Goal: Task Accomplishment & Management: Manage account settings

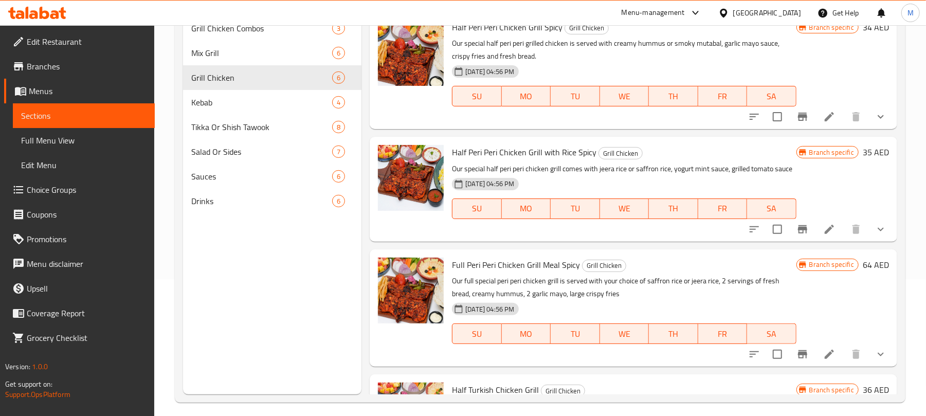
scroll to position [360, 0]
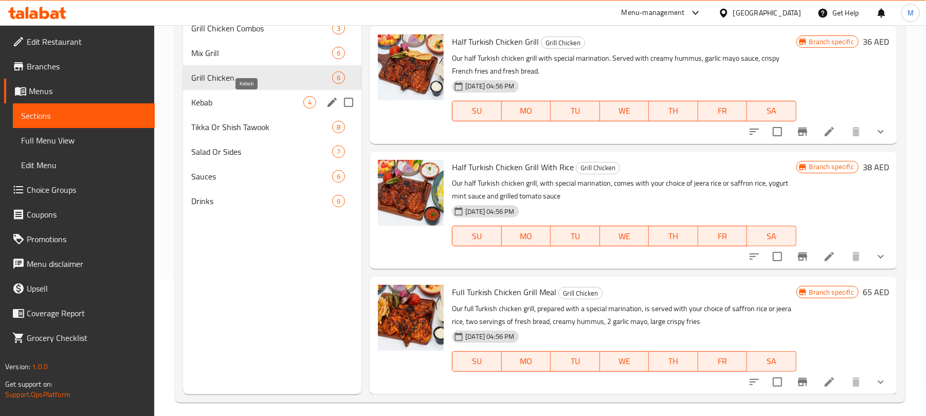
click at [210, 101] on span "Kebab" at bounding box center [247, 102] width 112 height 12
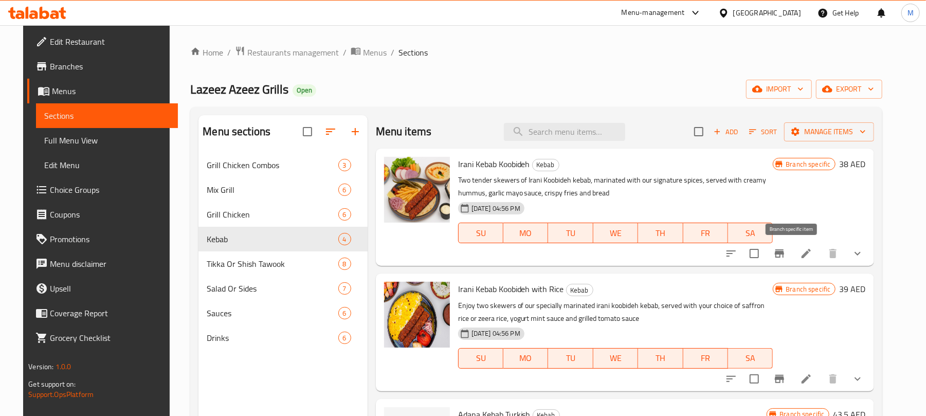
click at [784, 258] on icon "Branch-specific-item" at bounding box center [779, 253] width 9 height 8
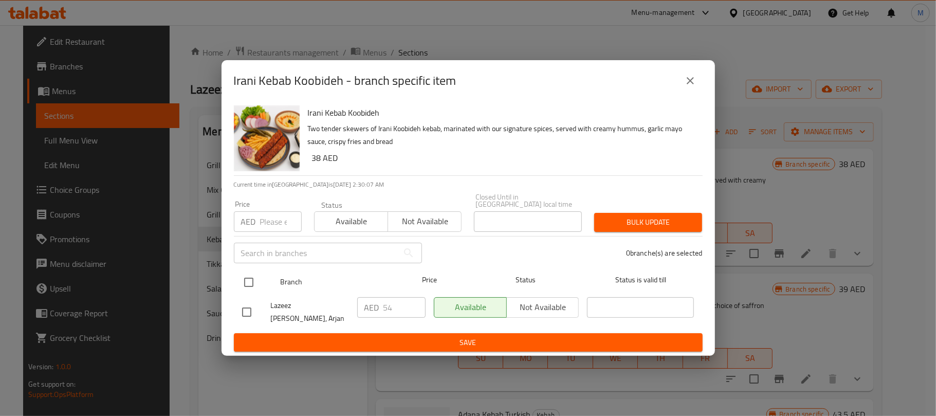
click at [242, 286] on input "checkbox" at bounding box center [249, 283] width 22 height 22
checkbox input "true"
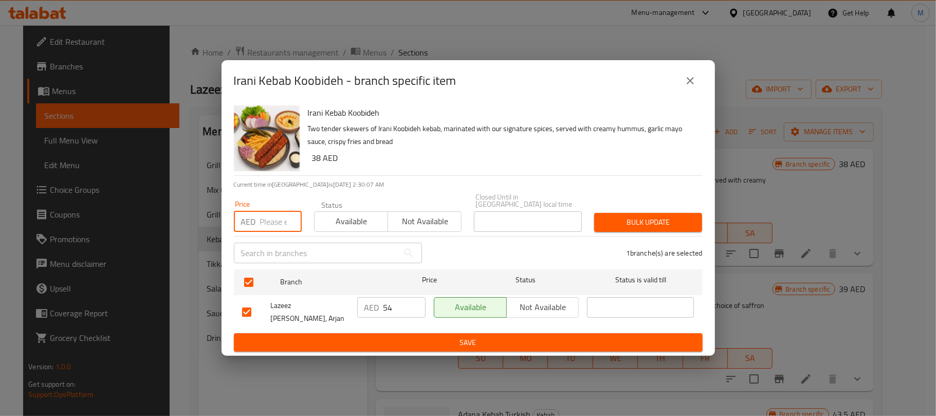
click at [274, 219] on input "number" at bounding box center [281, 221] width 42 height 21
type input "57"
click at [642, 227] on span "Bulk update" at bounding box center [649, 222] width 92 height 13
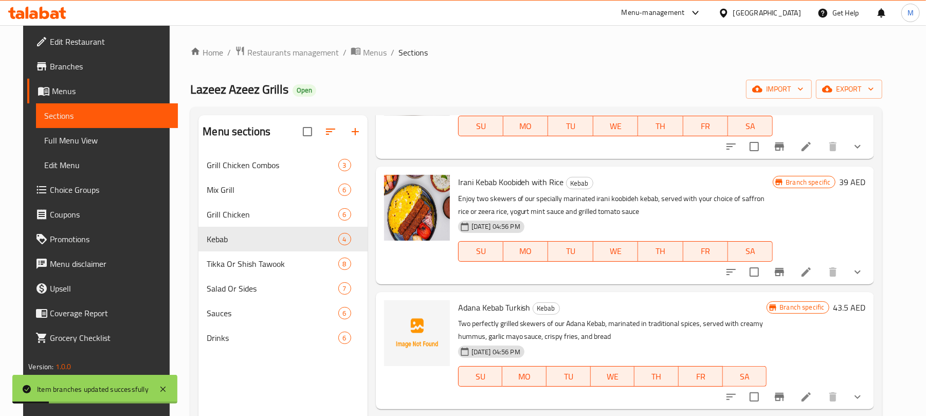
scroll to position [110, 0]
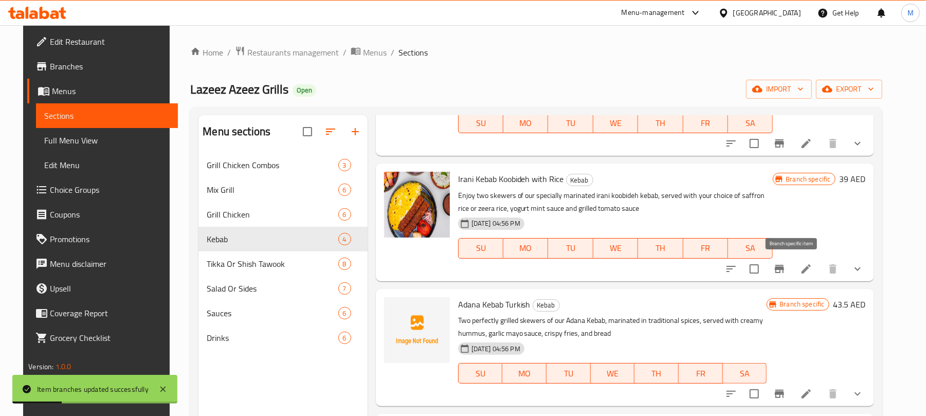
click at [784, 269] on icon "Branch-specific-item" at bounding box center [779, 269] width 9 height 8
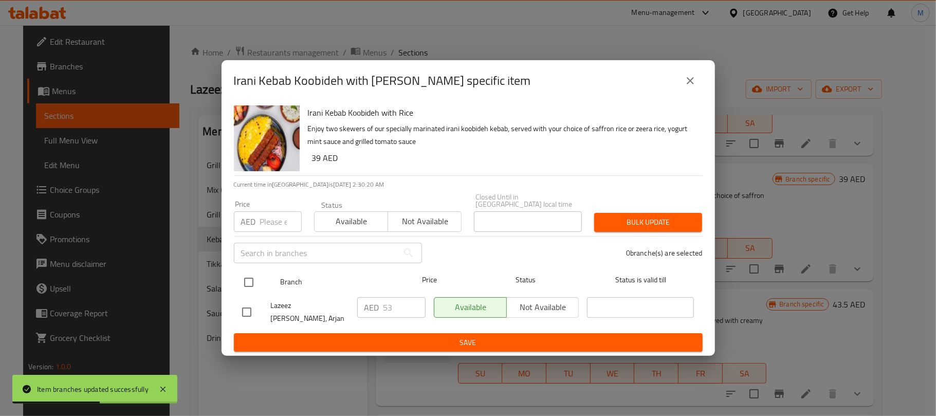
click at [245, 286] on input "checkbox" at bounding box center [249, 283] width 22 height 22
checkbox input "true"
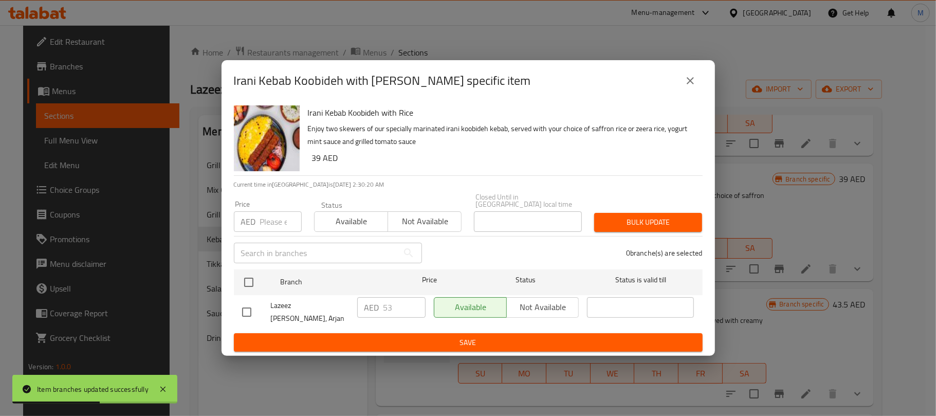
checkbox input "true"
click at [276, 228] on input "number" at bounding box center [281, 221] width 42 height 21
type input "56"
click at [700, 223] on button "Bulk update" at bounding box center [648, 222] width 108 height 19
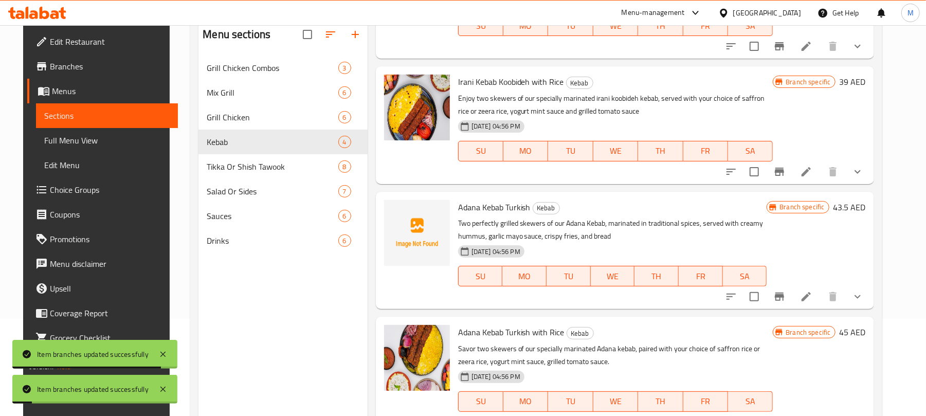
scroll to position [137, 0]
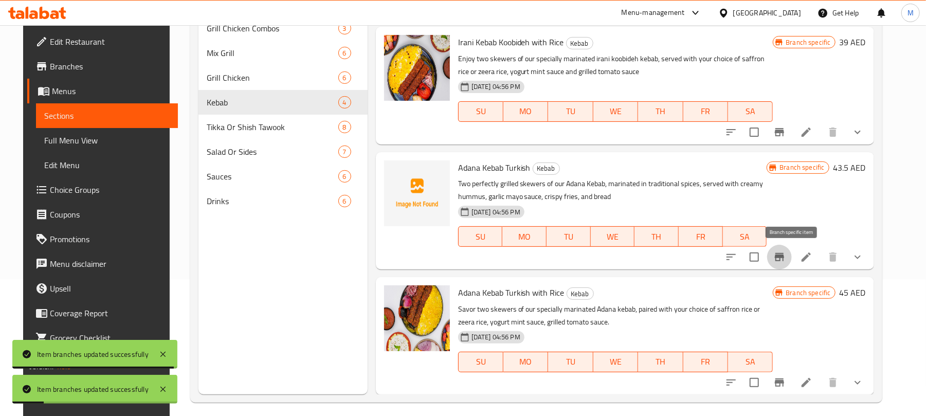
click at [786, 259] on icon "Branch-specific-item" at bounding box center [779, 257] width 12 height 12
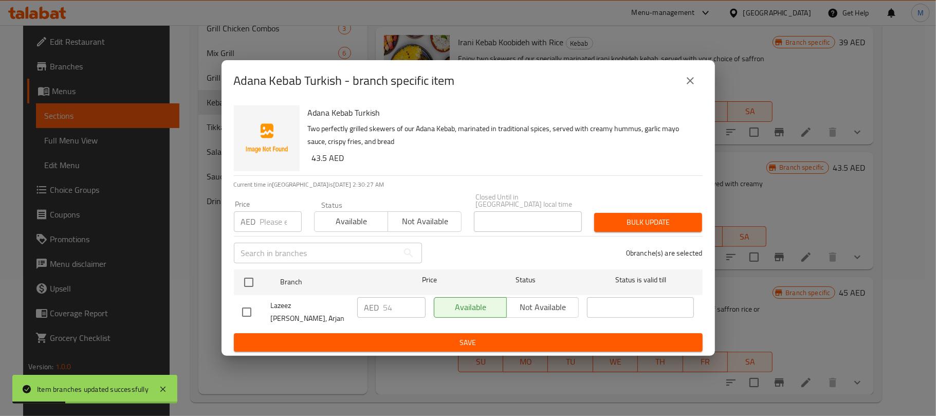
drag, startPoint x: 249, startPoint y: 285, endPoint x: 267, endPoint y: 242, distance: 46.8
click at [251, 284] on input "checkbox" at bounding box center [249, 283] width 22 height 22
checkbox input "true"
click at [270, 222] on input "number" at bounding box center [281, 221] width 42 height 21
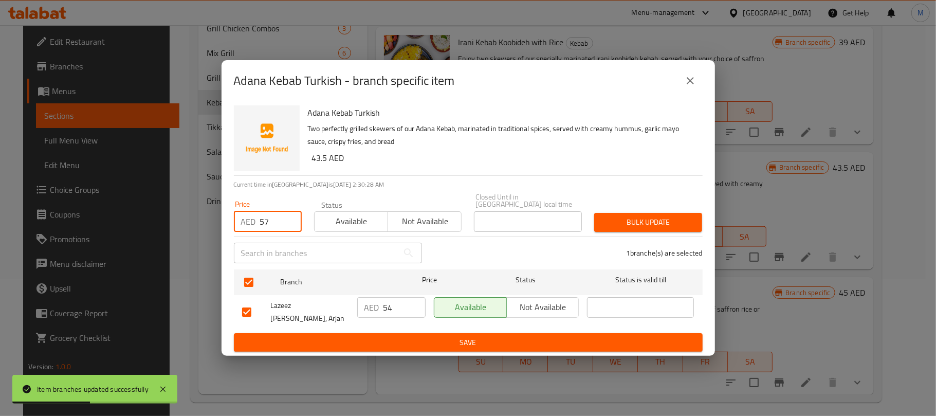
type input "57"
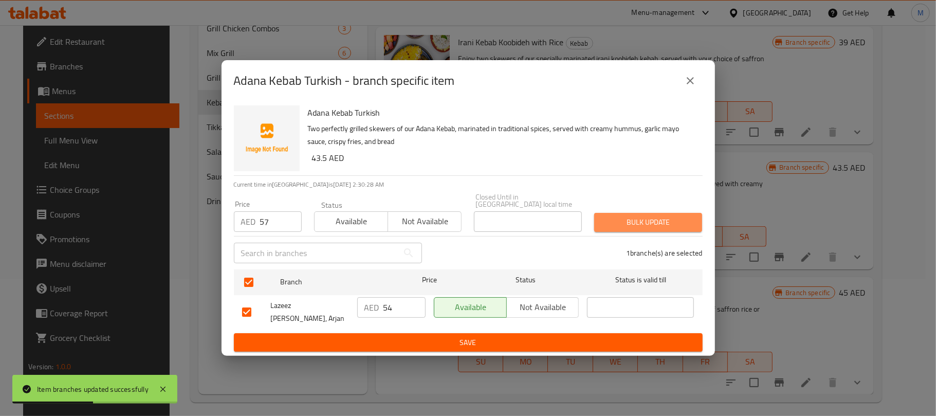
click at [651, 229] on span "Bulk update" at bounding box center [649, 222] width 92 height 13
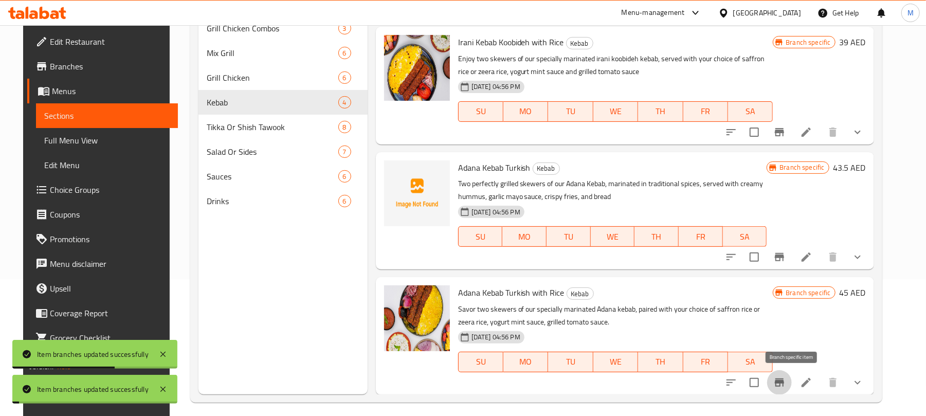
click at [784, 381] on icon "Branch-specific-item" at bounding box center [779, 382] width 9 height 8
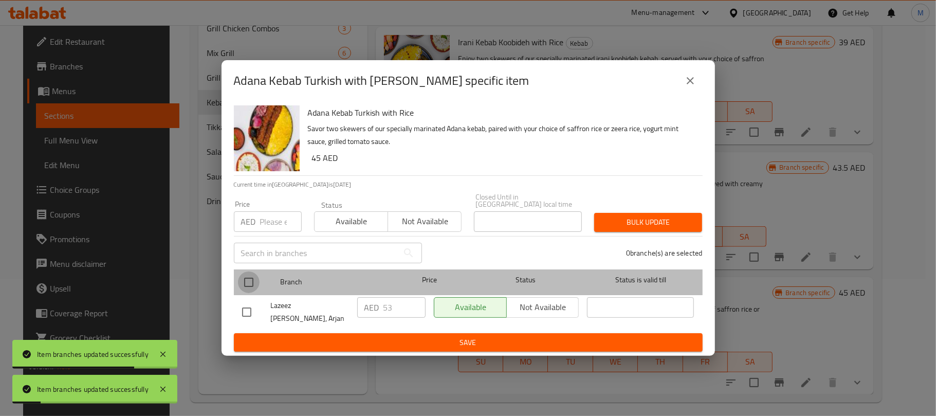
click at [246, 283] on input "checkbox" at bounding box center [249, 283] width 22 height 22
checkbox input "true"
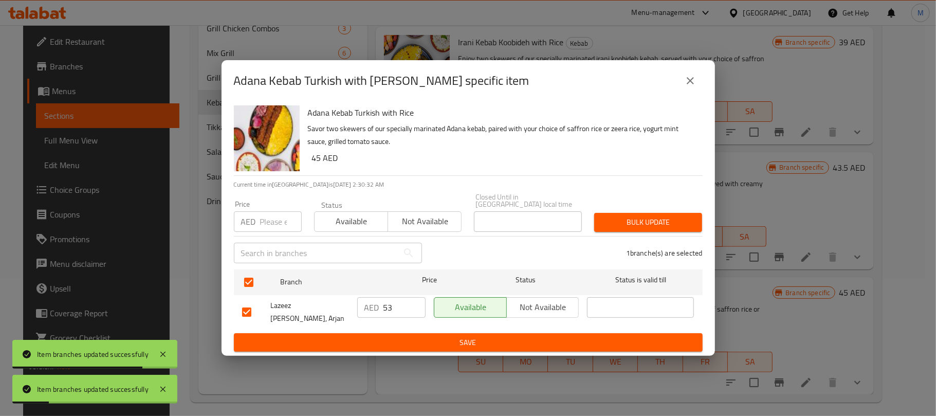
click at [275, 227] on input "number" at bounding box center [281, 221] width 42 height 21
type input "56"
click at [644, 228] on span "Bulk update" at bounding box center [649, 222] width 92 height 13
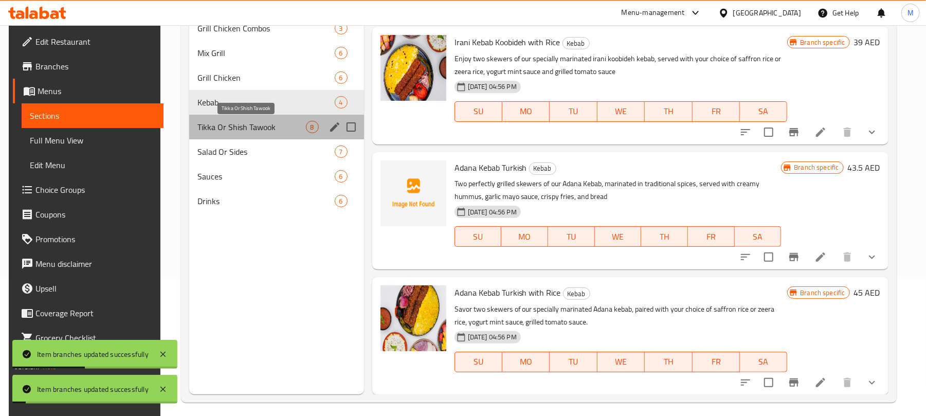
click at [233, 127] on span "Tikka Or Shish Tawook" at bounding box center [251, 127] width 109 height 12
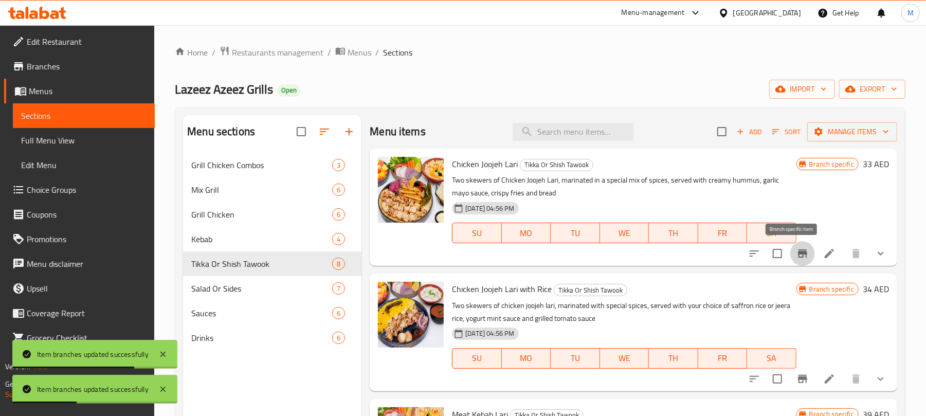
click at [797, 257] on icon "Branch-specific-item" at bounding box center [803, 253] width 12 height 12
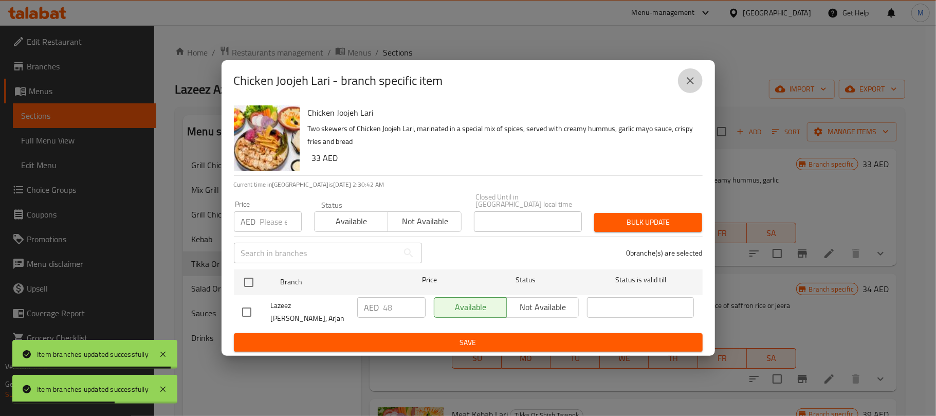
drag, startPoint x: 692, startPoint y: 89, endPoint x: 574, endPoint y: 5, distance: 145.0
click at [692, 87] on icon "close" at bounding box center [690, 81] width 12 height 12
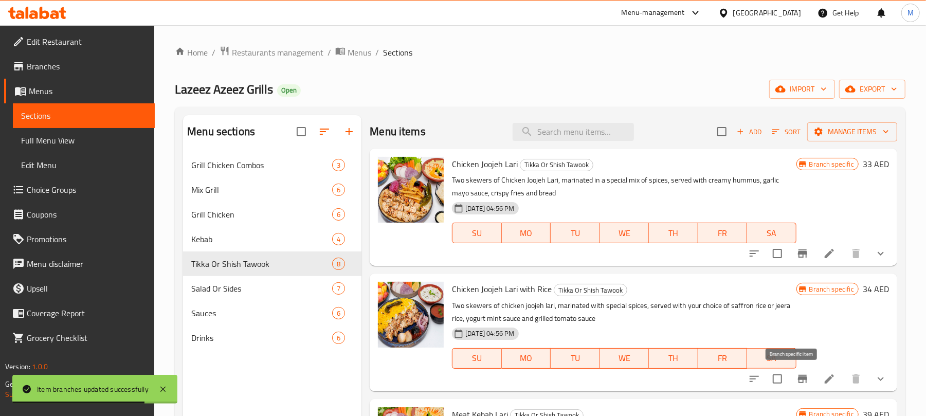
click at [798, 376] on icon "Branch-specific-item" at bounding box center [802, 379] width 9 height 8
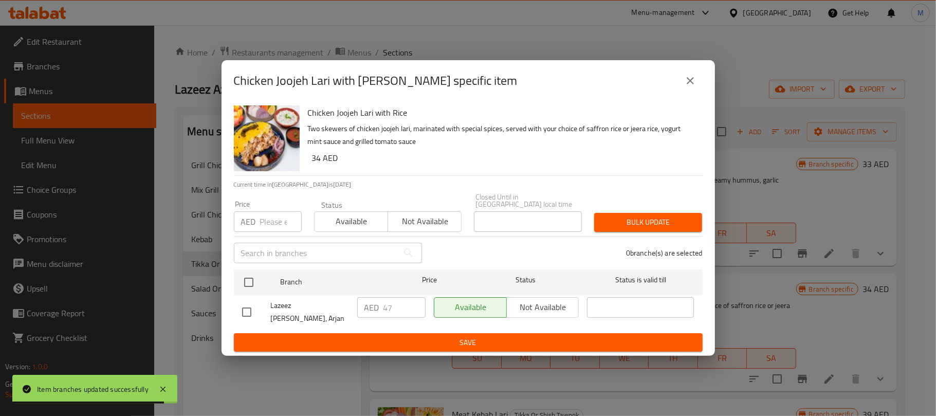
click at [685, 93] on button "close" at bounding box center [690, 80] width 25 height 25
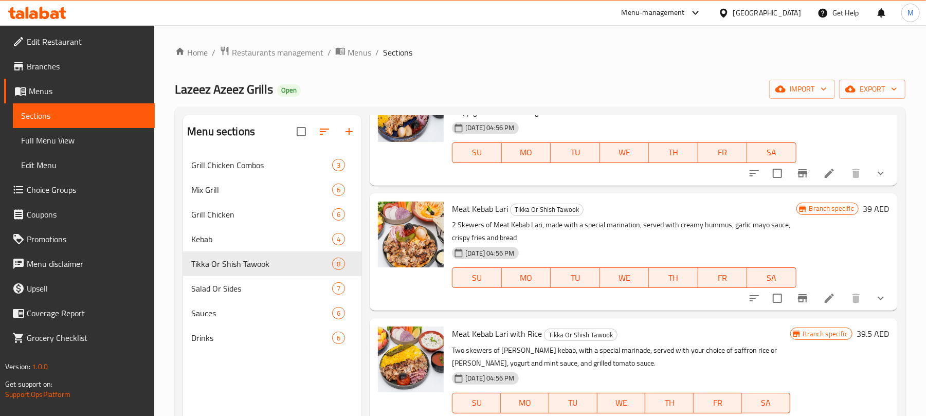
scroll to position [274, 0]
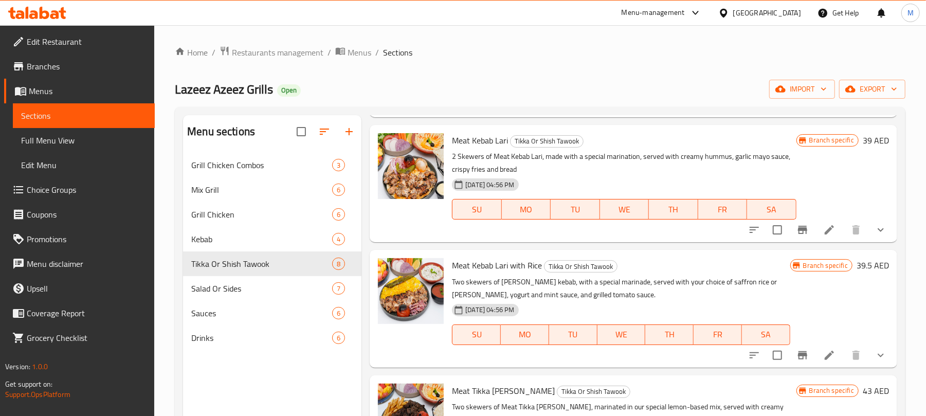
click at [798, 229] on icon "Branch-specific-item" at bounding box center [802, 230] width 9 height 8
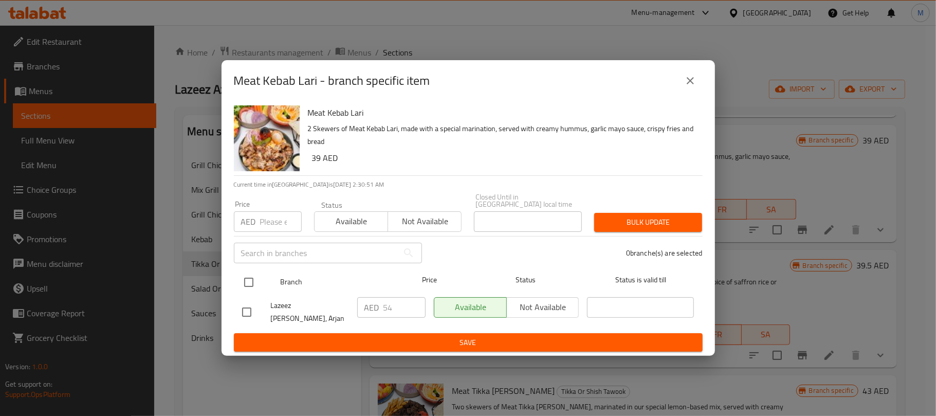
click at [245, 282] on input "checkbox" at bounding box center [249, 283] width 22 height 22
checkbox input "true"
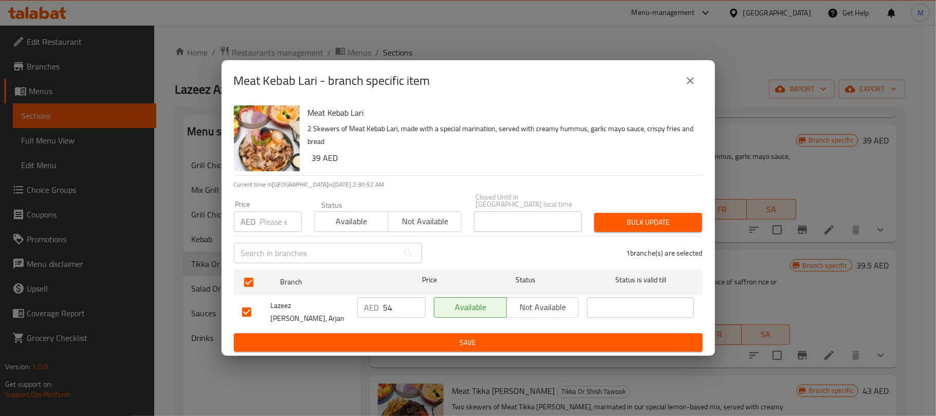
click at [268, 221] on input "number" at bounding box center [281, 221] width 42 height 21
type input "57"
click at [622, 229] on span "Bulk update" at bounding box center [649, 222] width 92 height 13
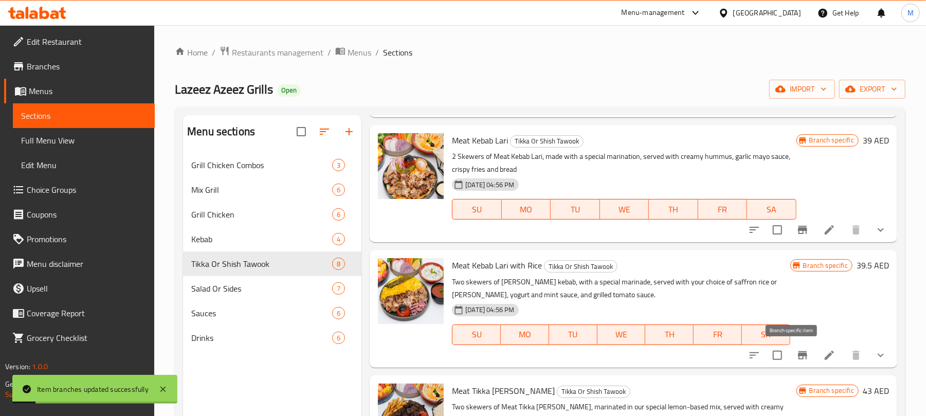
click at [797, 356] on icon "Branch-specific-item" at bounding box center [803, 355] width 12 height 12
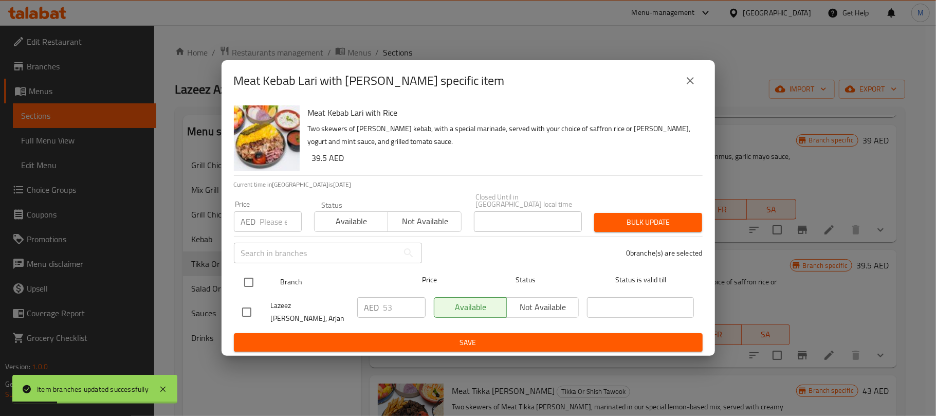
drag, startPoint x: 256, startPoint y: 288, endPoint x: 264, endPoint y: 250, distance: 39.3
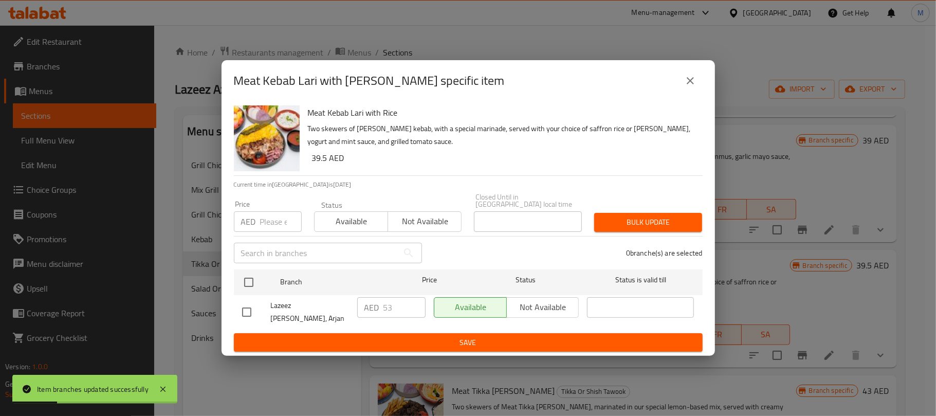
click at [256, 288] on input "checkbox" at bounding box center [249, 283] width 22 height 22
checkbox input "true"
click at [272, 223] on input "number" at bounding box center [281, 221] width 42 height 21
type input "56"
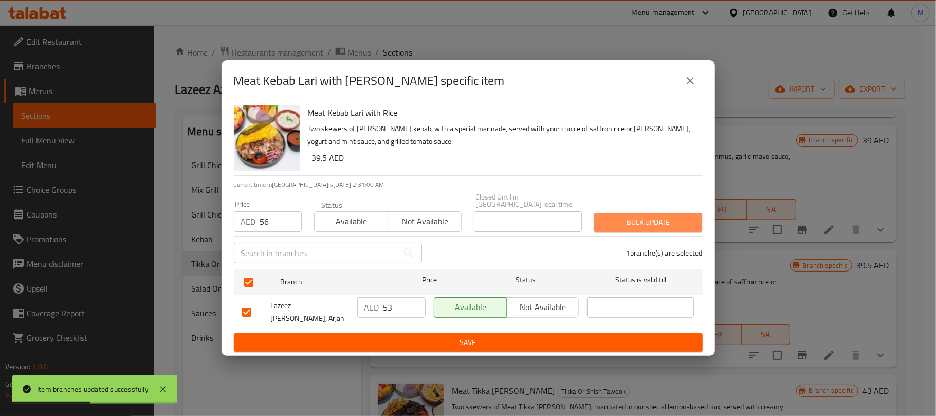
click at [628, 222] on span "Bulk update" at bounding box center [649, 222] width 92 height 13
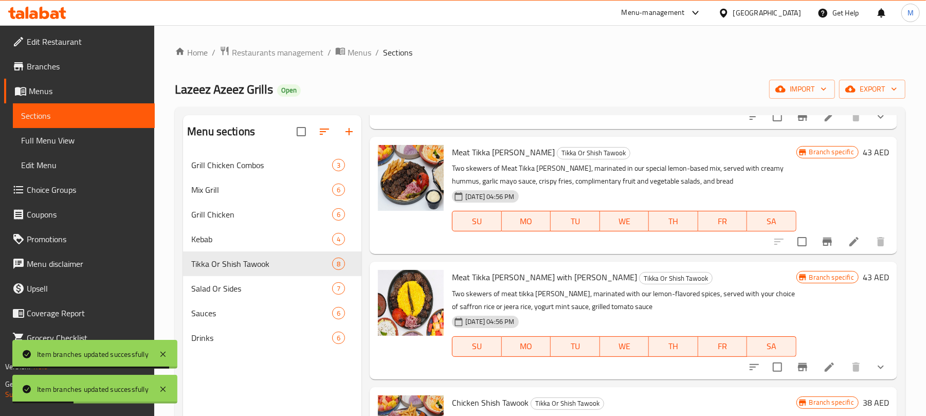
scroll to position [480, 0]
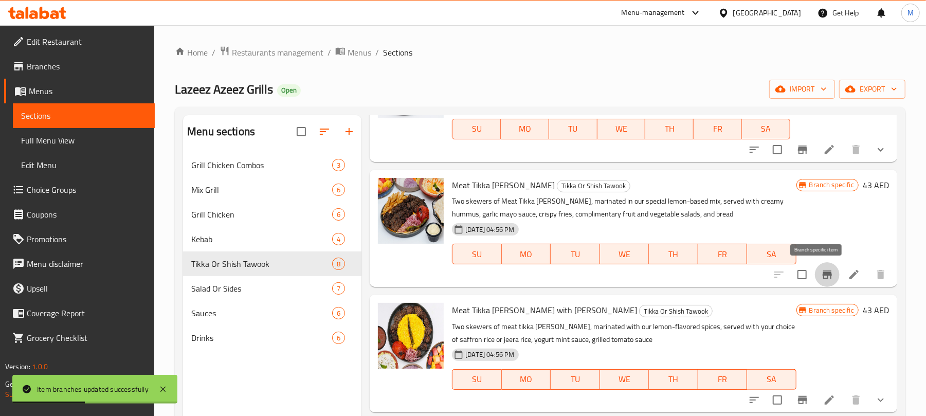
click at [823, 274] on icon "Branch-specific-item" at bounding box center [827, 274] width 9 height 8
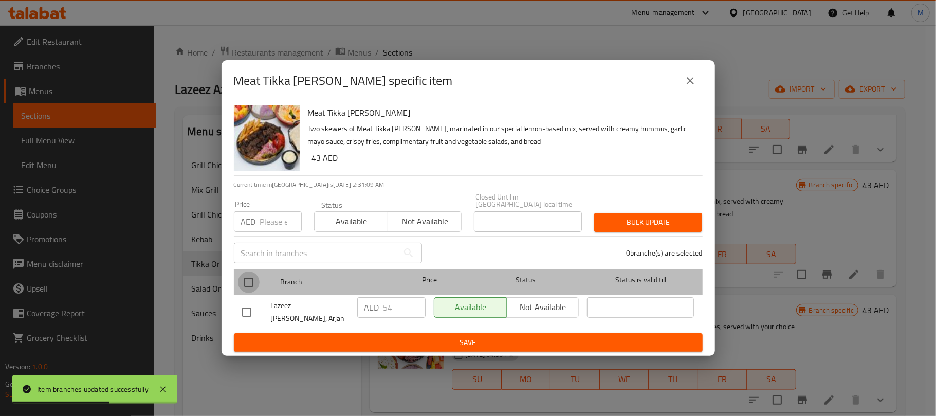
click at [248, 286] on input "checkbox" at bounding box center [249, 283] width 22 height 22
checkbox input "true"
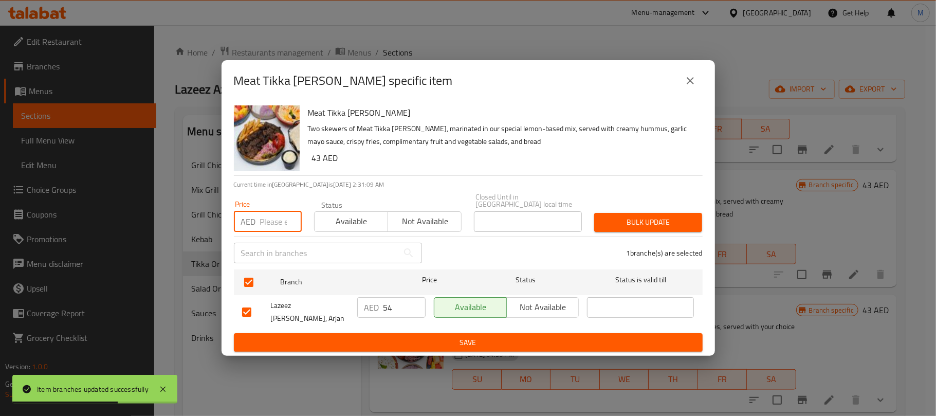
click at [274, 225] on input "number" at bounding box center [281, 221] width 42 height 21
type input "57"
click at [634, 236] on div "Bulk update" at bounding box center [648, 222] width 120 height 31
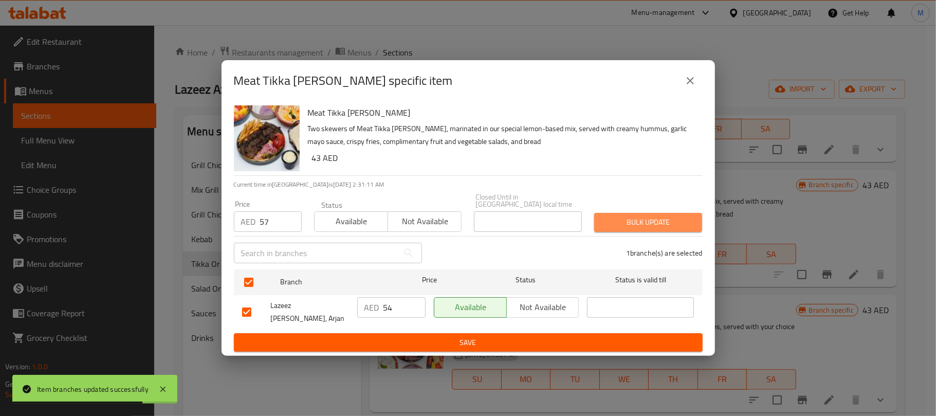
click at [643, 229] on span "Bulk update" at bounding box center [649, 222] width 92 height 13
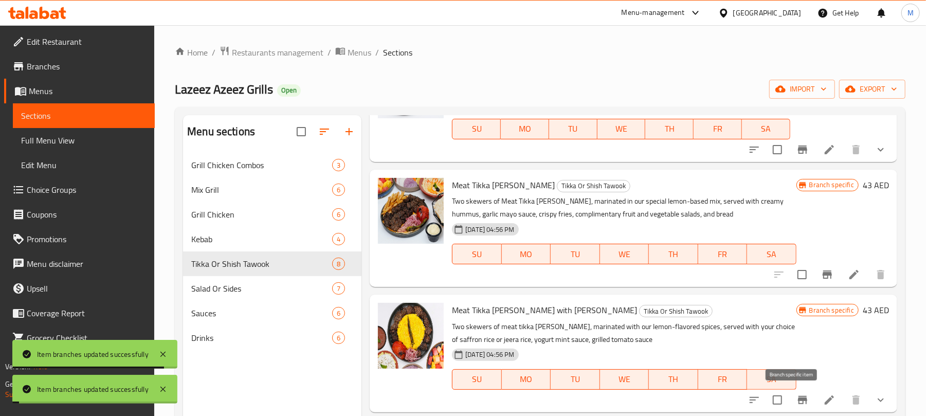
click at [798, 401] on icon "Branch-specific-item" at bounding box center [802, 400] width 9 height 8
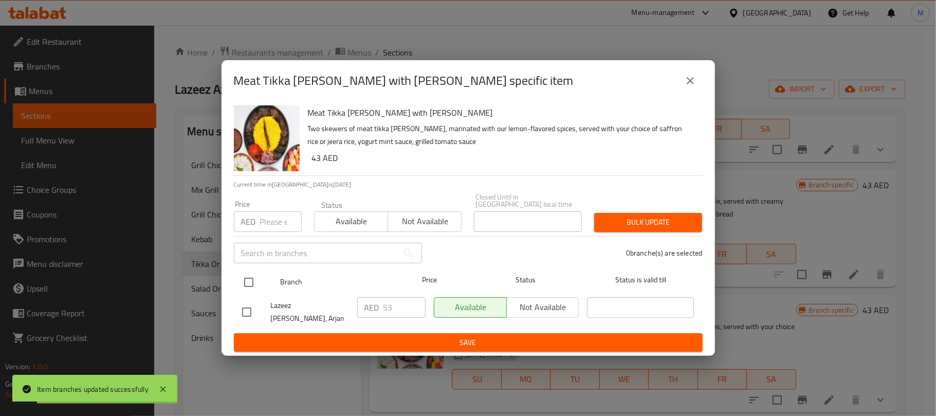
click at [247, 284] on input "checkbox" at bounding box center [249, 283] width 22 height 22
checkbox input "true"
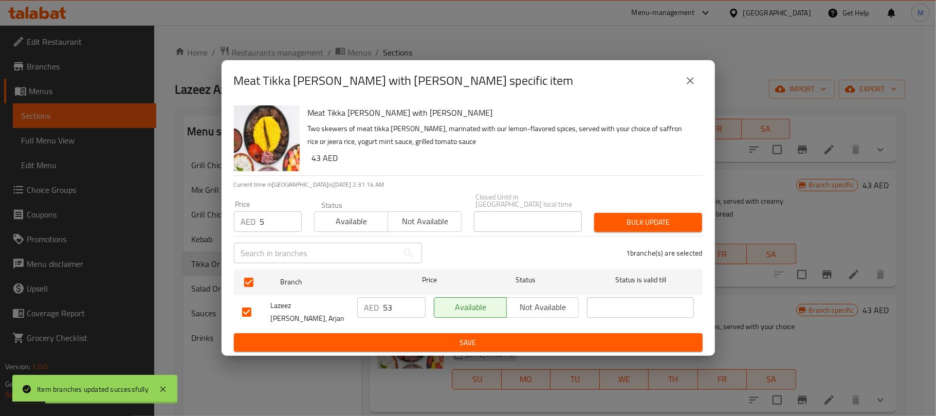
click at [278, 225] on input "5" at bounding box center [281, 221] width 42 height 21
type input "56"
click at [621, 232] on button "Bulk update" at bounding box center [648, 222] width 108 height 19
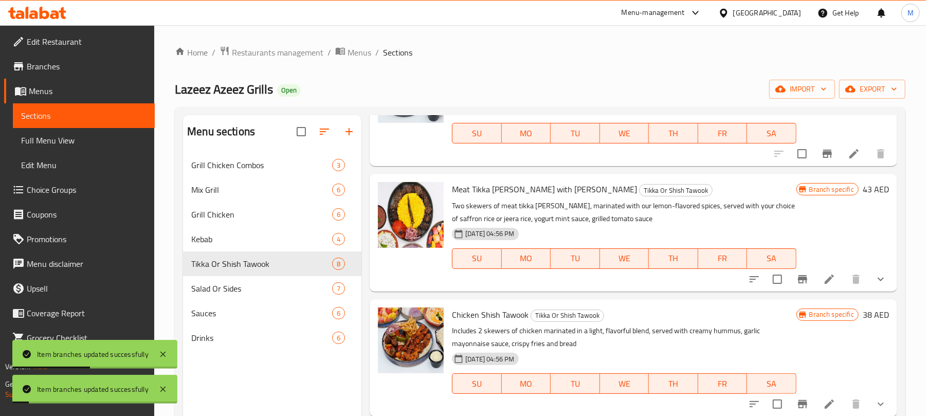
scroll to position [611, 0]
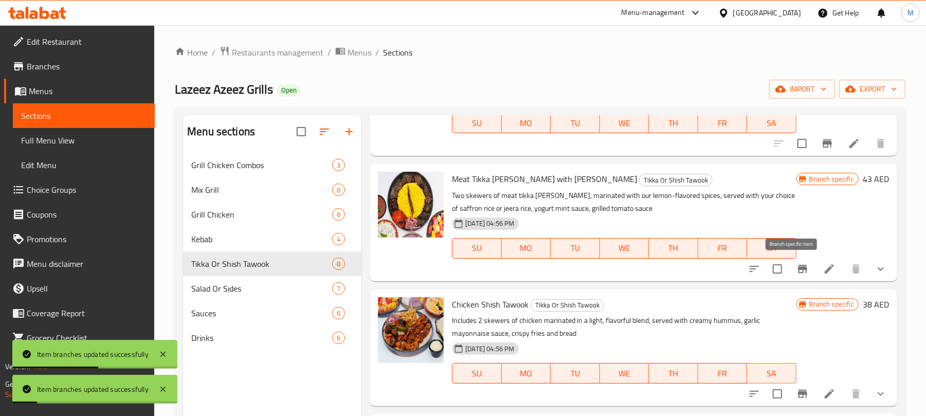
click at [798, 268] on icon "Branch-specific-item" at bounding box center [803, 269] width 12 height 12
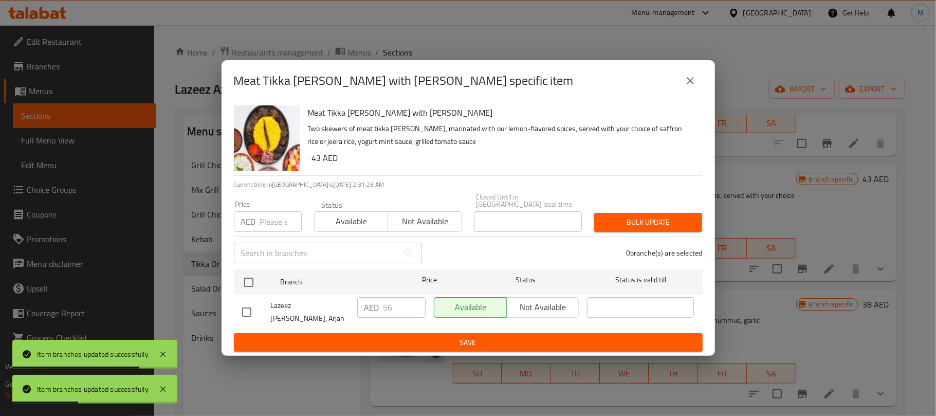
click at [690, 86] on icon "close" at bounding box center [690, 81] width 12 height 12
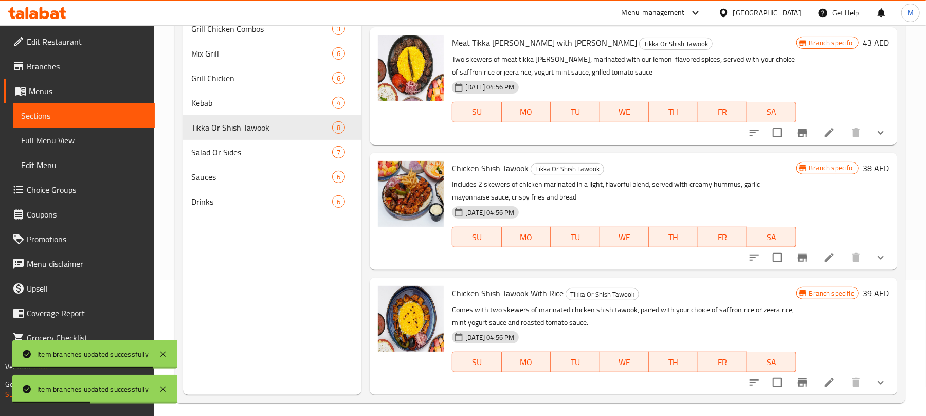
scroll to position [145, 0]
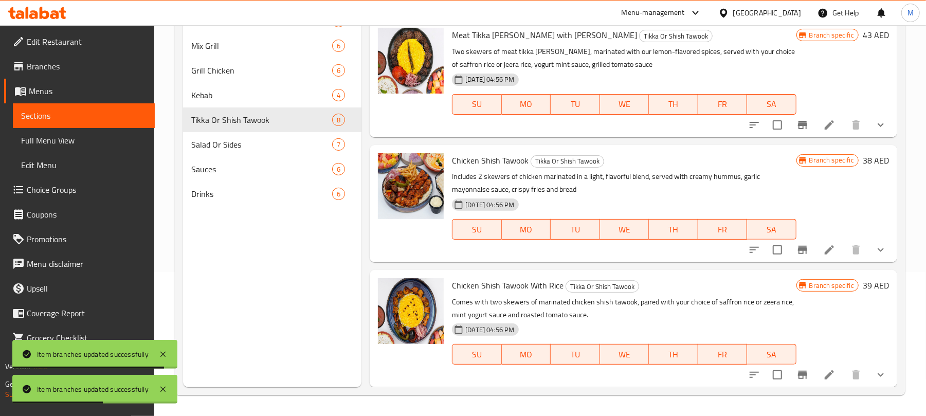
click at [798, 247] on icon "Branch-specific-item" at bounding box center [802, 250] width 9 height 8
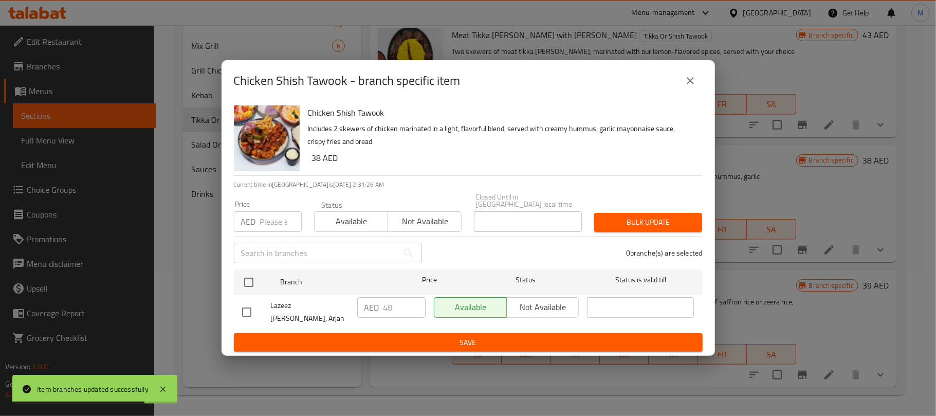
click at [680, 83] on button "close" at bounding box center [690, 80] width 25 height 25
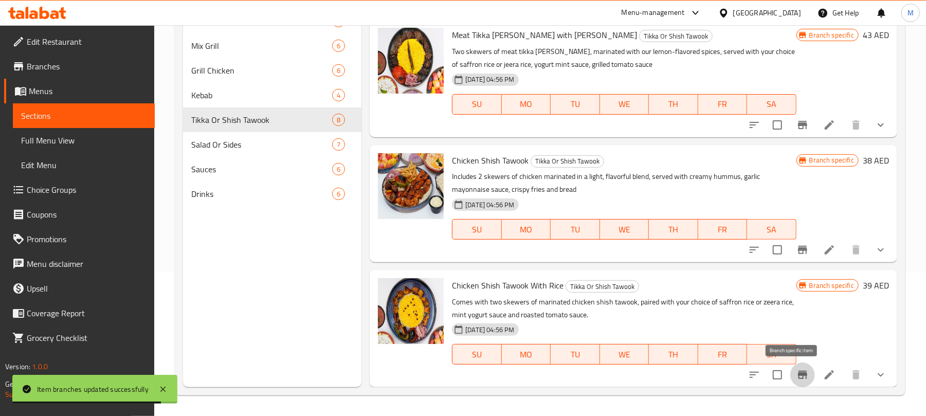
click at [797, 377] on icon "Branch-specific-item" at bounding box center [803, 375] width 12 height 12
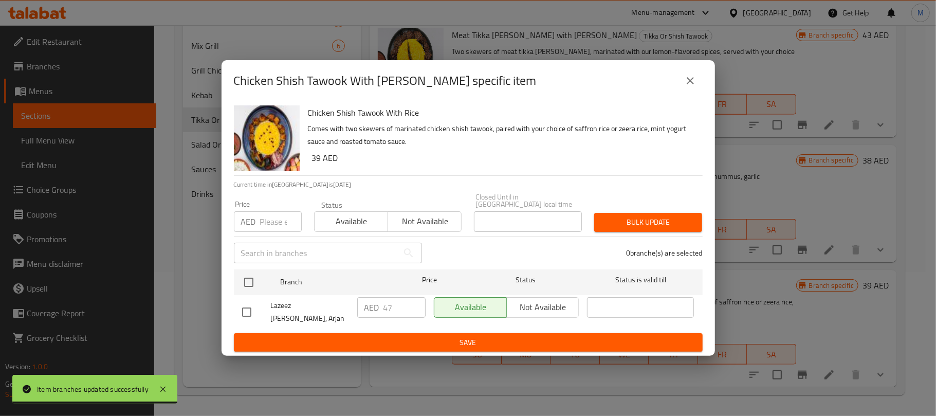
click at [689, 85] on icon "close" at bounding box center [690, 81] width 12 height 12
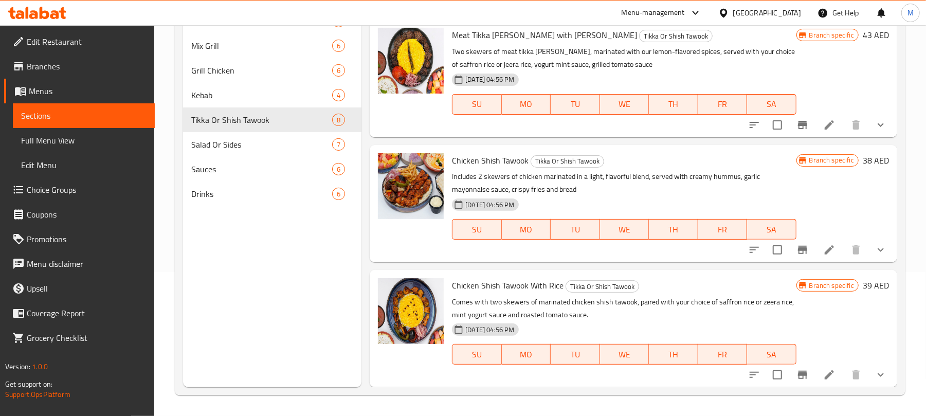
click at [214, 153] on div "Salad Or Sides 7" at bounding box center [272, 144] width 178 height 25
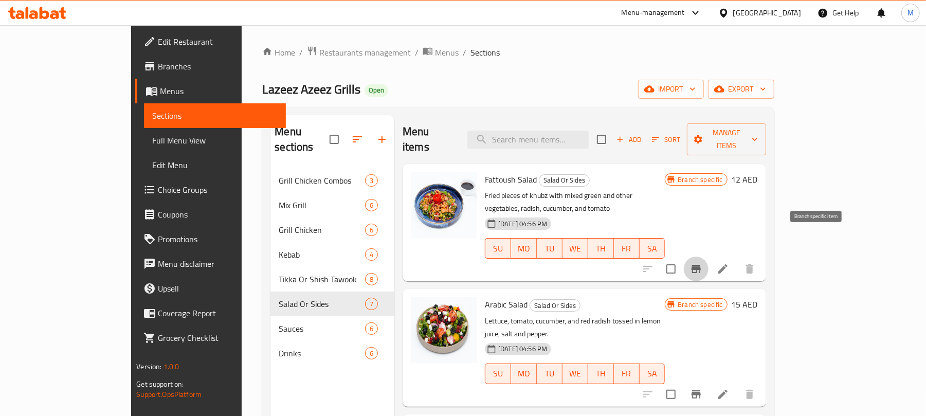
click at [702, 263] on icon "Branch-specific-item" at bounding box center [696, 269] width 12 height 12
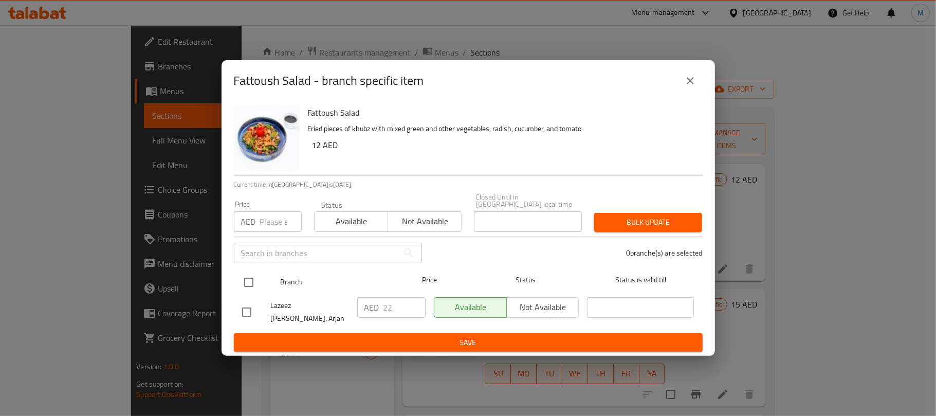
click at [250, 291] on input "checkbox" at bounding box center [249, 283] width 22 height 22
checkbox input "true"
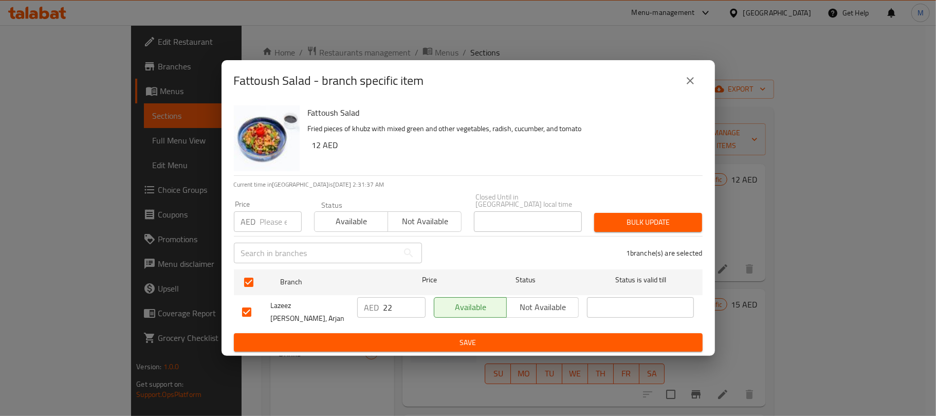
click at [274, 221] on input "number" at bounding box center [281, 221] width 42 height 21
type input "26"
click at [668, 221] on span "Bulk update" at bounding box center [649, 222] width 92 height 13
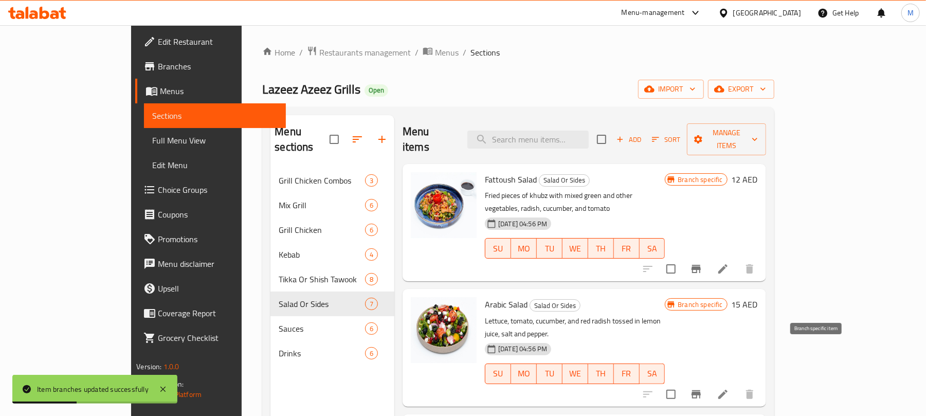
click at [709, 382] on button "Branch-specific-item" at bounding box center [696, 394] width 25 height 25
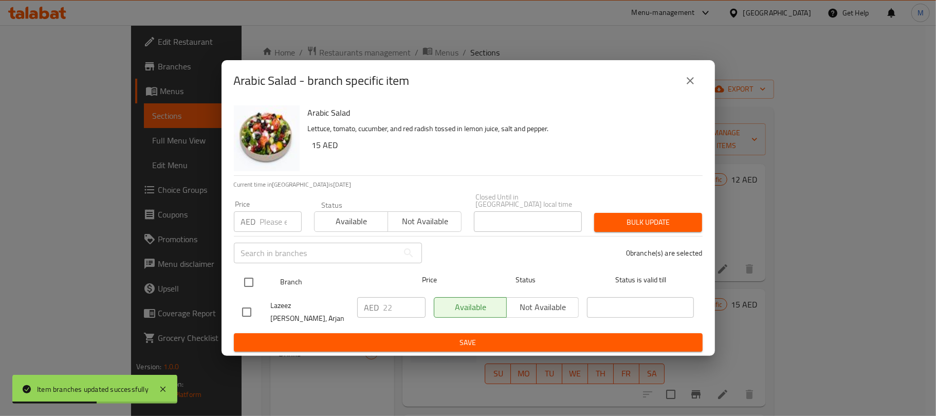
drag, startPoint x: 247, startPoint y: 288, endPoint x: 267, endPoint y: 257, distance: 37.2
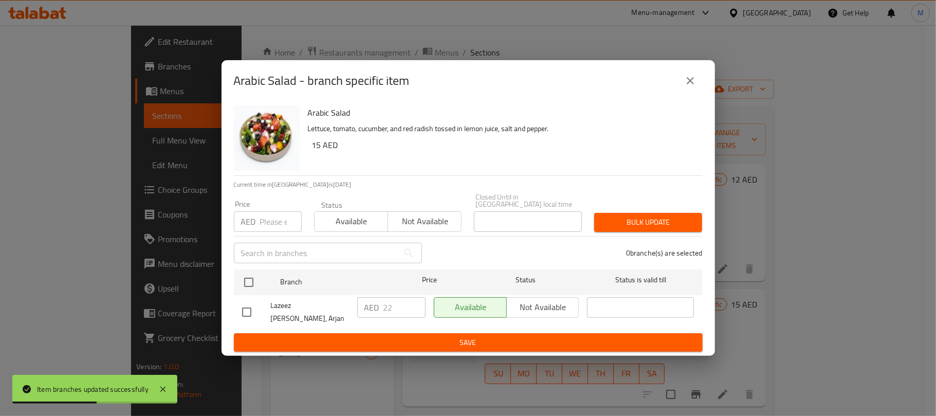
click at [247, 288] on input "checkbox" at bounding box center [249, 283] width 22 height 22
checkbox input "true"
click at [270, 221] on input "number" at bounding box center [281, 221] width 42 height 21
type input "24"
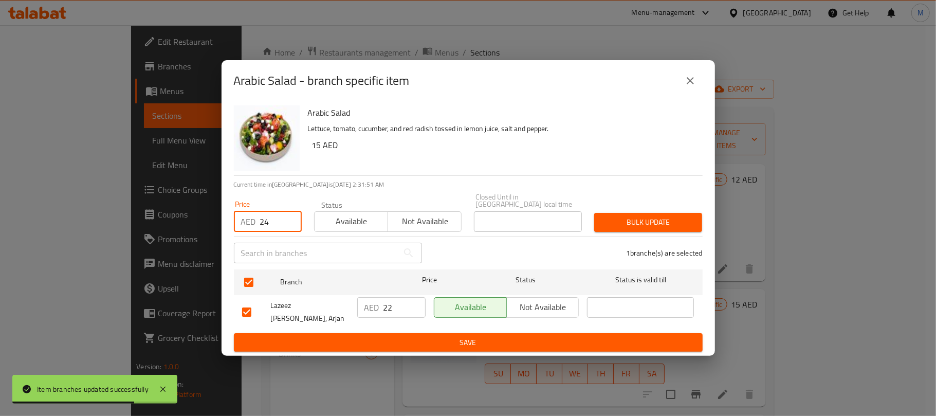
click at [683, 221] on span "Bulk update" at bounding box center [649, 222] width 92 height 13
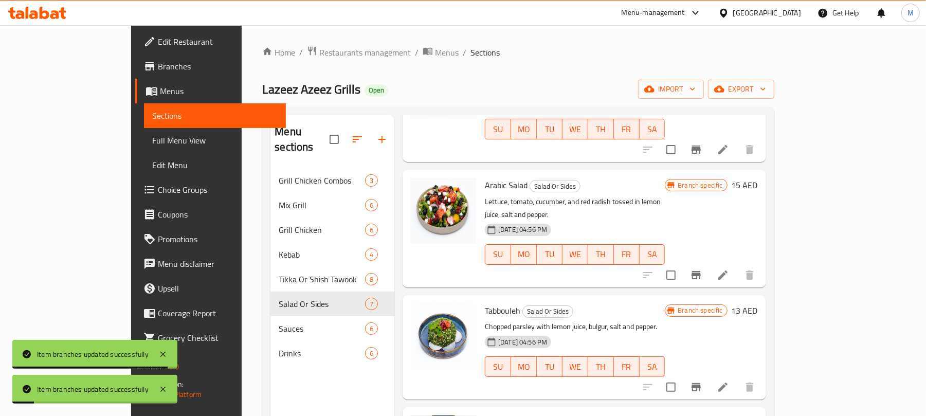
scroll to position [137, 0]
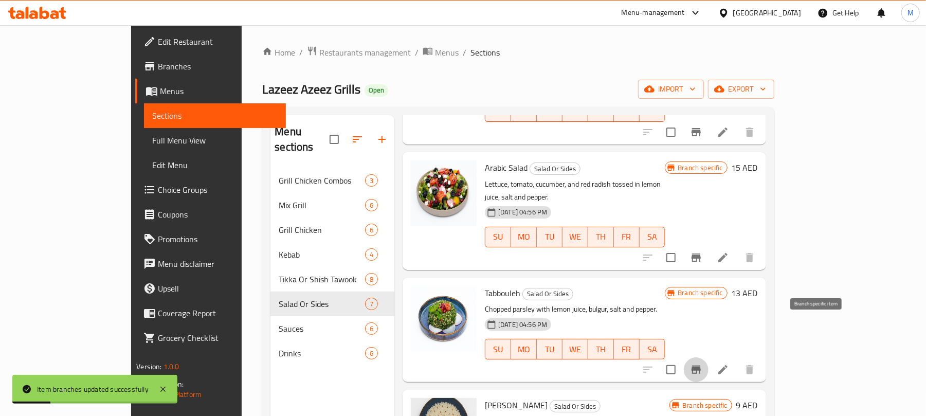
click at [701, 366] on icon "Branch-specific-item" at bounding box center [696, 370] width 9 height 8
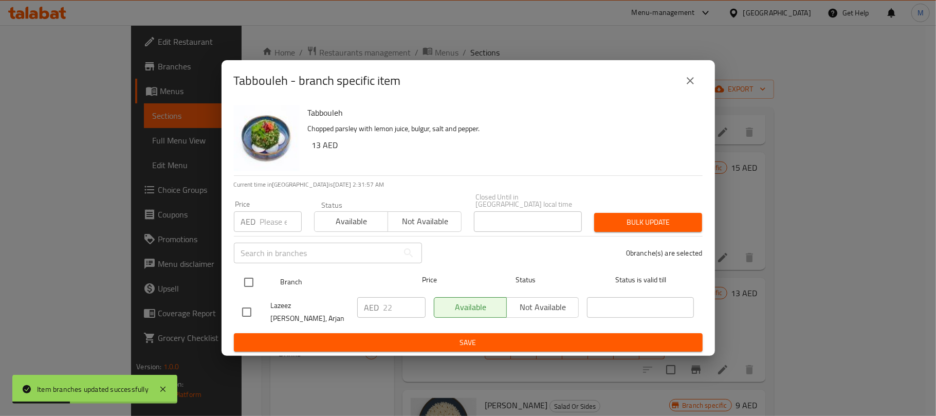
drag, startPoint x: 256, startPoint y: 288, endPoint x: 255, endPoint y: 282, distance: 6.3
click at [255, 288] on input "checkbox" at bounding box center [249, 283] width 22 height 22
checkbox input "true"
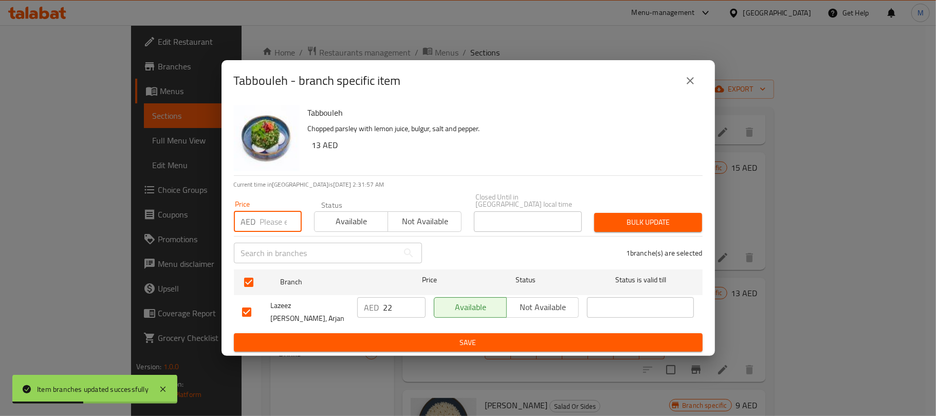
click at [277, 231] on input "number" at bounding box center [281, 221] width 42 height 21
type input "24"
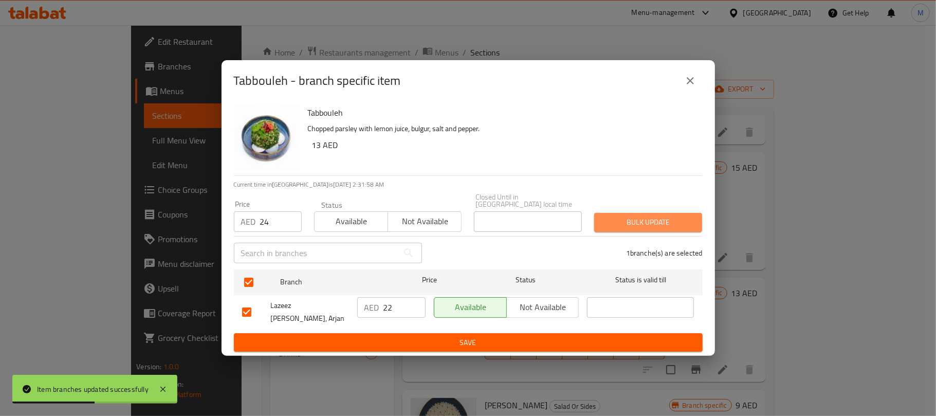
click at [618, 225] on span "Bulk update" at bounding box center [649, 222] width 92 height 13
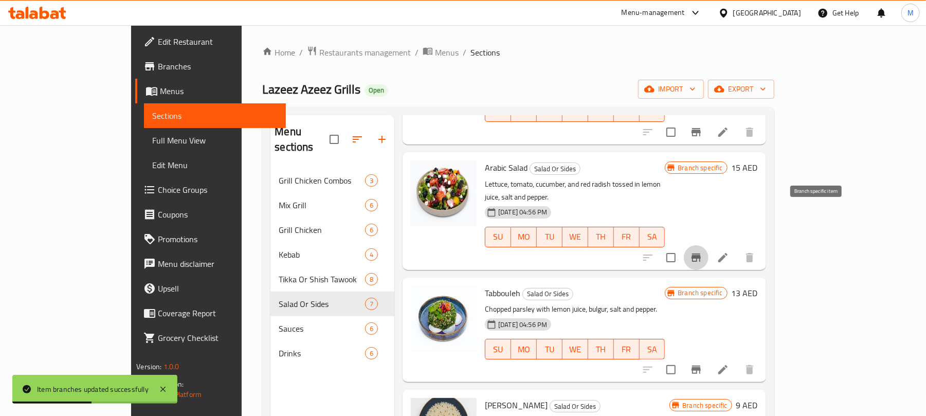
click at [701, 254] on icon "Branch-specific-item" at bounding box center [696, 258] width 9 height 8
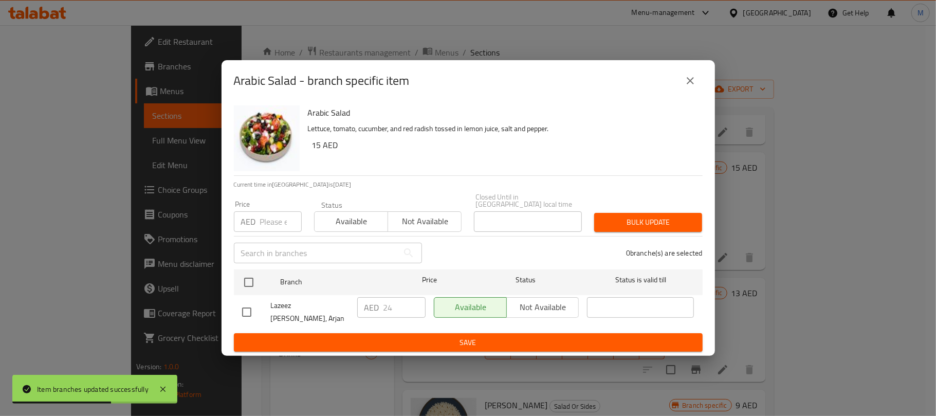
click at [690, 77] on button "close" at bounding box center [690, 80] width 25 height 25
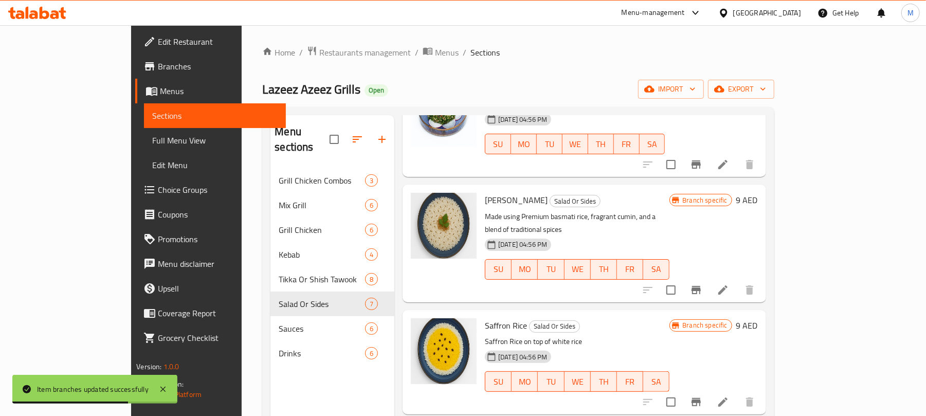
scroll to position [342, 0]
click at [701, 285] on icon "Branch-specific-item" at bounding box center [696, 289] width 9 height 8
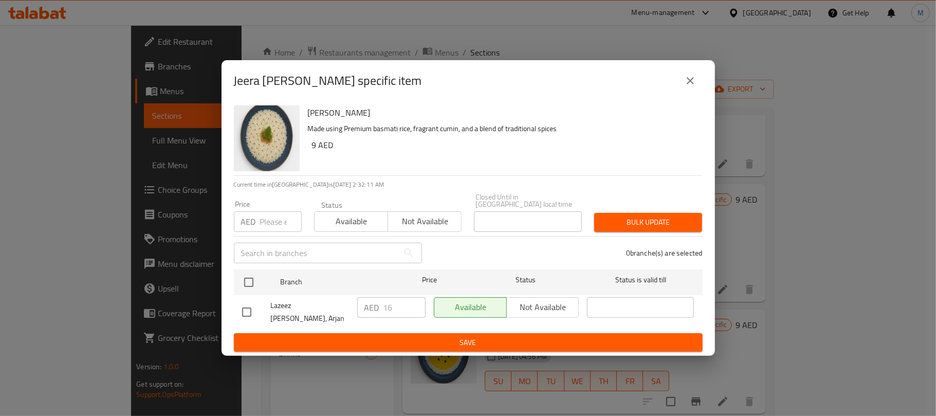
click at [684, 81] on button "close" at bounding box center [690, 80] width 25 height 25
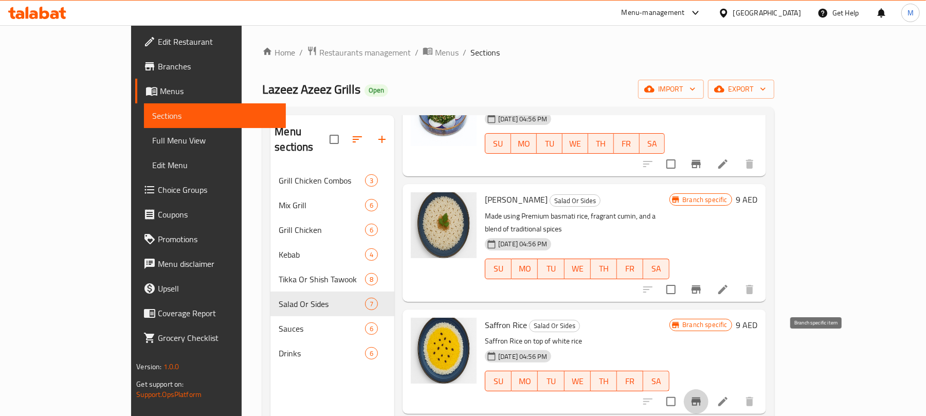
click at [709, 389] on button "Branch-specific-item" at bounding box center [696, 401] width 25 height 25
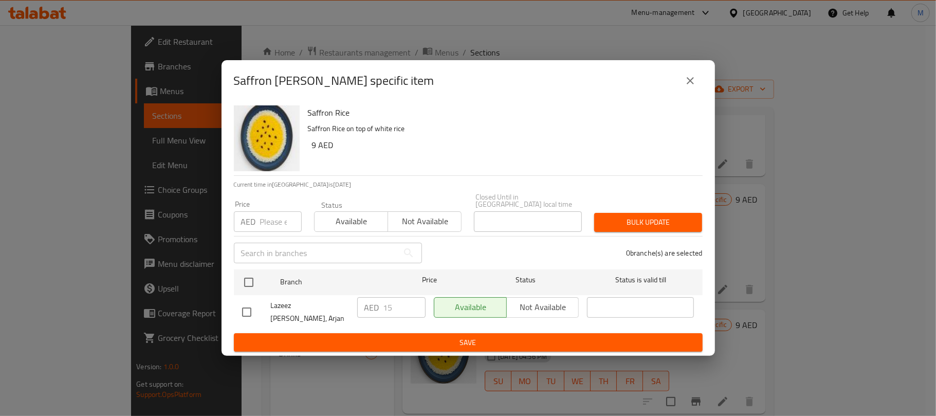
click at [681, 87] on button "close" at bounding box center [690, 80] width 25 height 25
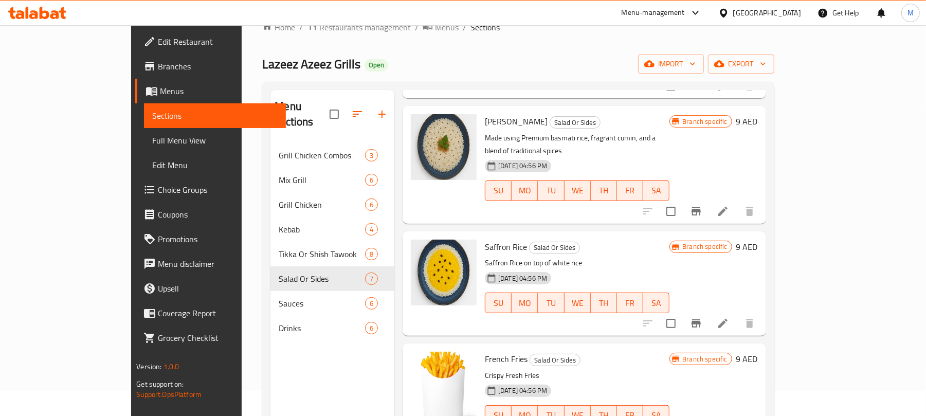
scroll to position [137, 0]
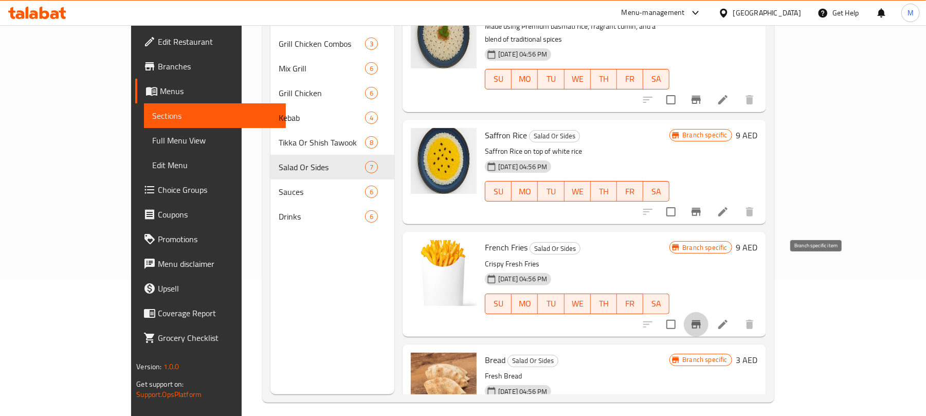
click at [702, 318] on icon "Branch-specific-item" at bounding box center [696, 324] width 12 height 12
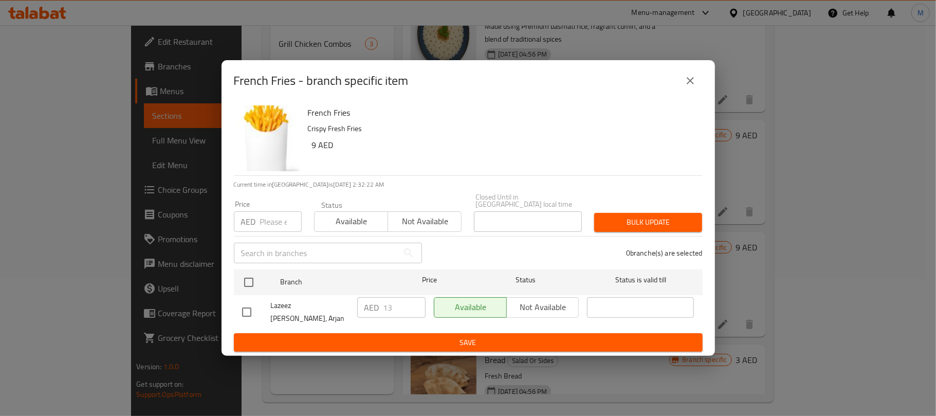
drag, startPoint x: 247, startPoint y: 284, endPoint x: 259, endPoint y: 243, distance: 42.8
click at [248, 282] on input "checkbox" at bounding box center [249, 283] width 22 height 22
checkbox input "true"
click at [259, 229] on div "AED Price" at bounding box center [268, 221] width 68 height 21
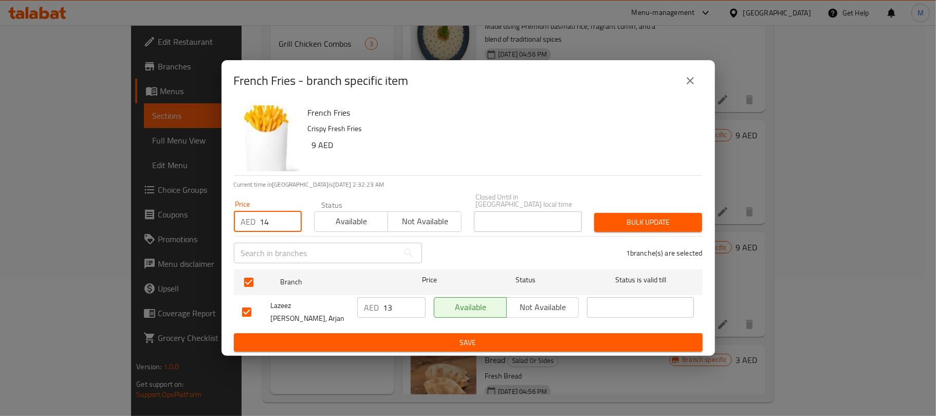
type input "14"
click at [649, 222] on span "Bulk update" at bounding box center [649, 222] width 92 height 13
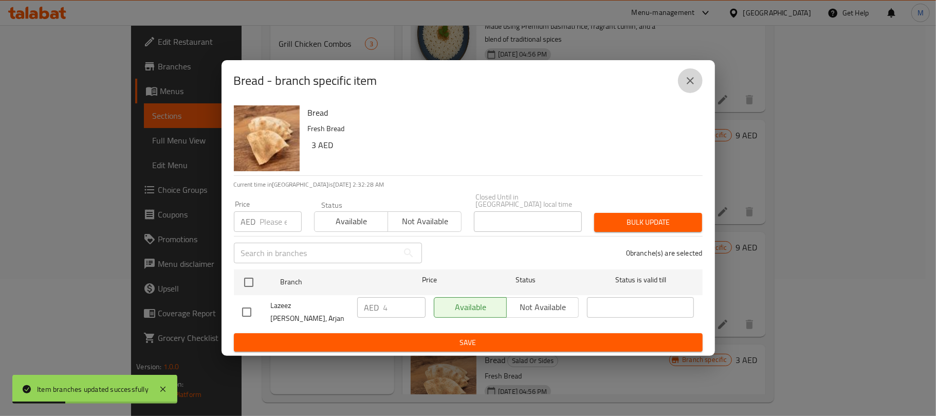
click at [688, 84] on icon "close" at bounding box center [690, 80] width 7 height 7
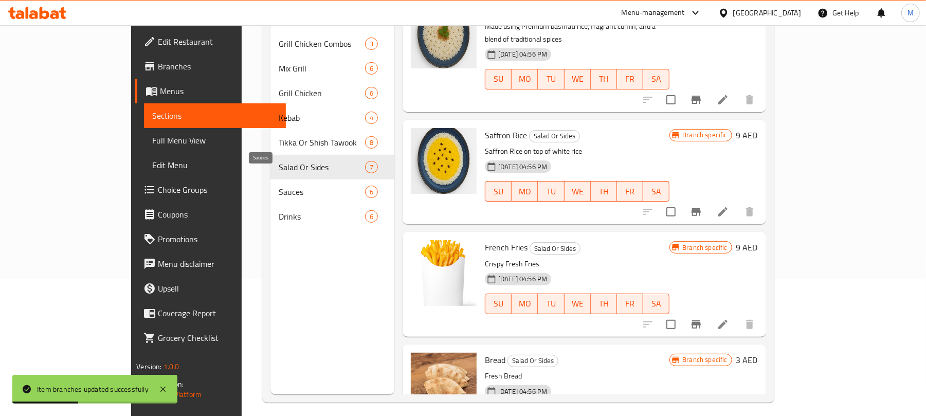
drag, startPoint x: 288, startPoint y: 177, endPoint x: 354, endPoint y: 200, distance: 69.6
click at [288, 186] on span "Sauces" at bounding box center [322, 192] width 86 height 12
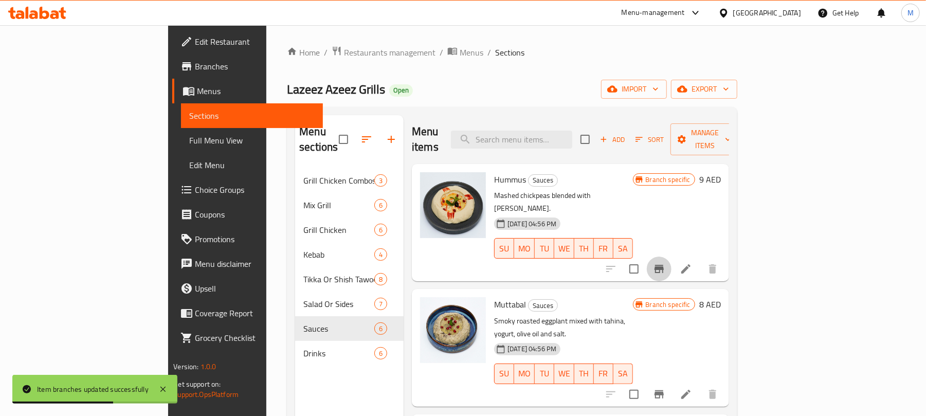
click at [665, 263] on icon "Branch-specific-item" at bounding box center [659, 269] width 12 height 12
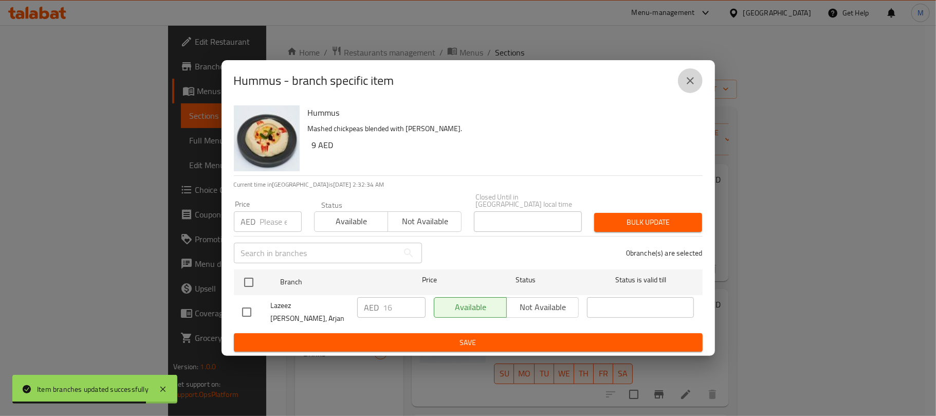
click at [694, 81] on icon "close" at bounding box center [690, 81] width 12 height 12
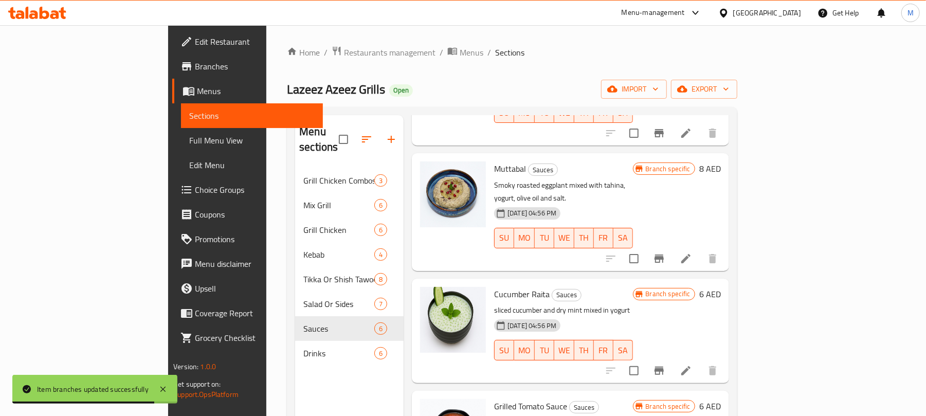
scroll to position [137, 0]
click at [672, 245] on button "Branch-specific-item" at bounding box center [659, 257] width 25 height 25
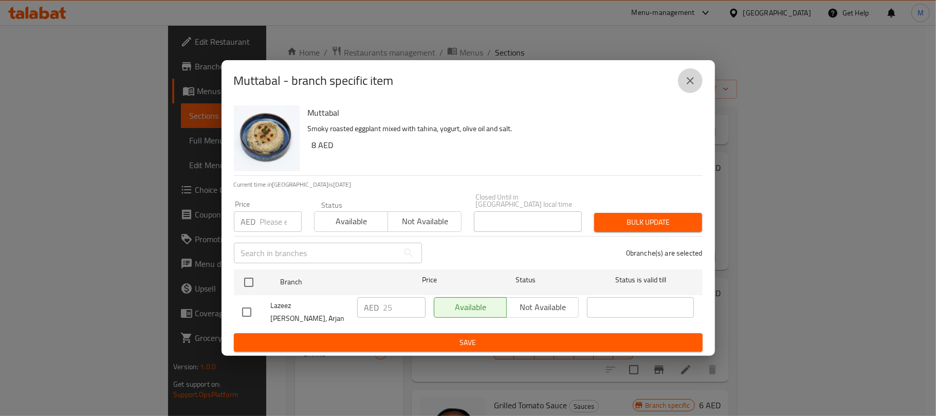
click at [693, 85] on icon "close" at bounding box center [690, 81] width 12 height 12
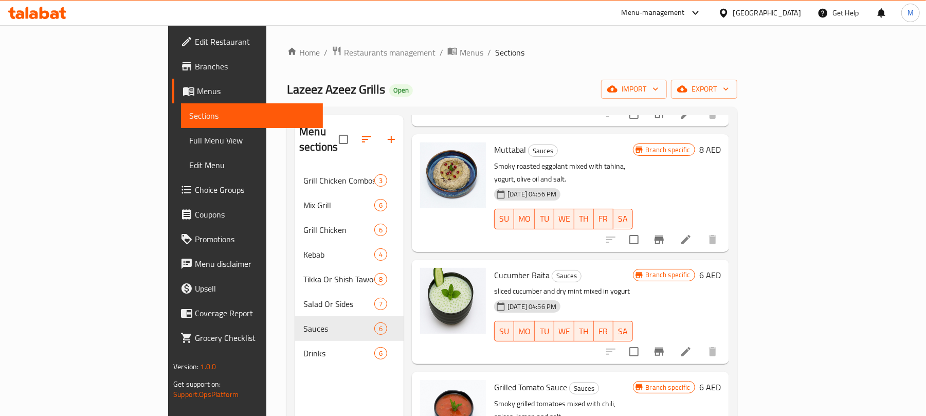
scroll to position [206, 0]
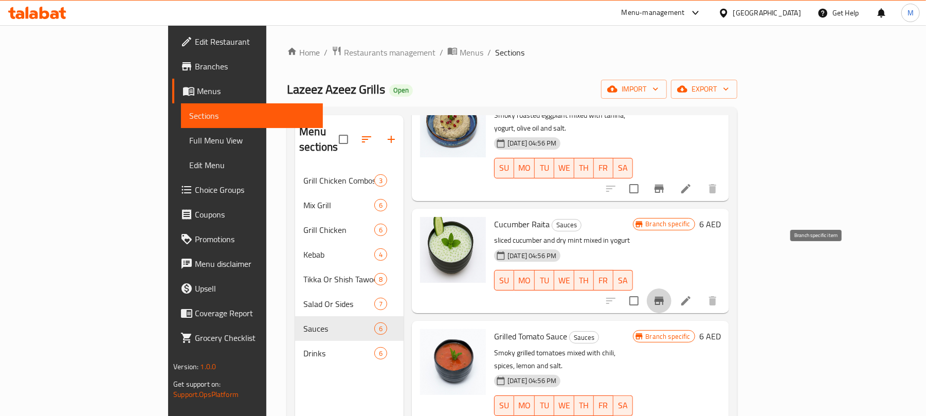
click at [672, 288] on button "Branch-specific-item" at bounding box center [659, 300] width 25 height 25
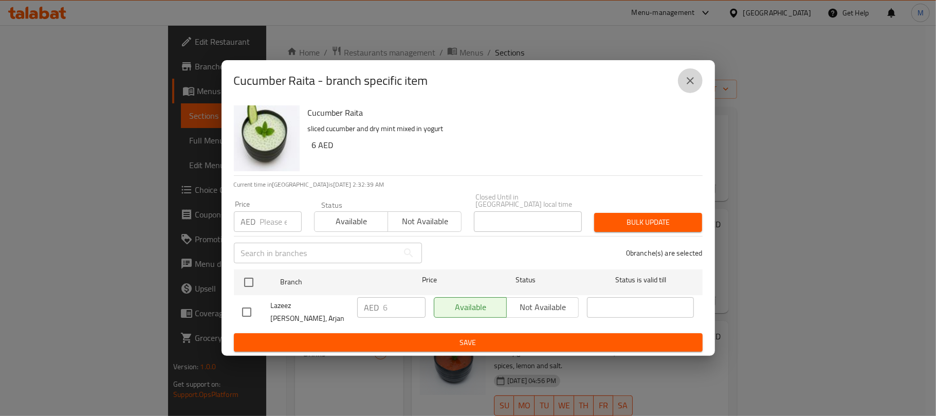
click at [700, 91] on button "close" at bounding box center [690, 80] width 25 height 25
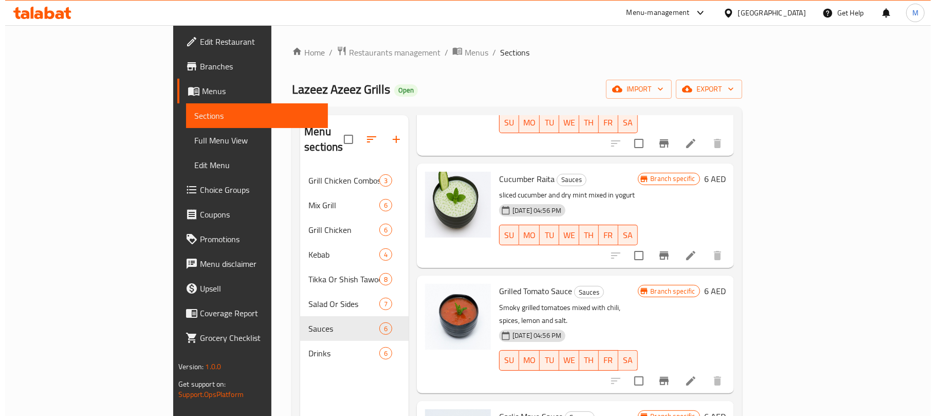
scroll to position [283, 0]
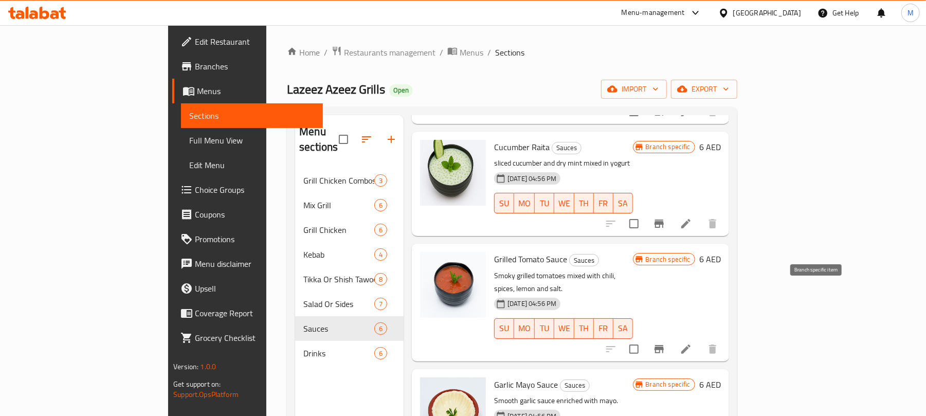
click at [664, 345] on icon "Branch-specific-item" at bounding box center [659, 349] width 9 height 8
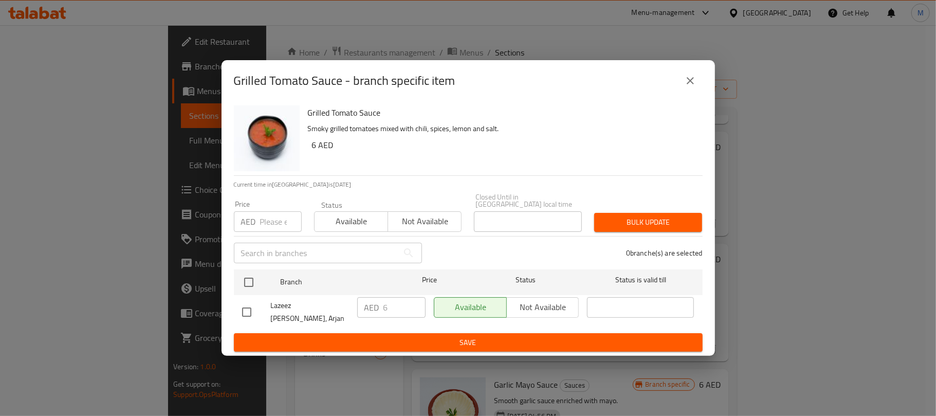
drag, startPoint x: 677, startPoint y: 85, endPoint x: 684, endPoint y: 85, distance: 7.2
click at [677, 85] on div "Grilled Tomato Sauce - branch specific item" at bounding box center [468, 80] width 469 height 25
click at [687, 86] on icon "close" at bounding box center [690, 81] width 12 height 12
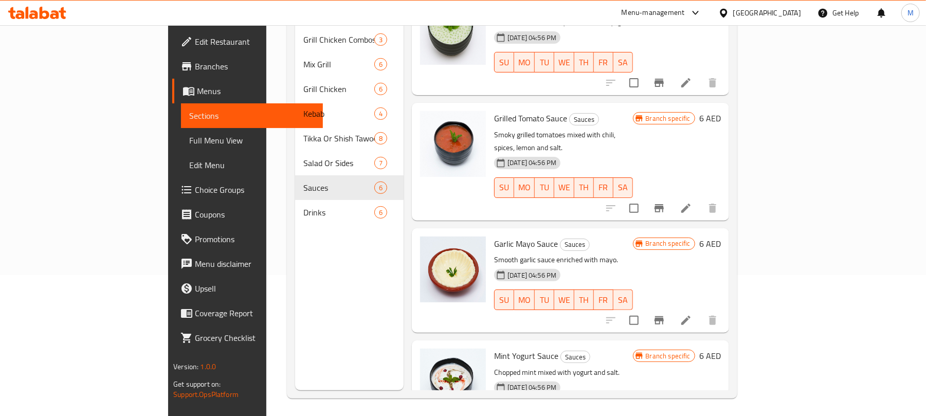
scroll to position [145, 0]
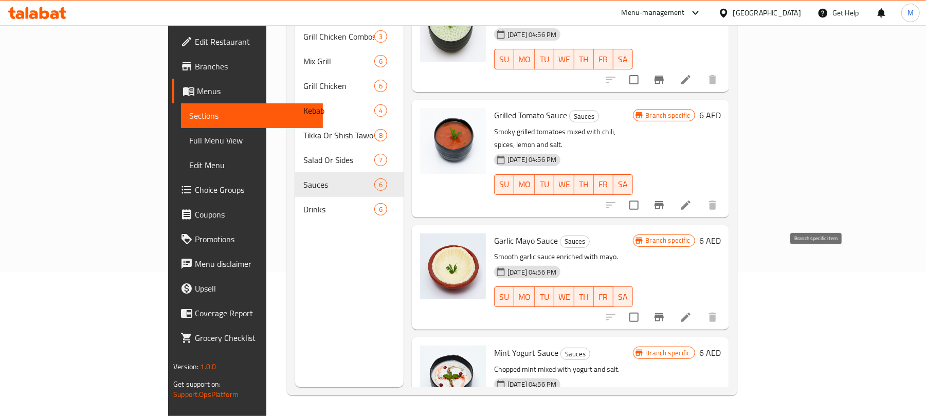
click at [665, 311] on icon "Branch-specific-item" at bounding box center [659, 317] width 12 height 12
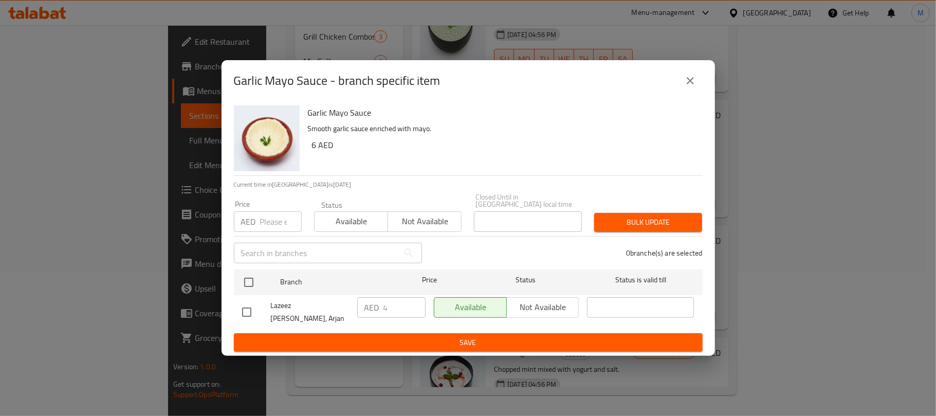
drag, startPoint x: 705, startPoint y: 87, endPoint x: 695, endPoint y: 88, distance: 9.3
click at [704, 87] on div "Garlic Mayo Sauce - branch specific item" at bounding box center [469, 80] width 494 height 41
click at [692, 87] on icon "close" at bounding box center [690, 81] width 12 height 12
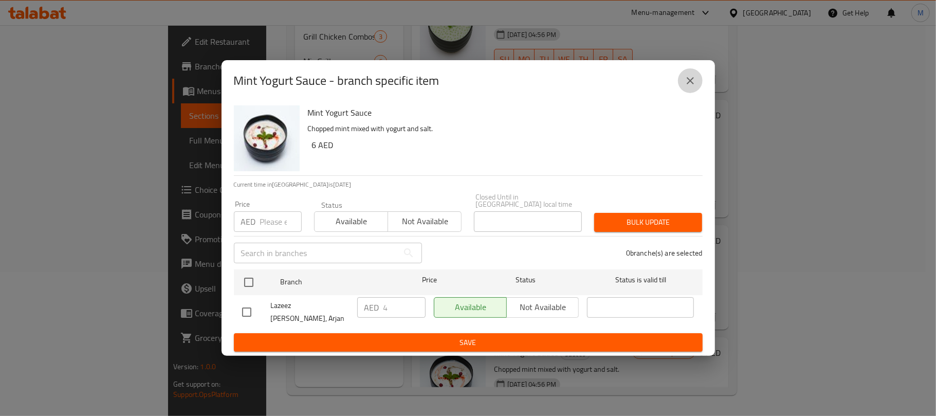
click at [681, 81] on button "close" at bounding box center [690, 80] width 25 height 25
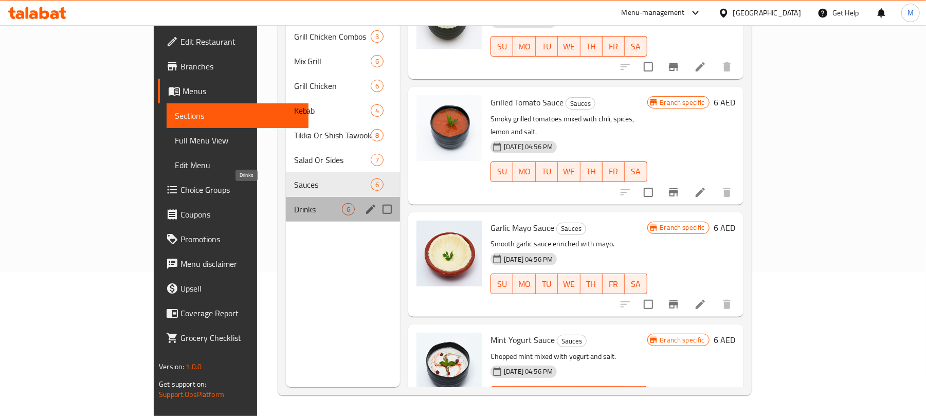
click at [294, 203] on span "Drinks" at bounding box center [318, 209] width 48 height 12
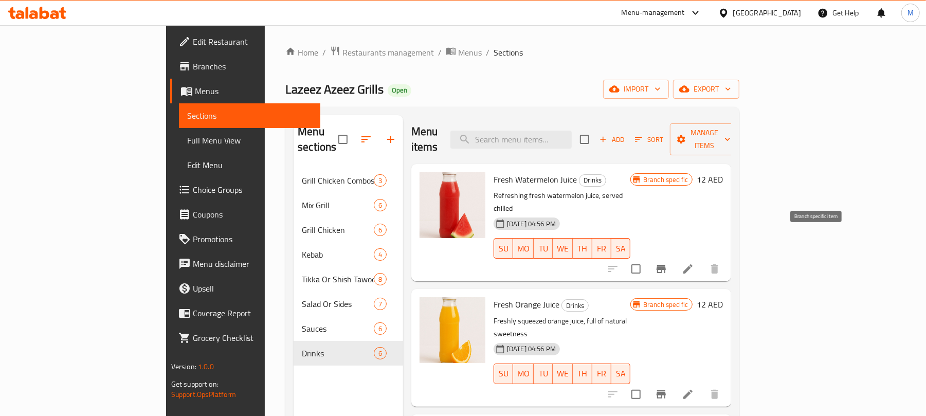
click at [668, 263] on icon "Branch-specific-item" at bounding box center [661, 269] width 12 height 12
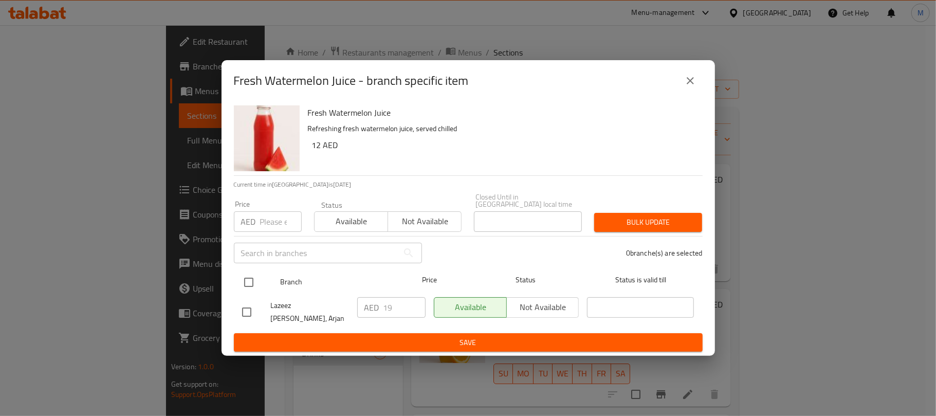
drag, startPoint x: 245, startPoint y: 287, endPoint x: 247, endPoint y: 276, distance: 11.5
click at [247, 287] on input "checkbox" at bounding box center [249, 283] width 22 height 22
checkbox input "true"
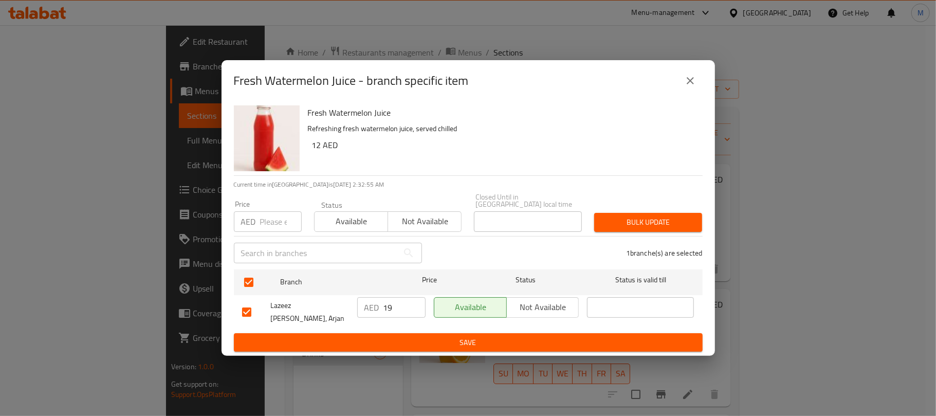
click at [257, 223] on div "AED Price" at bounding box center [268, 221] width 68 height 21
click at [262, 221] on input "number" at bounding box center [281, 221] width 42 height 21
type input "18"
drag, startPoint x: 639, startPoint y: 223, endPoint x: 603, endPoint y: 196, distance: 44.8
click at [640, 223] on span "Bulk update" at bounding box center [649, 222] width 92 height 13
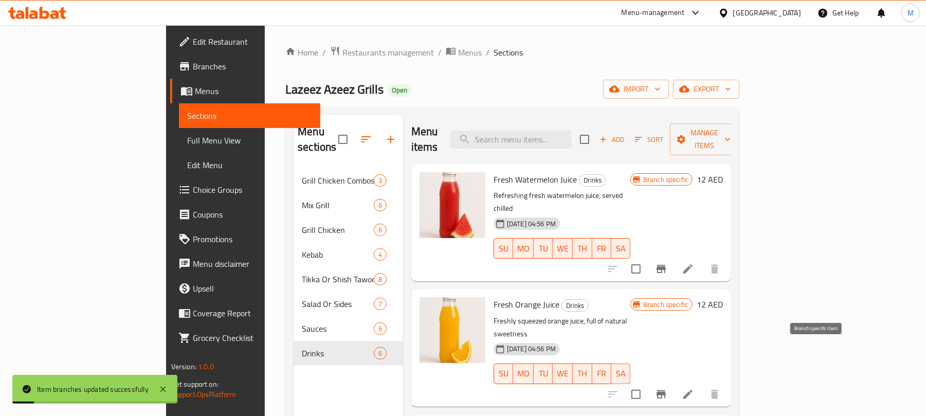
click at [666, 390] on icon "Branch-specific-item" at bounding box center [661, 394] width 9 height 8
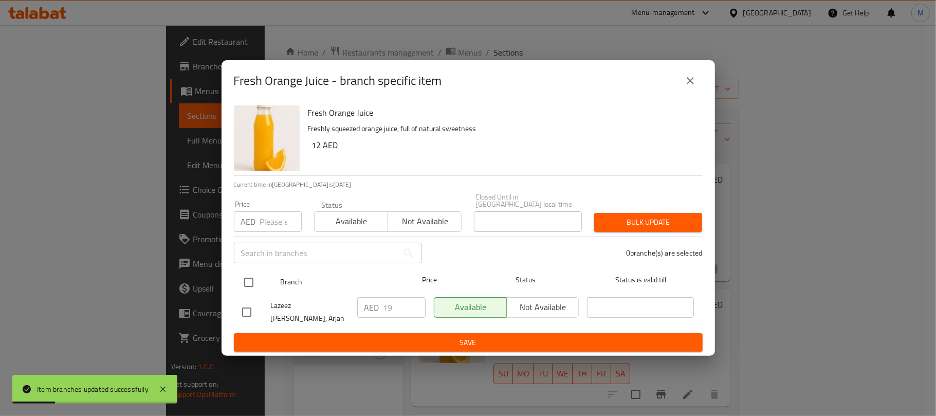
click at [252, 284] on input "checkbox" at bounding box center [249, 283] width 22 height 22
checkbox input "true"
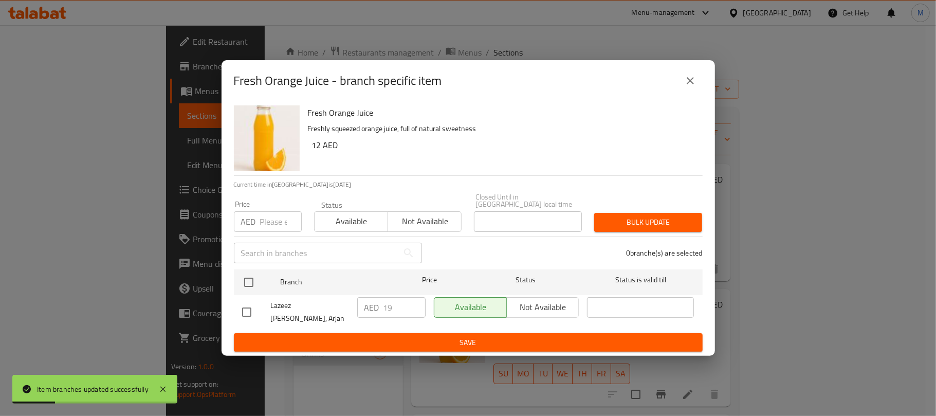
checkbox input "true"
click at [264, 226] on input "number" at bounding box center [281, 221] width 42 height 21
type input "18"
click at [638, 218] on button "Bulk update" at bounding box center [648, 222] width 108 height 19
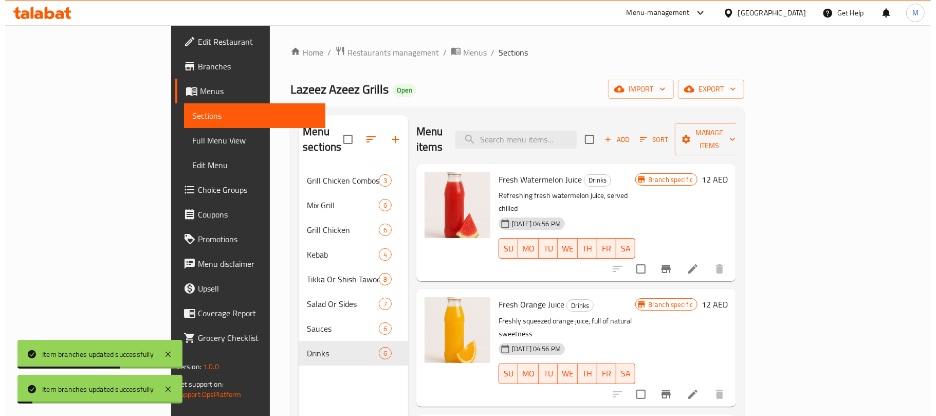
scroll to position [206, 0]
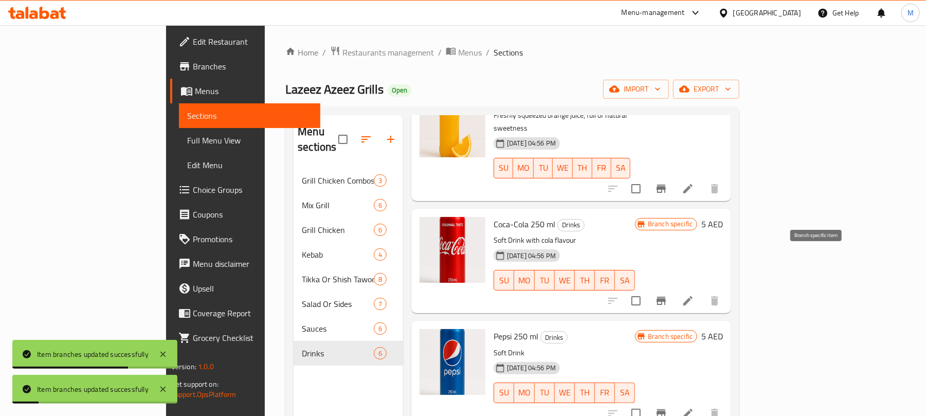
click at [668, 295] on icon "Branch-specific-item" at bounding box center [661, 301] width 12 height 12
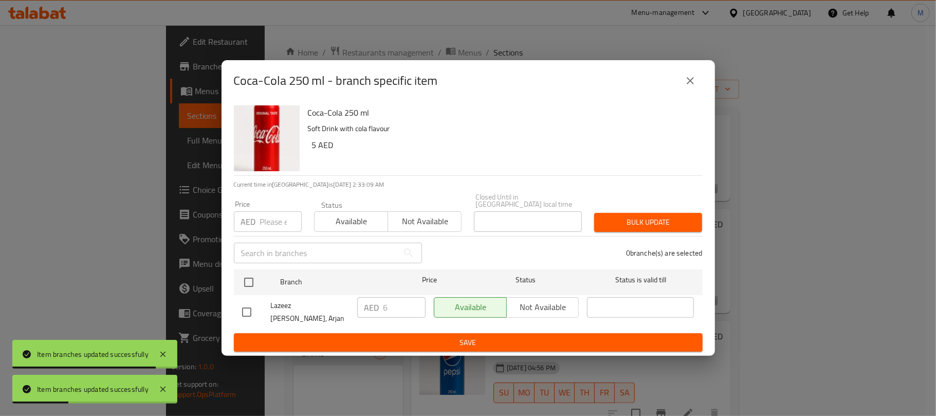
click at [692, 85] on icon "close" at bounding box center [690, 81] width 12 height 12
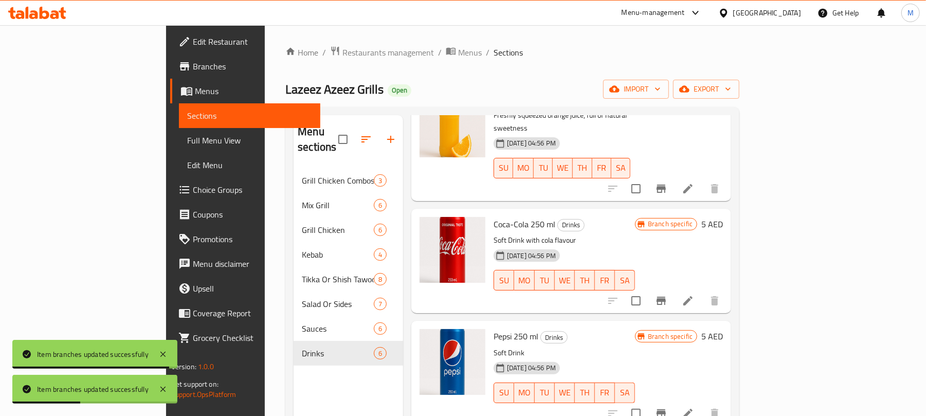
click at [668, 407] on icon "Branch-specific-item" at bounding box center [661, 413] width 12 height 12
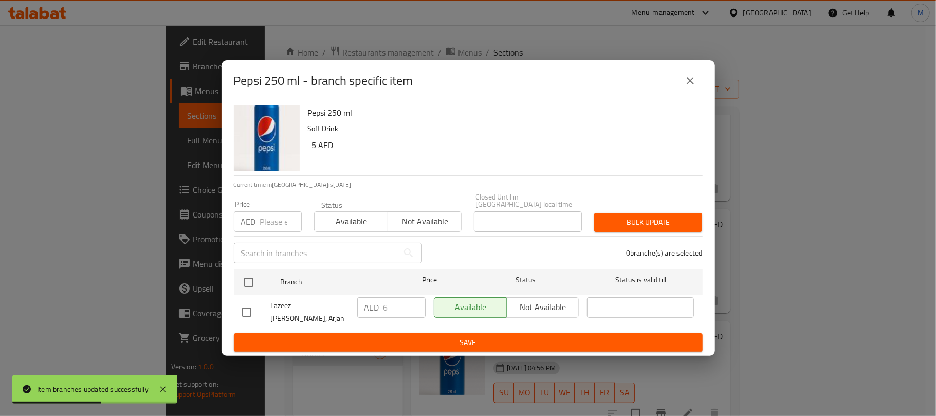
click at [698, 78] on button "close" at bounding box center [690, 80] width 25 height 25
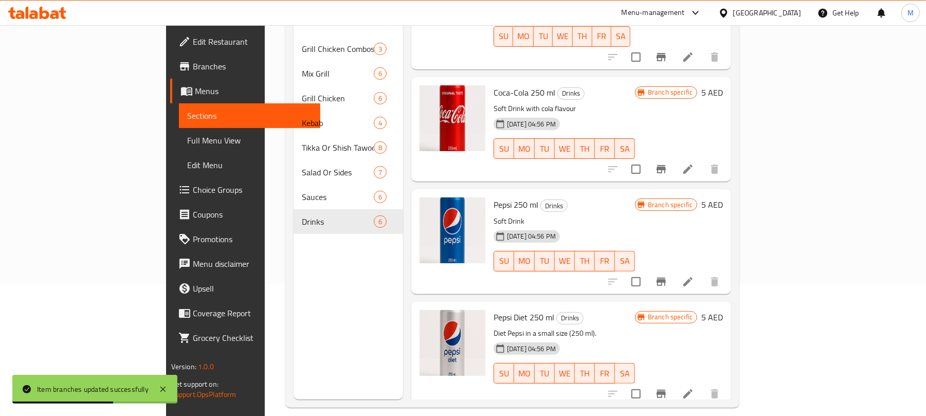
scroll to position [137, 0]
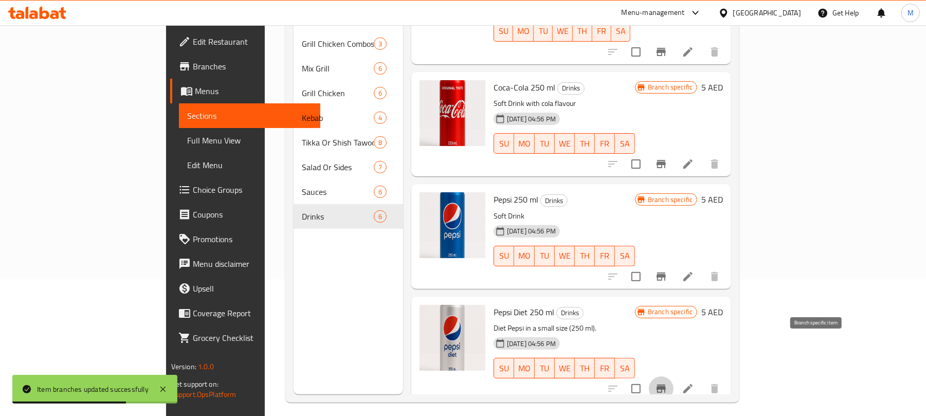
click at [666, 385] on icon "Branch-specific-item" at bounding box center [661, 389] width 9 height 8
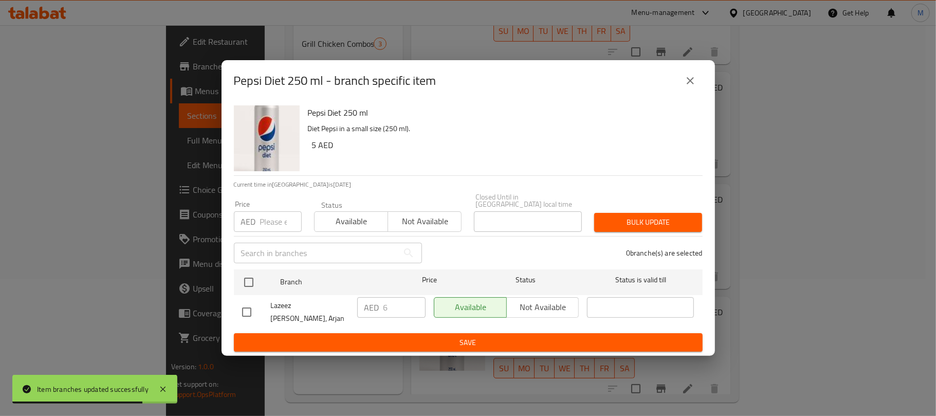
click at [688, 93] on button "close" at bounding box center [690, 80] width 25 height 25
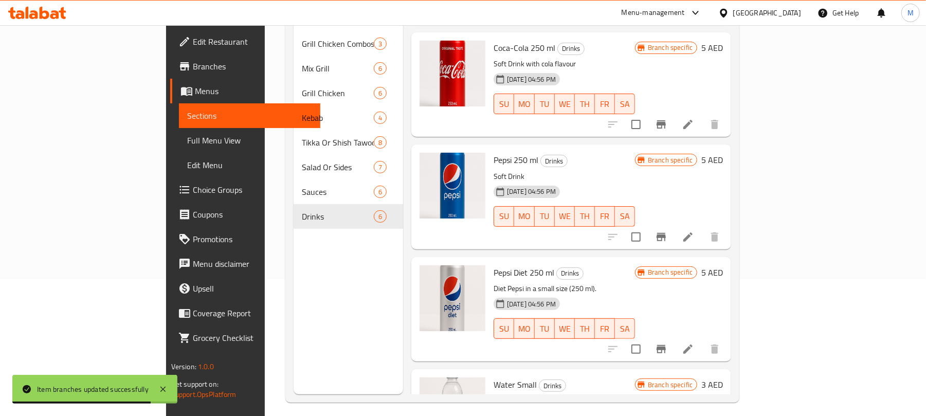
scroll to position [283, 0]
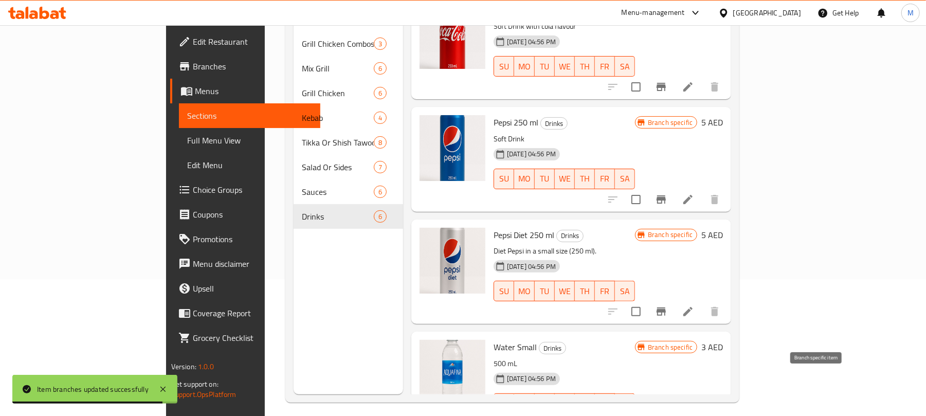
click at [668, 416] on icon "Branch-specific-item" at bounding box center [661, 424] width 12 height 12
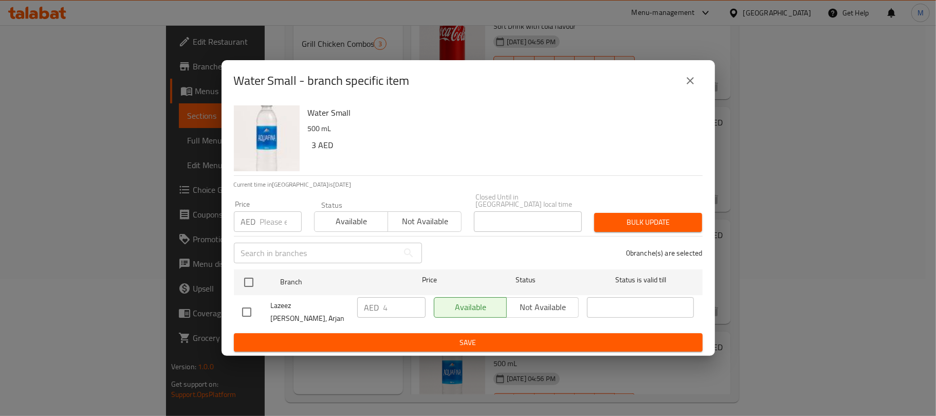
click at [684, 87] on icon "close" at bounding box center [690, 81] width 12 height 12
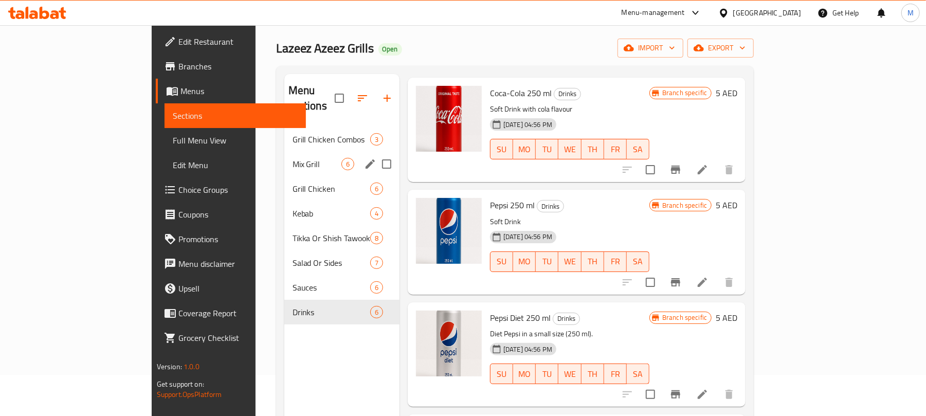
scroll to position [0, 0]
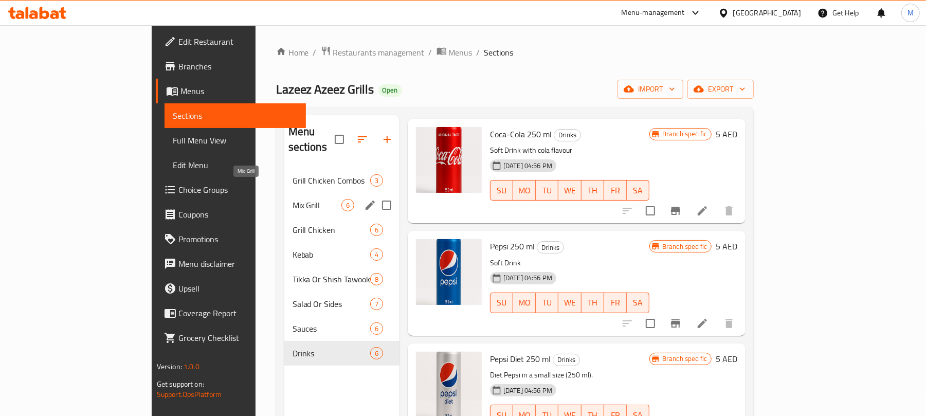
click at [293, 199] on span "Mix Grill" at bounding box center [317, 205] width 49 height 12
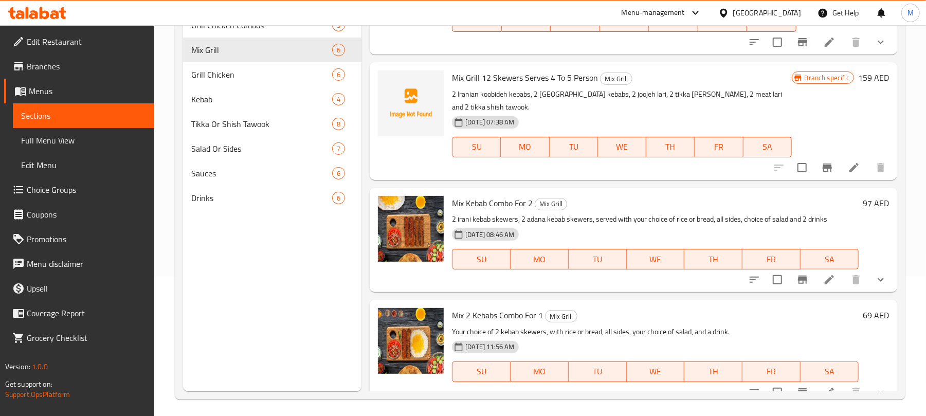
scroll to position [145, 0]
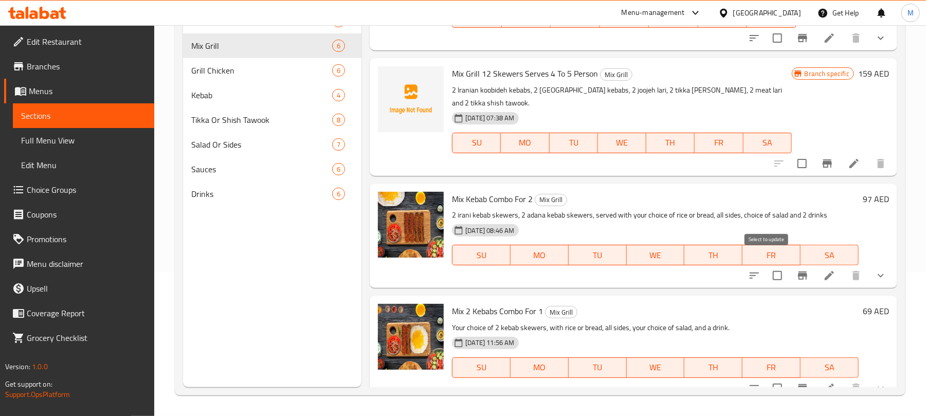
drag, startPoint x: 774, startPoint y: 263, endPoint x: 770, endPoint y: 282, distance: 18.9
click at [774, 265] on input "checkbox" at bounding box center [778, 276] width 22 height 22
checkbox input "true"
click at [767, 377] on input "checkbox" at bounding box center [778, 388] width 22 height 22
checkbox input "true"
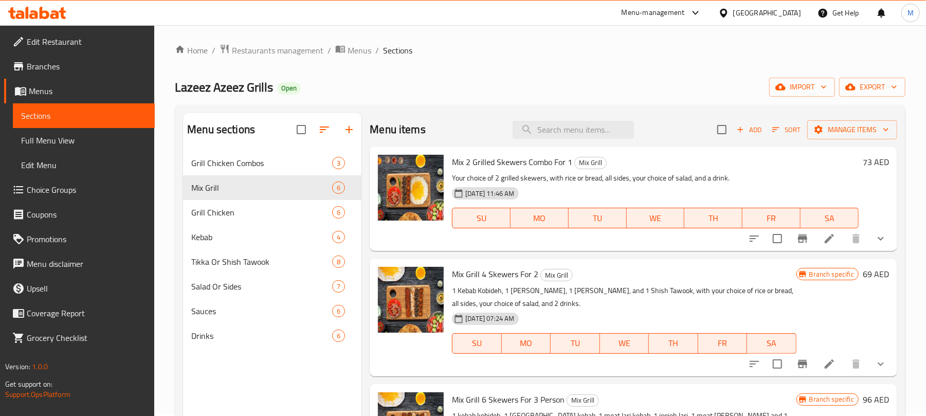
scroll to position [0, 0]
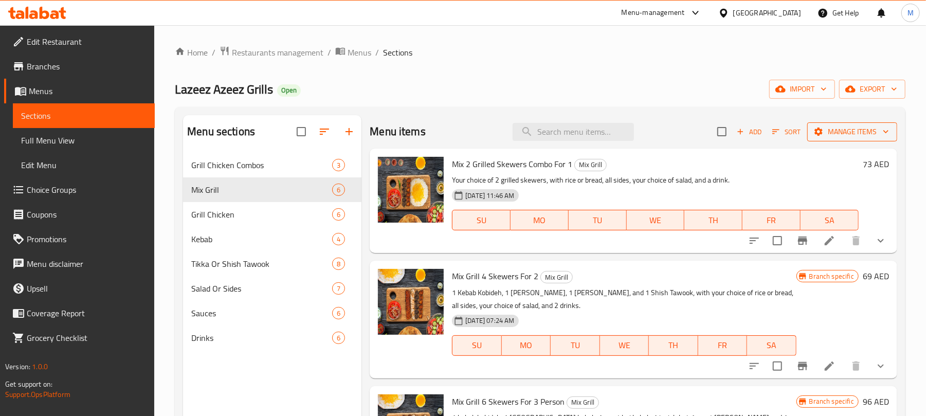
click at [846, 134] on span "Manage items" at bounding box center [853, 131] width 74 height 13
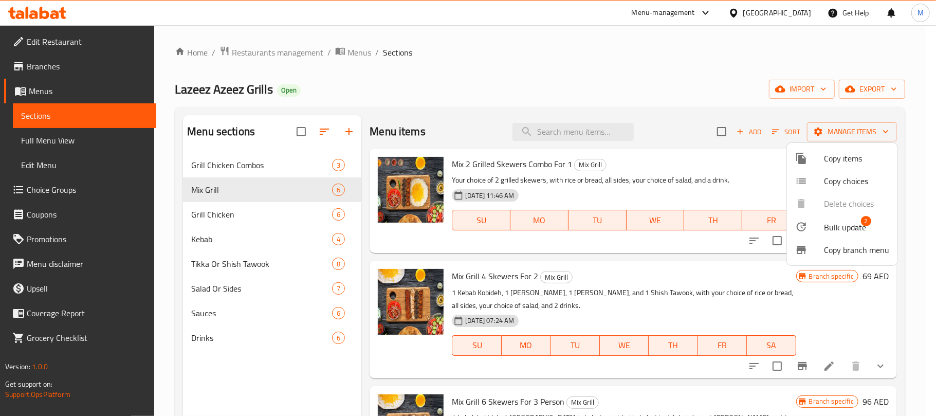
click at [839, 223] on span "Bulk update" at bounding box center [845, 227] width 42 height 12
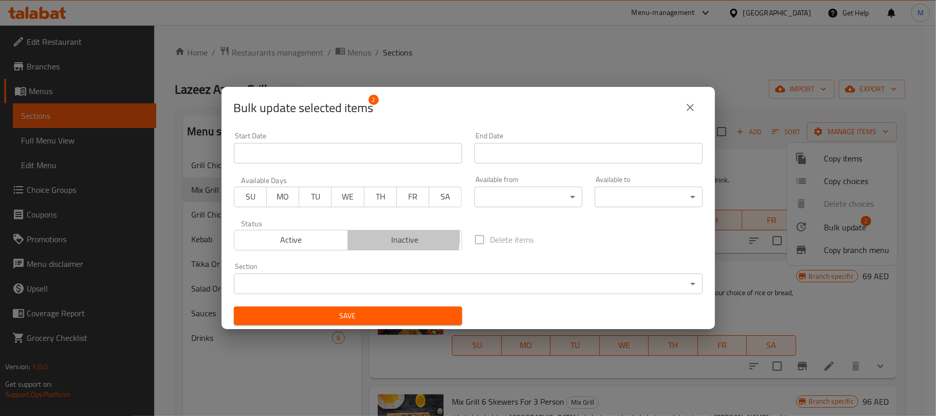
click at [398, 238] on span "Inactive" at bounding box center [405, 239] width 106 height 15
click at [688, 104] on icon "close" at bounding box center [690, 107] width 12 height 12
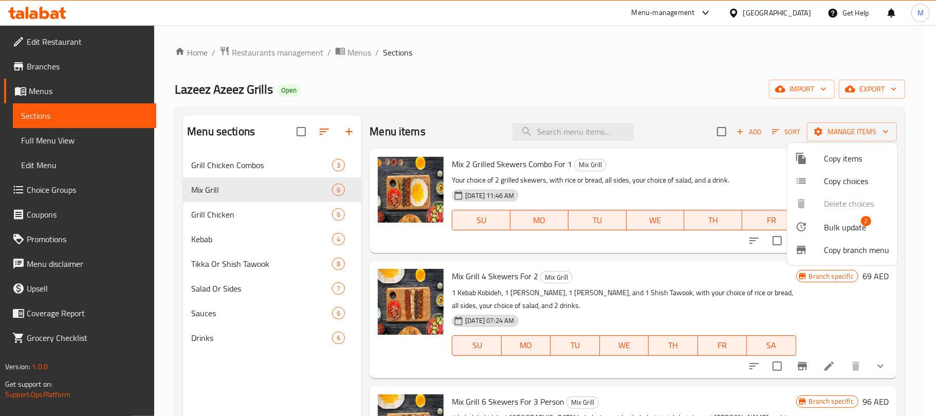
click at [698, 182] on div at bounding box center [468, 208] width 936 height 416
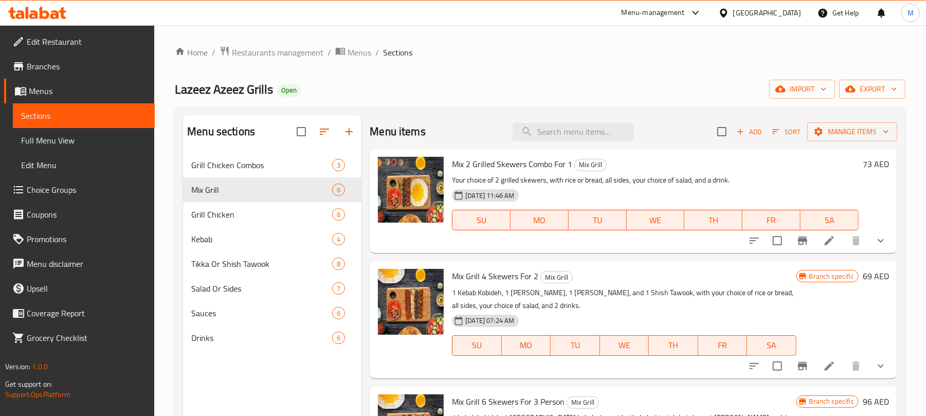
click at [878, 247] on button "show more" at bounding box center [881, 240] width 25 height 25
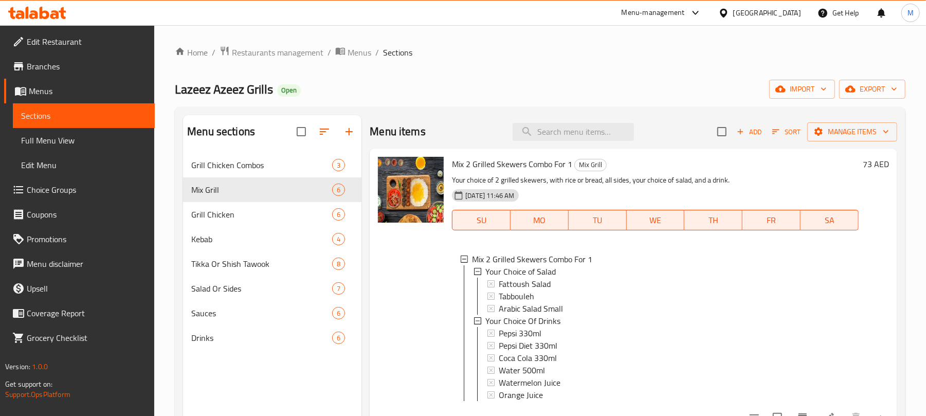
click at [674, 177] on p "Your choice of 2 grilled skewers, with rice or bread, all sides, your choice of…" at bounding box center [655, 180] width 407 height 13
click at [127, 193] on span "Choice Groups" at bounding box center [87, 190] width 120 height 12
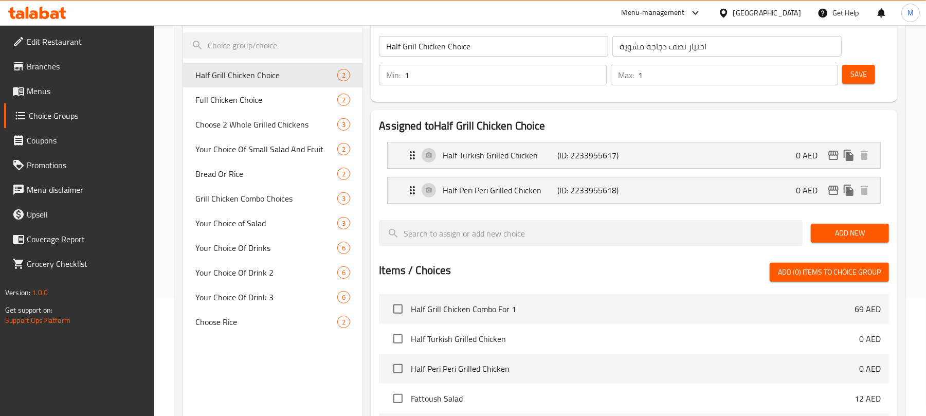
scroll to position [68, 0]
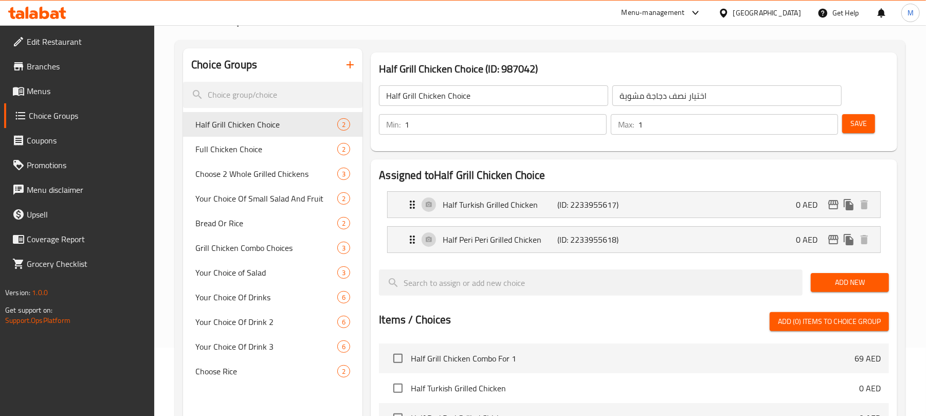
click at [350, 66] on icon "button" at bounding box center [350, 65] width 12 height 12
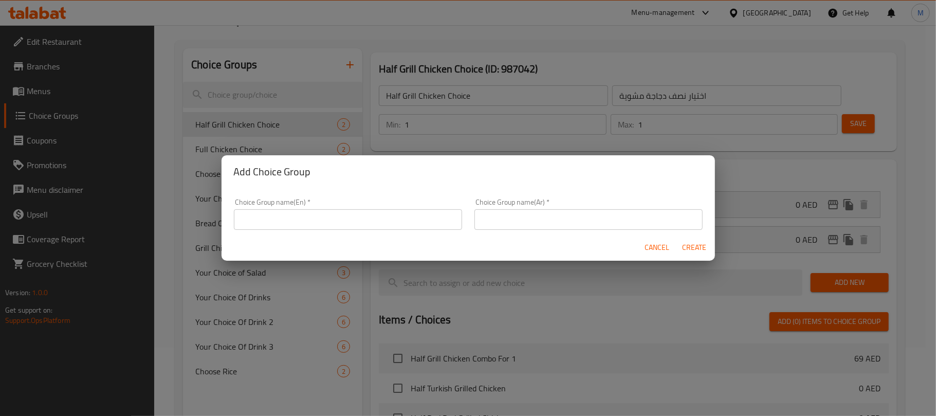
click at [400, 213] on input "text" at bounding box center [348, 219] width 228 height 21
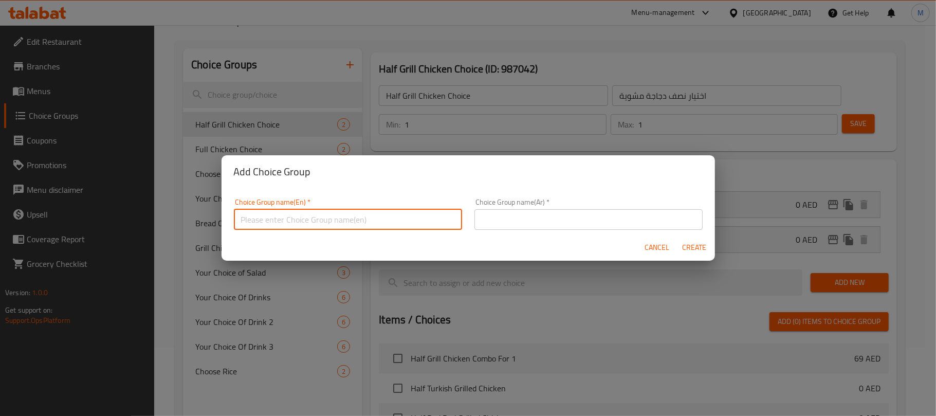
paste input "Choice of Skewers"
type input "Choice of Skewers:"
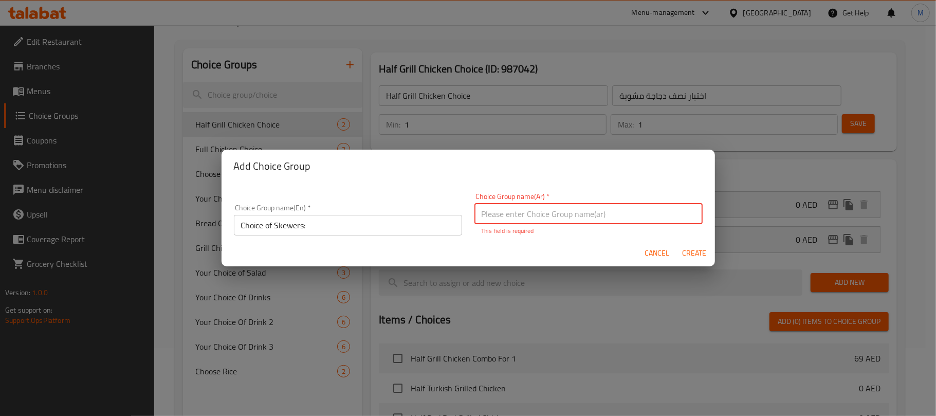
paste input "اختيار الأسياخ"
type input "اختيار الأسياخ:"
click at [678, 244] on button "Create" at bounding box center [694, 253] width 33 height 19
type input "Choice of Skewers:"
type input "اختيار الأسياخ:"
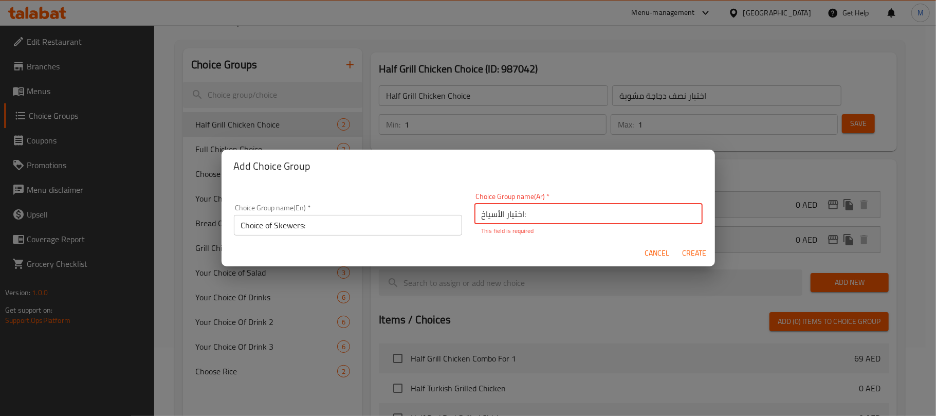
type input "0"
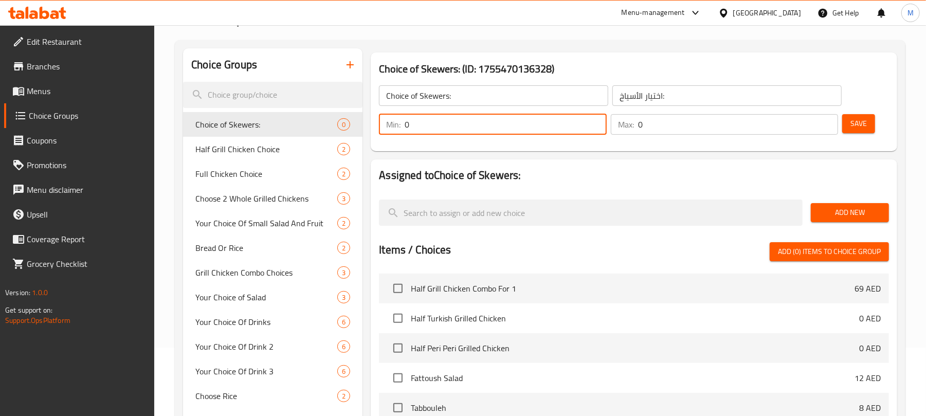
click at [491, 122] on input "0" at bounding box center [506, 124] width 202 height 21
type input "2"
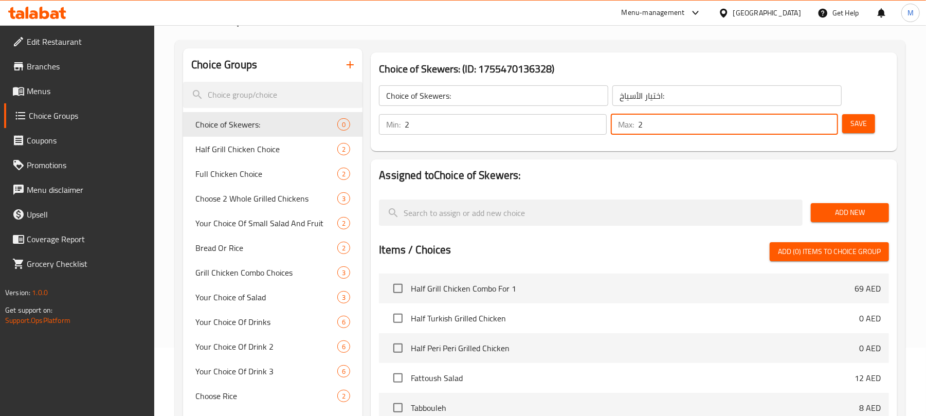
type input "2"
drag, startPoint x: 852, startPoint y: 219, endPoint x: 840, endPoint y: 221, distance: 11.5
click at [852, 219] on button "Add New" at bounding box center [850, 212] width 78 height 19
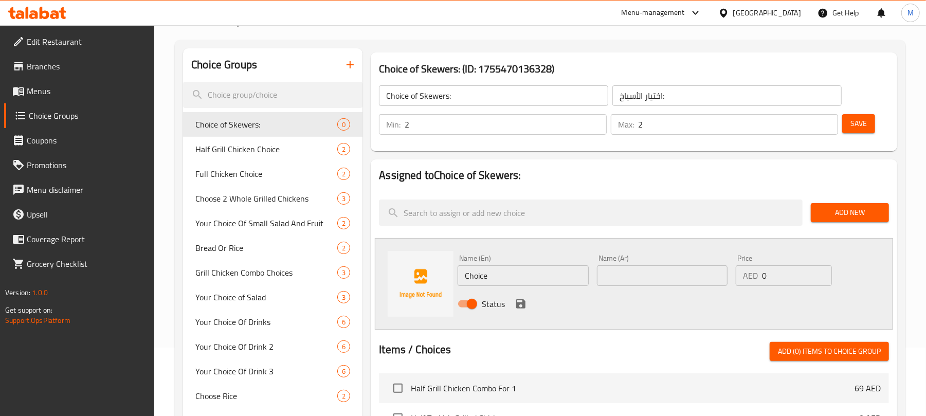
click at [562, 276] on input "Choice" at bounding box center [523, 275] width 131 height 21
paste input "Irani Kebab"
type input "Irani Kebab"
paste input "كباب إيراني"
type input "كباب إيراني"
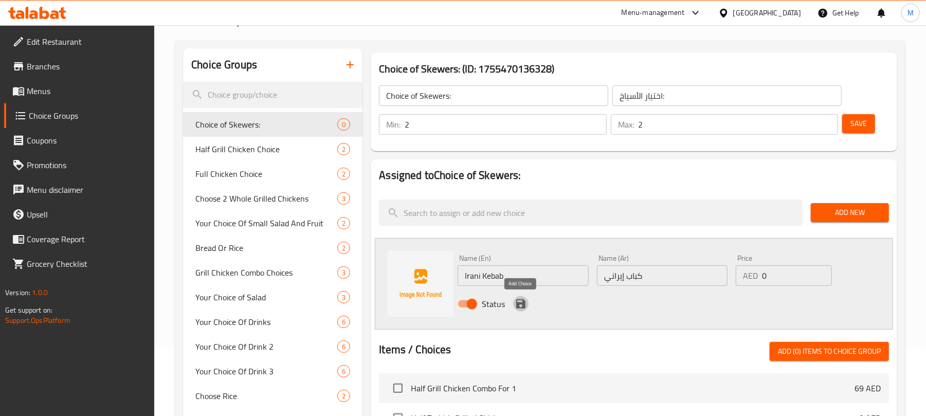
click at [521, 305] on icon "save" at bounding box center [521, 304] width 12 height 12
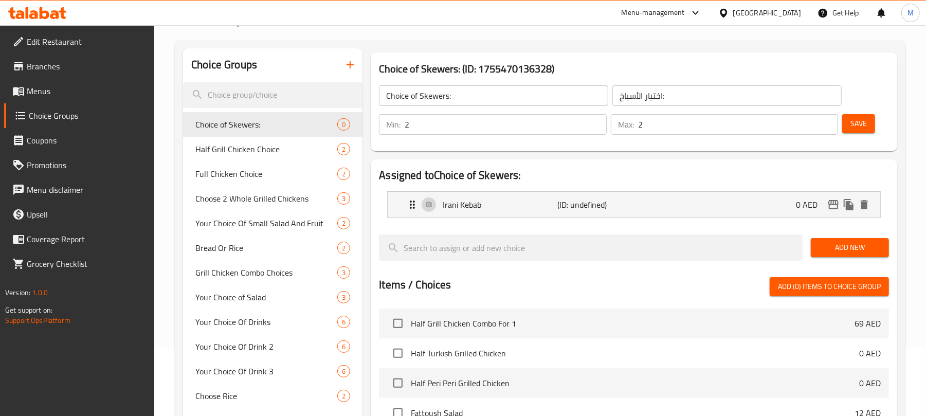
click at [844, 256] on button "Add New" at bounding box center [850, 247] width 78 height 19
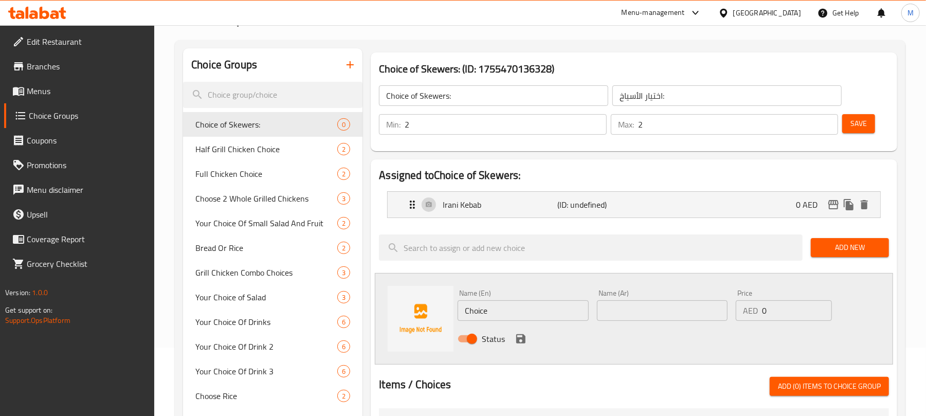
click at [528, 304] on input "Choice" at bounding box center [523, 310] width 131 height 21
paste input "Turkish Kebab"
type input "Turkish Kebab"
paste input "كباب تركي"
type input "كباب تركي"
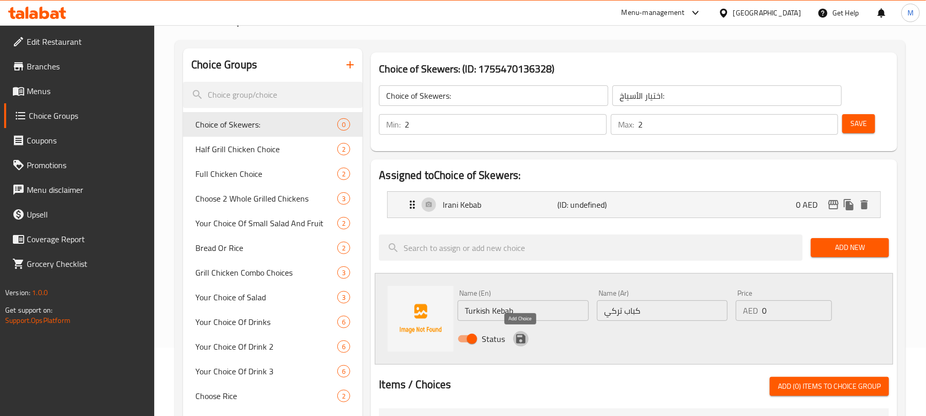
click at [525, 339] on icon "save" at bounding box center [520, 338] width 9 height 9
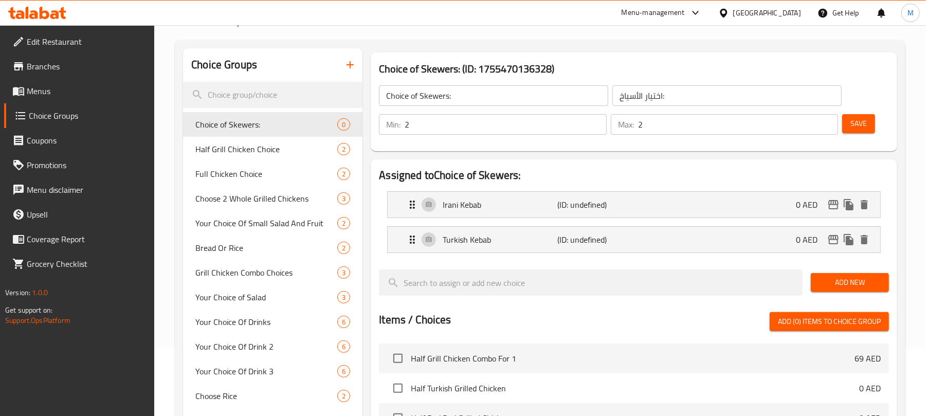
click at [823, 286] on span "Add New" at bounding box center [850, 282] width 62 height 13
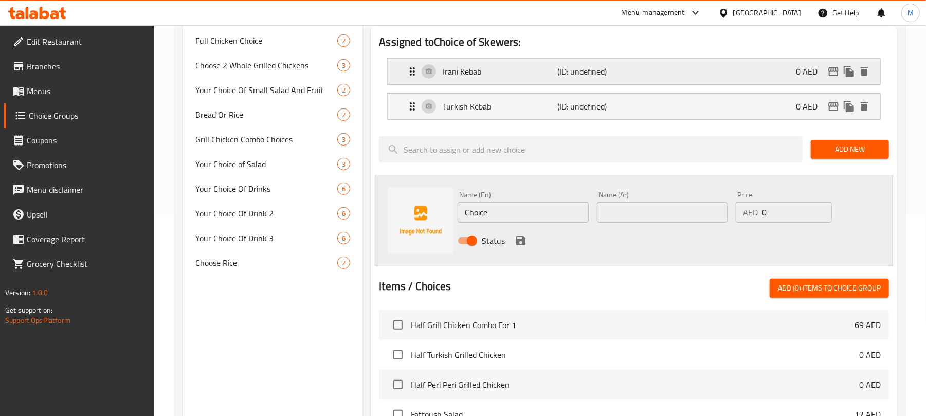
scroll to position [206, 0]
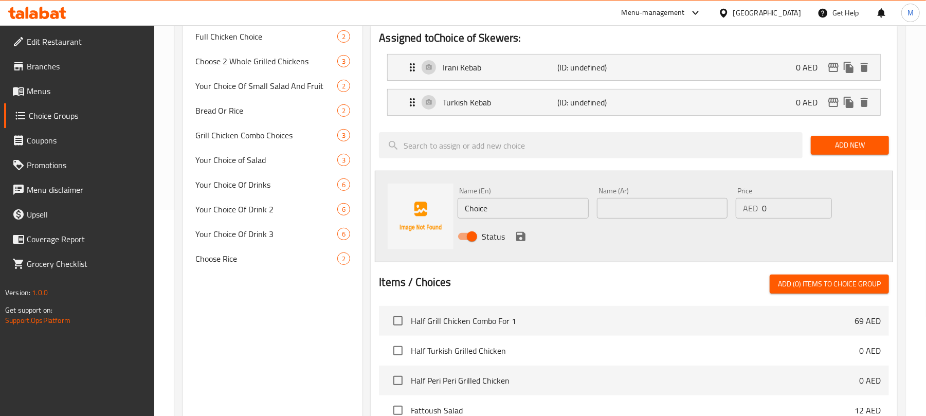
click at [525, 207] on input "Choice" at bounding box center [523, 208] width 131 height 21
paste input "icken [PERSON_NAME]"
type input "Chicken Joojeh Lari"
paste input "دجاج [PERSON_NAME]"
type input "دجاج [PERSON_NAME]"
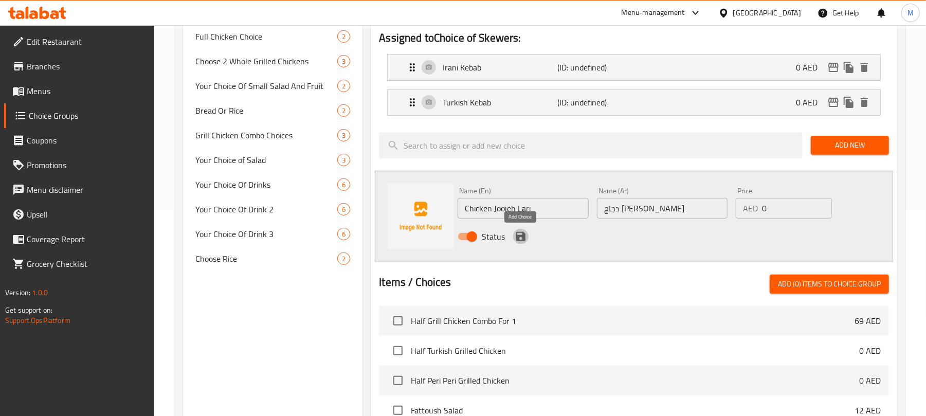
click at [518, 240] on icon "save" at bounding box center [520, 236] width 9 height 9
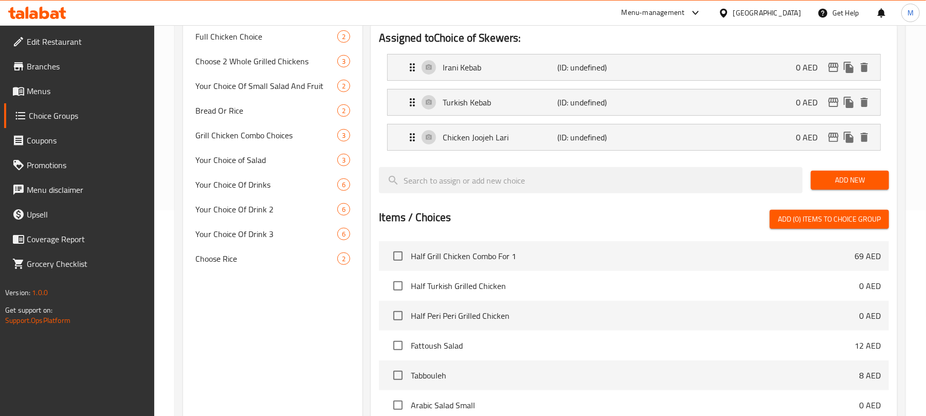
click at [845, 190] on button "Add New" at bounding box center [850, 180] width 78 height 19
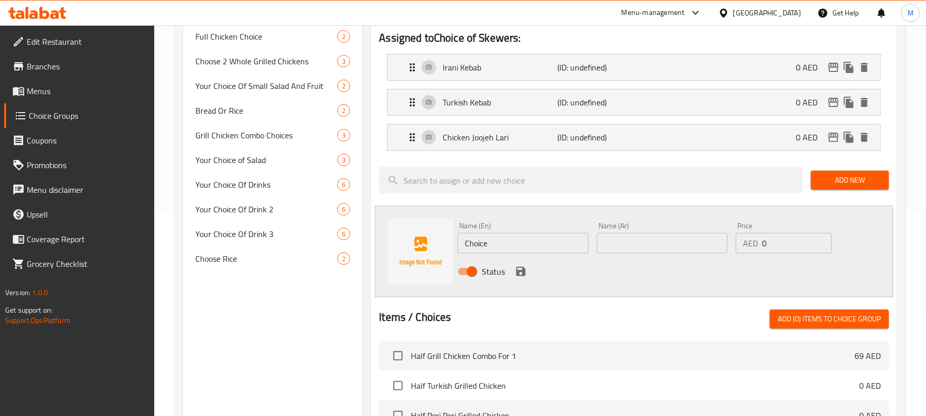
click at [526, 251] on input "Choice" at bounding box center [523, 243] width 131 height 21
paste input "Meat Lari Kebab"
type input "Meat Lari Kebab"
paste input "لحم لاري كباب"
type input "لحم لاري كباب"
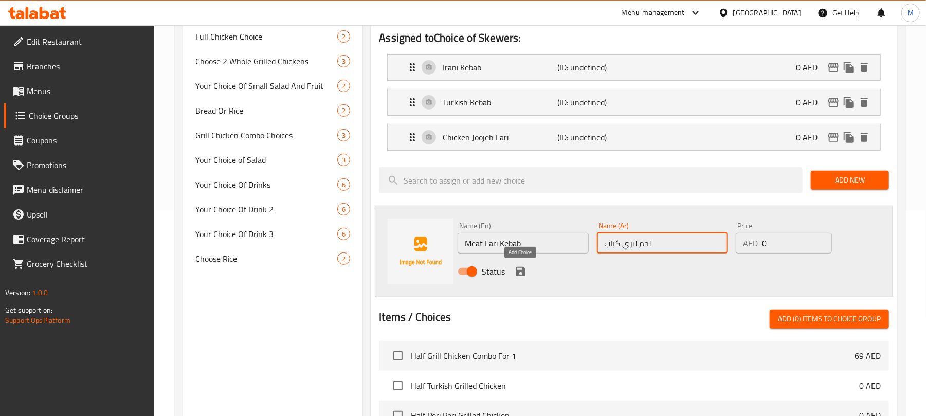
click at [519, 275] on icon "save" at bounding box center [521, 271] width 12 height 12
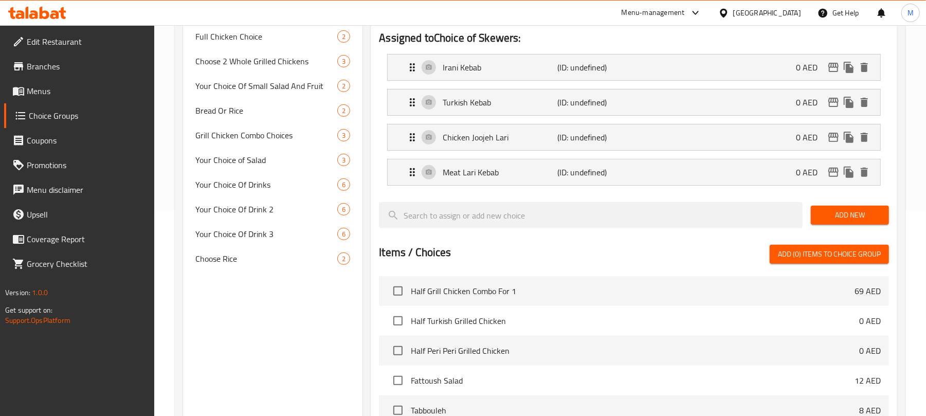
drag, startPoint x: 823, startPoint y: 217, endPoint x: 821, endPoint y: 200, distance: 17.0
click at [824, 216] on span "Add New" at bounding box center [850, 215] width 62 height 13
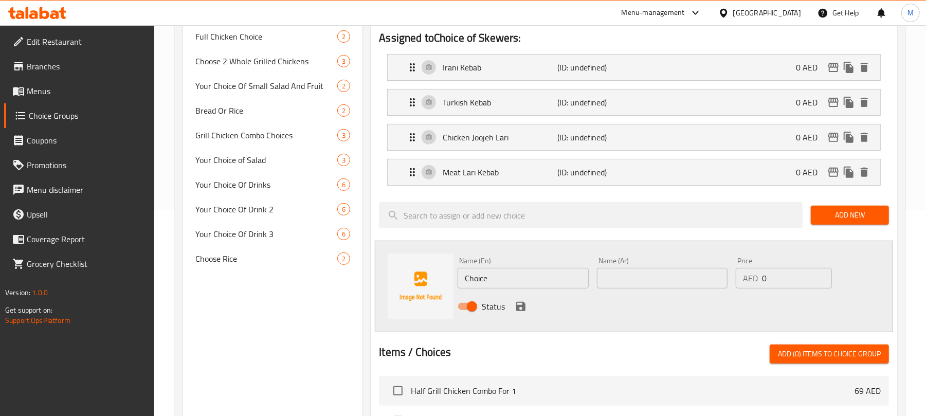
click at [521, 282] on input "Choice" at bounding box center [523, 278] width 131 height 21
paste input "Meat Tikka Lemon"
type input "Meat Tikka Lemon"
paste input "لحم [PERSON_NAME]"
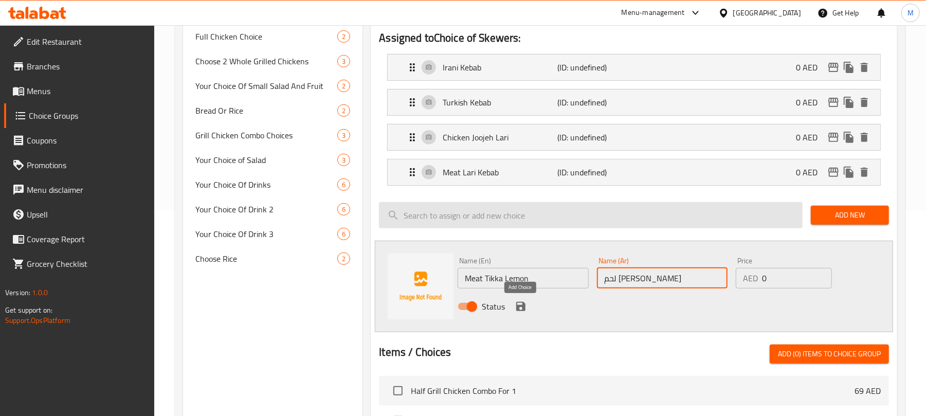
type input "لحم [PERSON_NAME]"
click at [517, 308] on icon "save" at bounding box center [520, 306] width 9 height 9
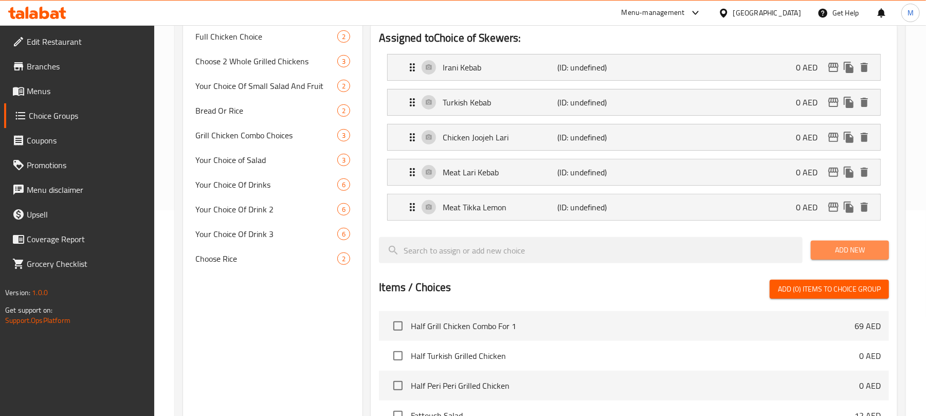
click at [834, 253] on span "Add New" at bounding box center [850, 250] width 62 height 13
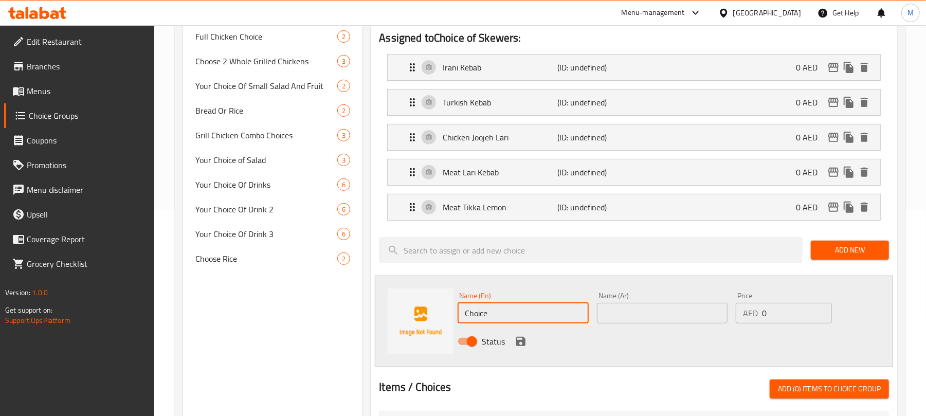
click at [581, 317] on input "Choice" at bounding box center [523, 313] width 131 height 21
paste input "icken [PERSON_NAME]"
type input "Chicken Shish Tawook"
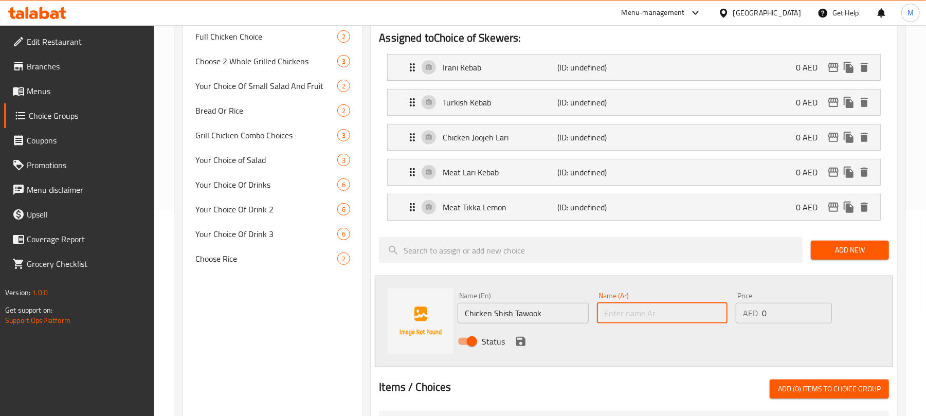
paste input "شيش طاووق دجاج"
type input "شيش طاووق دجاج"
click at [521, 339] on icon "save" at bounding box center [520, 341] width 9 height 9
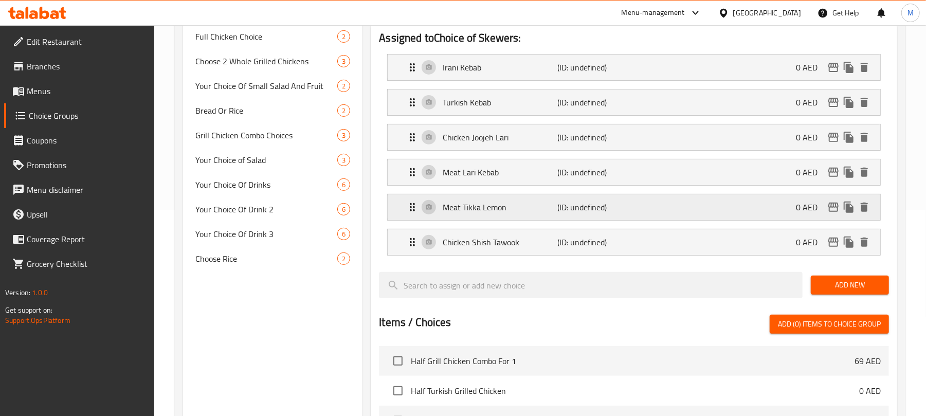
scroll to position [68, 0]
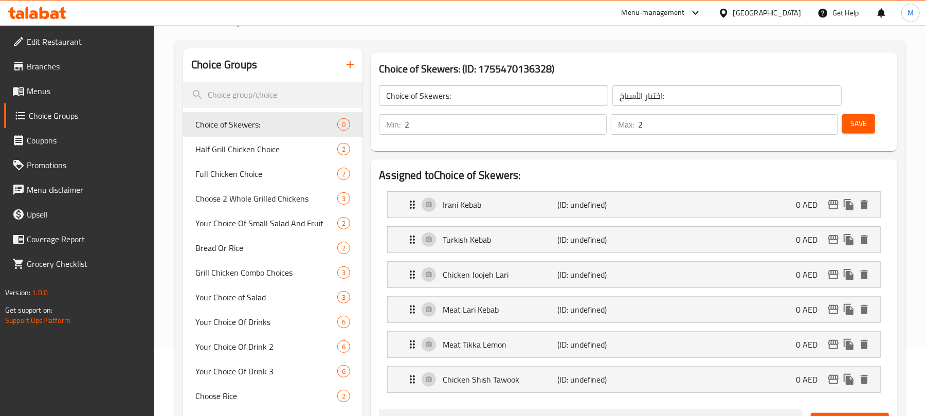
click at [848, 126] on button "Save" at bounding box center [858, 123] width 33 height 19
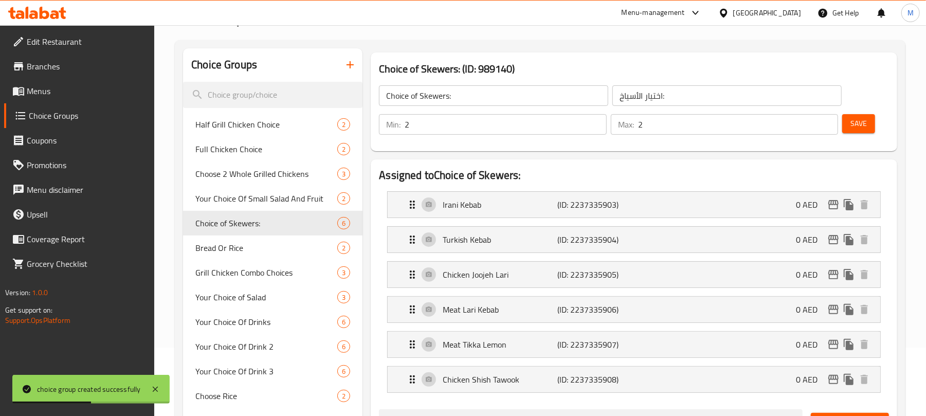
click at [711, 102] on input "اختيار الأسياخ:" at bounding box center [726, 95] width 229 height 21
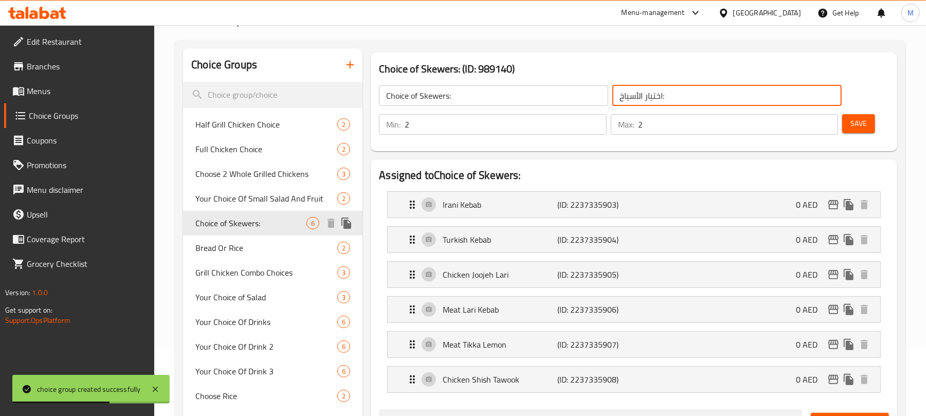
click at [349, 222] on icon "duplicate" at bounding box center [346, 223] width 12 height 12
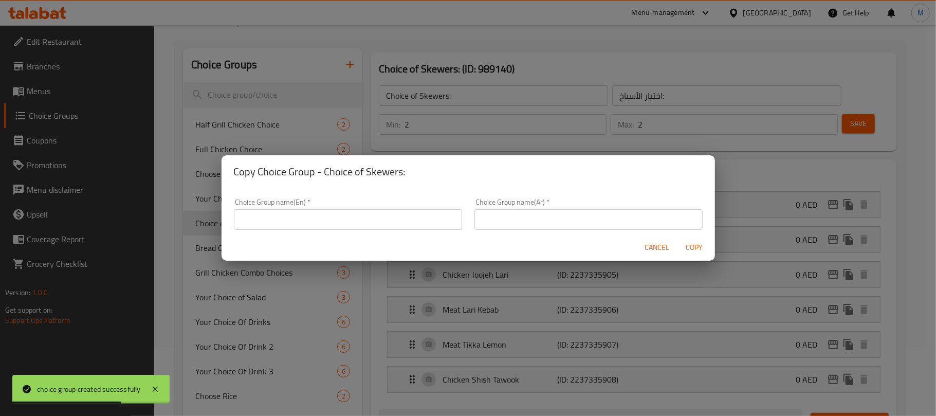
click at [569, 214] on input "text" at bounding box center [589, 219] width 228 height 21
paste input "اختيار الأسياخ:"
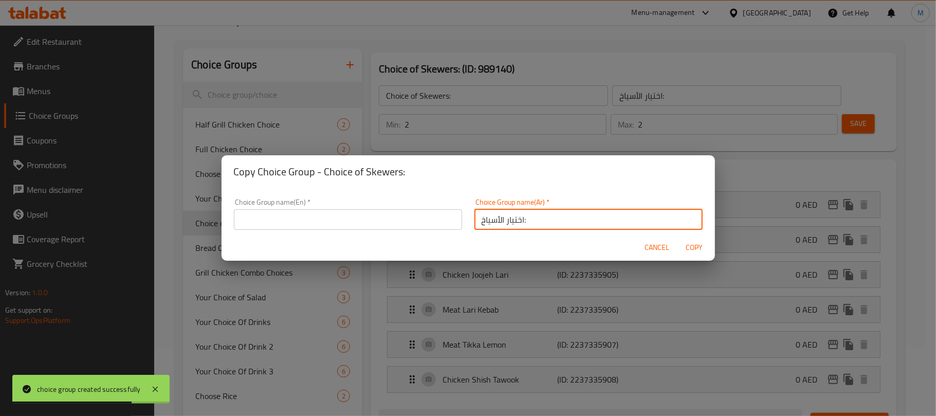
type input "اختيار الأسياخ:"
click at [334, 167] on h2 "Copy Choice Group - Choice of Skewers:" at bounding box center [468, 172] width 469 height 16
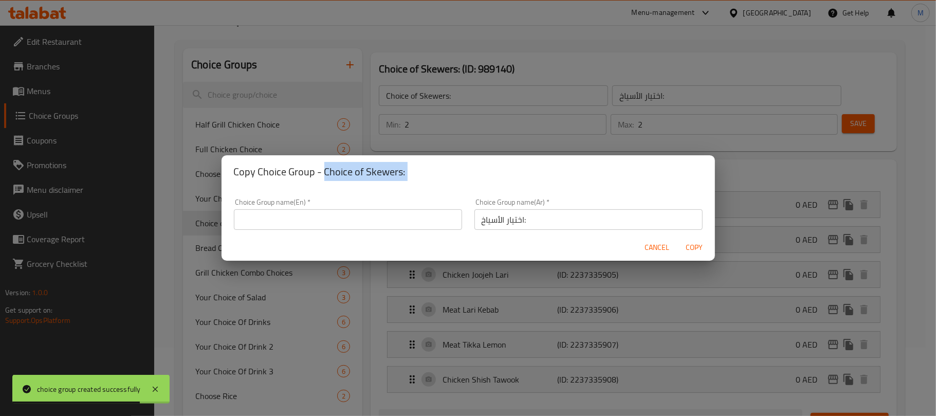
drag, startPoint x: 334, startPoint y: 167, endPoint x: 420, endPoint y: 174, distance: 86.2
click at [420, 174] on h2 "Copy Choice Group - Choice of Skewers:" at bounding box center [468, 172] width 469 height 16
copy h2 "Choice of Skewers:"
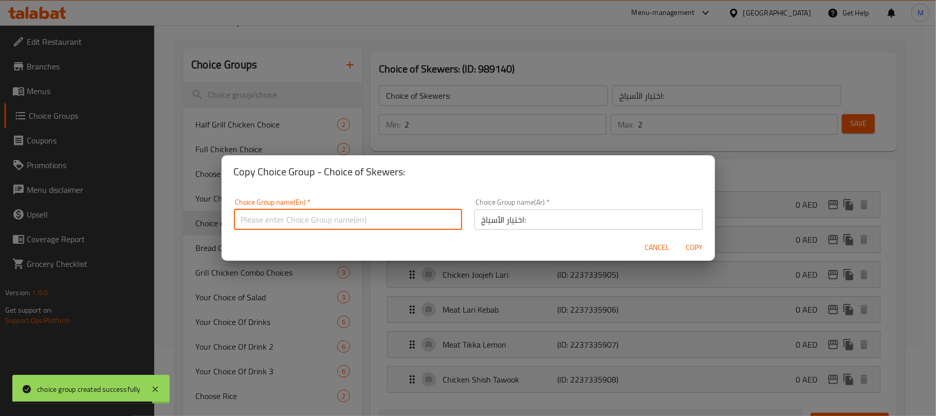
click at [336, 222] on input "text" at bounding box center [348, 219] width 228 height 21
paste input "Choice of Skewers:"
type input "Choice of Skewers:"
click at [690, 243] on span "Copy" at bounding box center [694, 247] width 25 height 13
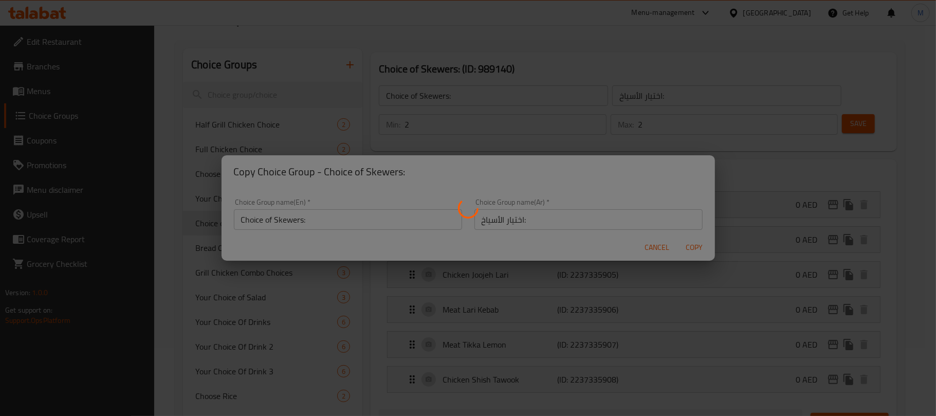
type input "Choice of Skewers:"
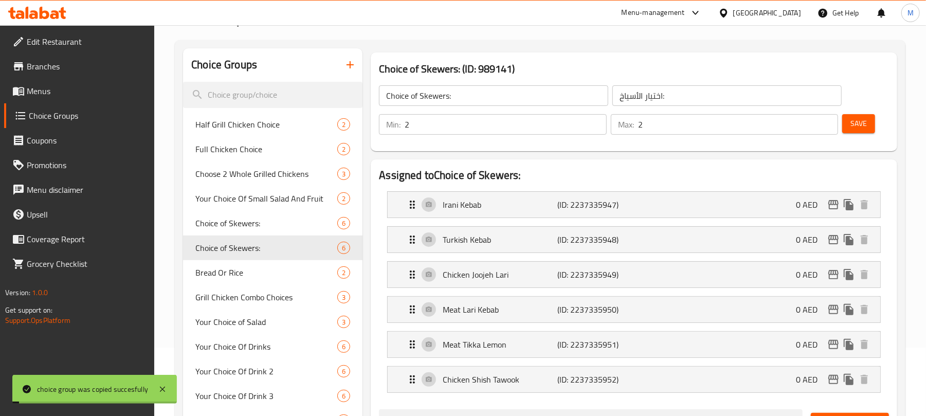
click at [451, 122] on input "2" at bounding box center [506, 124] width 202 height 21
type input "4"
drag, startPoint x: 666, startPoint y: 122, endPoint x: 570, endPoint y: 114, distance: 97.0
click at [568, 114] on div "Min: 4 ​ Max: 2 ​" at bounding box center [608, 124] width 467 height 29
type input "4"
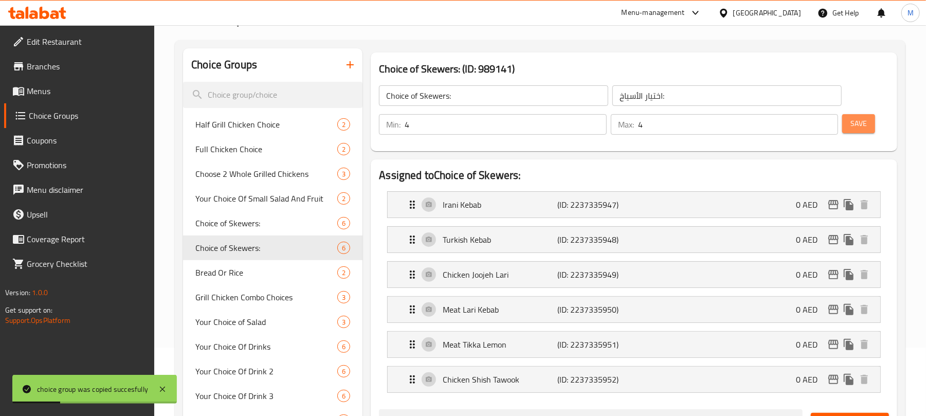
click at [866, 118] on span "Save" at bounding box center [859, 123] width 16 height 13
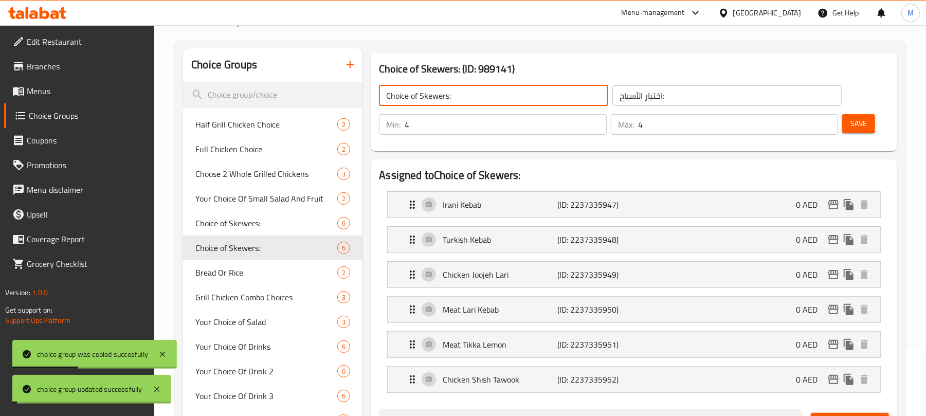
click at [488, 93] on input "Choice of Skewers:" at bounding box center [493, 95] width 229 height 21
type input "Choice of Skewers:"
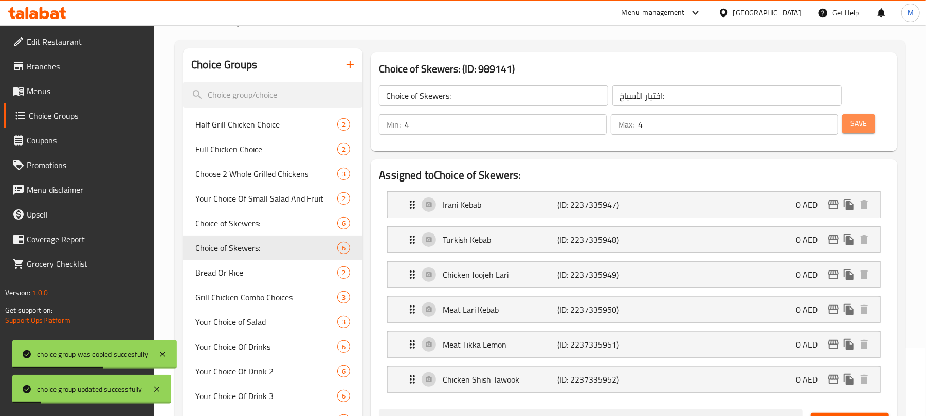
click at [871, 122] on button "Save" at bounding box center [858, 123] width 33 height 19
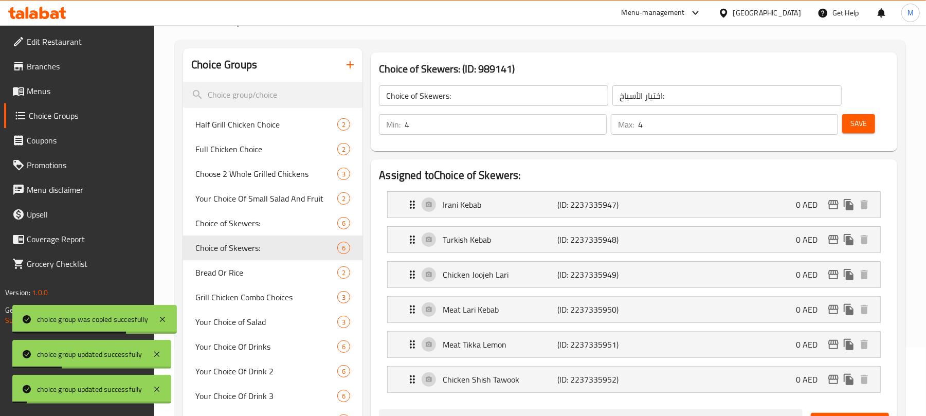
click at [77, 95] on span "Menus" at bounding box center [87, 91] width 120 height 12
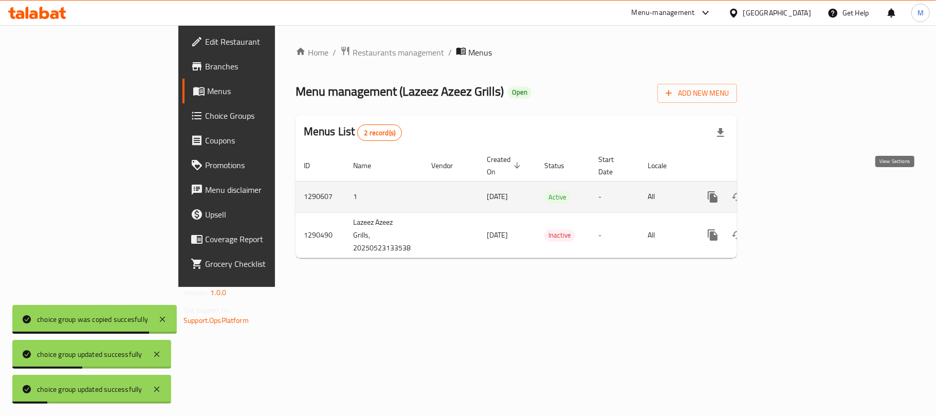
click at [793, 191] on icon "enhanced table" at bounding box center [787, 197] width 12 height 12
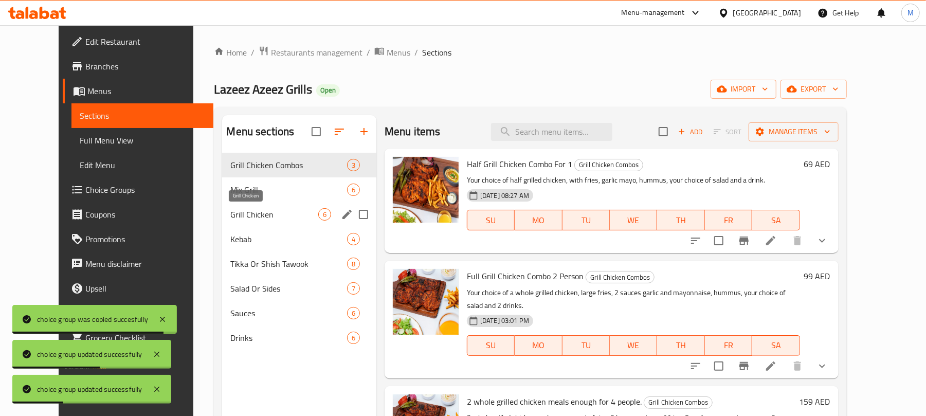
click at [230, 212] on span "Grill Chicken" at bounding box center [273, 214] width 87 height 12
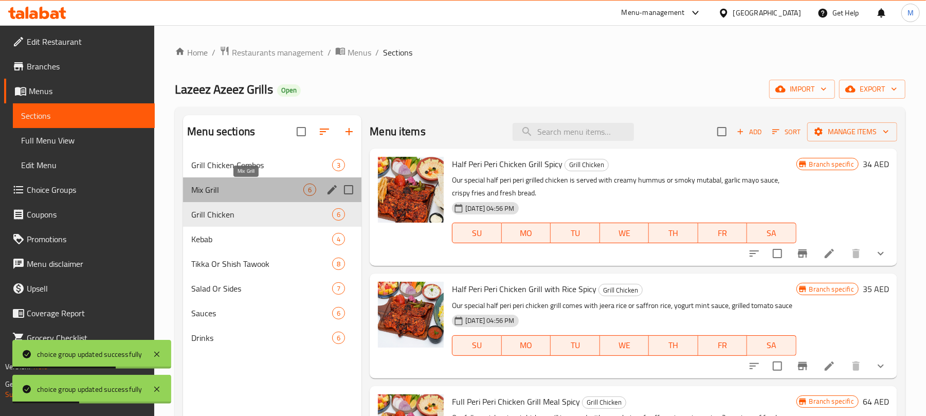
click at [243, 194] on span "Mix Grill" at bounding box center [247, 190] width 112 height 12
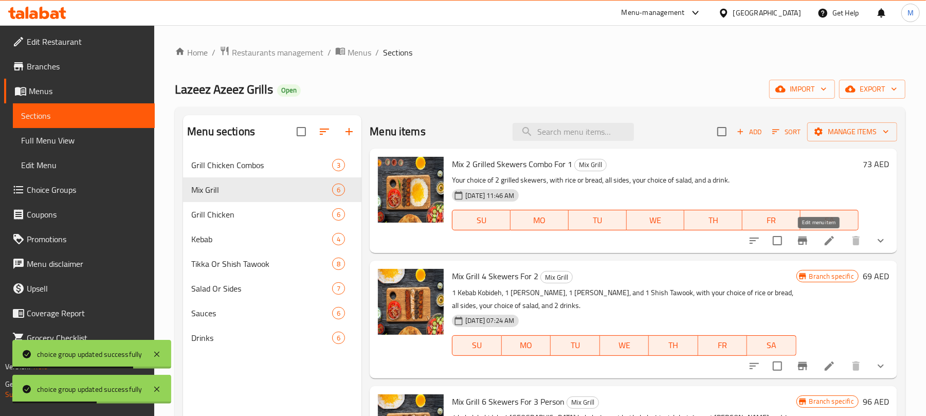
click at [825, 241] on icon at bounding box center [829, 240] width 9 height 9
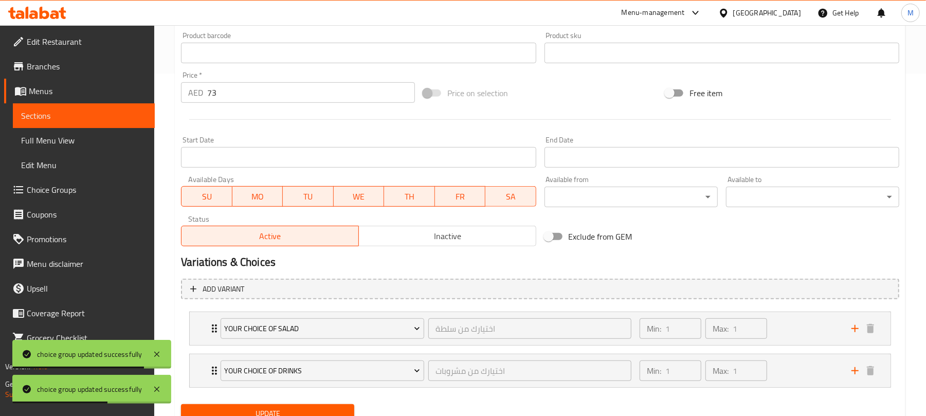
scroll to position [386, 0]
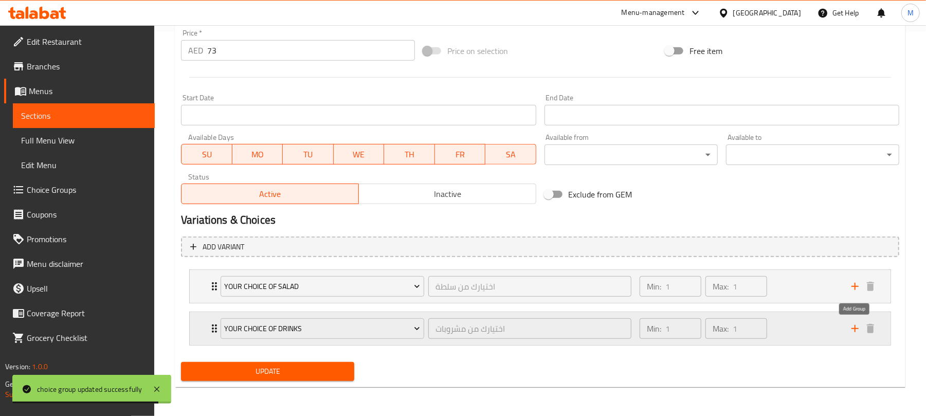
drag, startPoint x: 850, startPoint y: 328, endPoint x: 789, endPoint y: 326, distance: 60.7
click at [850, 327] on icon "add" at bounding box center [855, 328] width 12 height 12
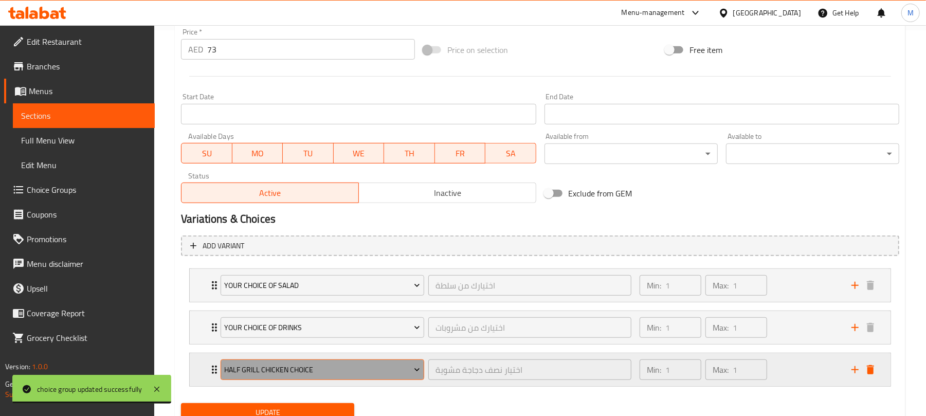
click at [284, 365] on span "Half Grill Chicken Choice" at bounding box center [323, 370] width 196 height 13
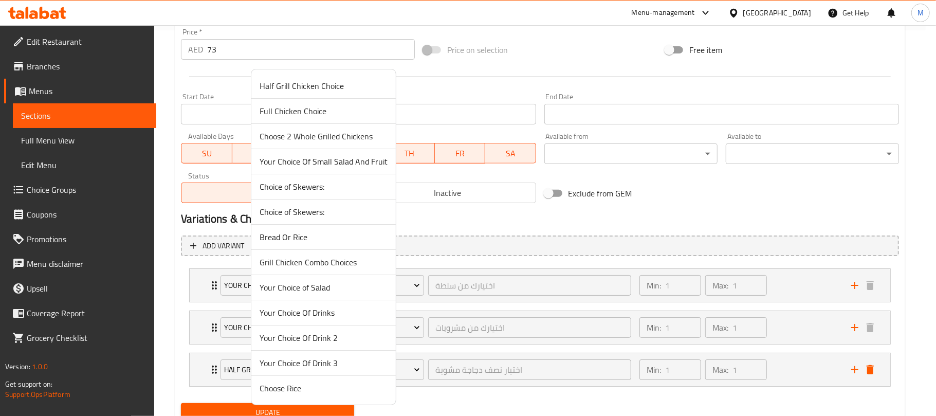
click at [326, 187] on span "Choice of Skewers:" at bounding box center [324, 187] width 128 height 12
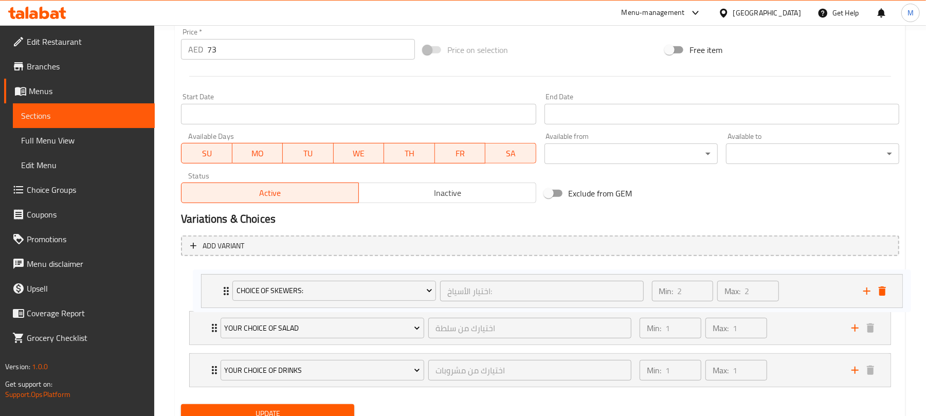
scroll to position [387, 0]
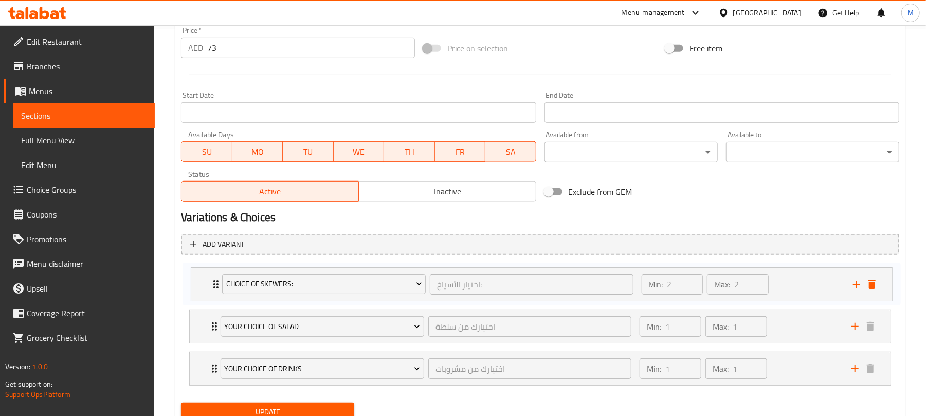
drag, startPoint x: 210, startPoint y: 365, endPoint x: 210, endPoint y: 268, distance: 96.7
click at [210, 268] on div "Your Choice of Salad اختيارك من سلطة ​ Min: 1 ​ Max: 1 ​ Fattoush Salad (ID: 22…" at bounding box center [540, 326] width 718 height 127
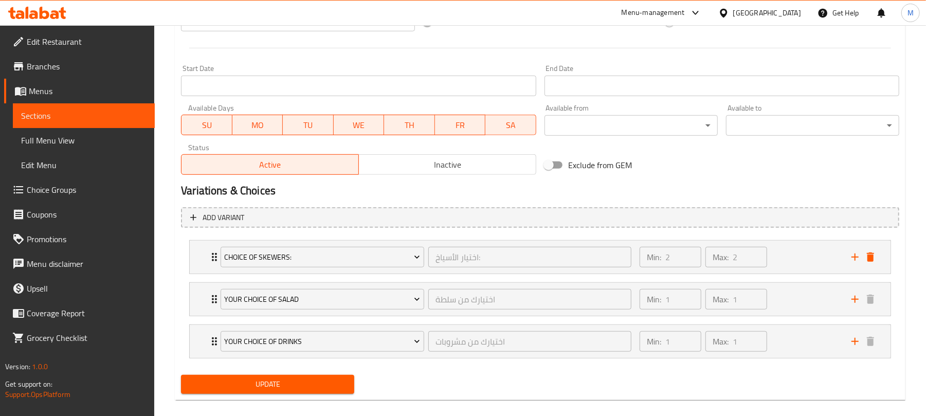
scroll to position [428, 0]
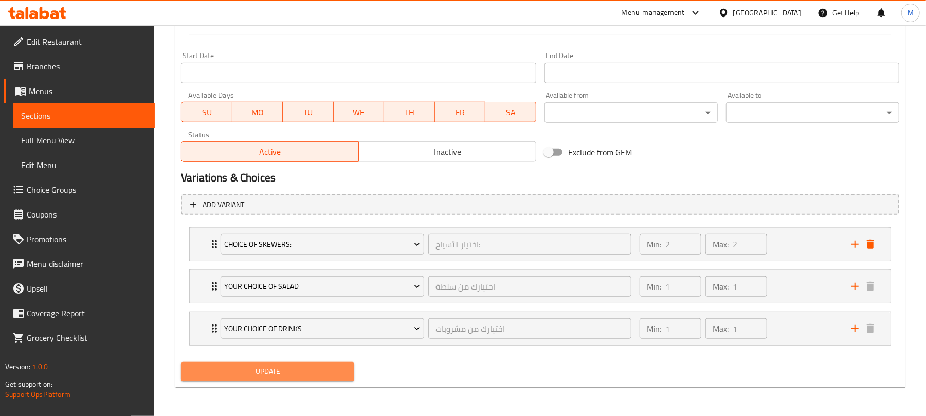
drag, startPoint x: 324, startPoint y: 370, endPoint x: 435, endPoint y: 346, distance: 113.7
click at [324, 369] on span "Update" at bounding box center [267, 371] width 157 height 13
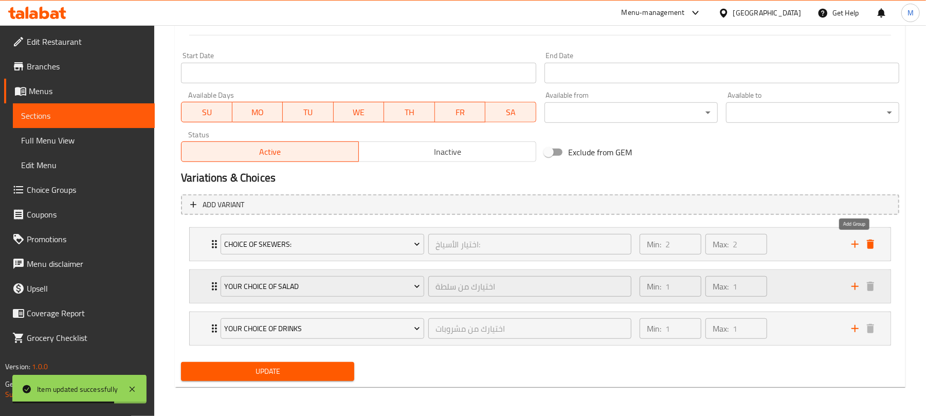
drag, startPoint x: 855, startPoint y: 245, endPoint x: 498, endPoint y: 287, distance: 358.8
click at [854, 245] on icon "add" at bounding box center [855, 244] width 12 height 12
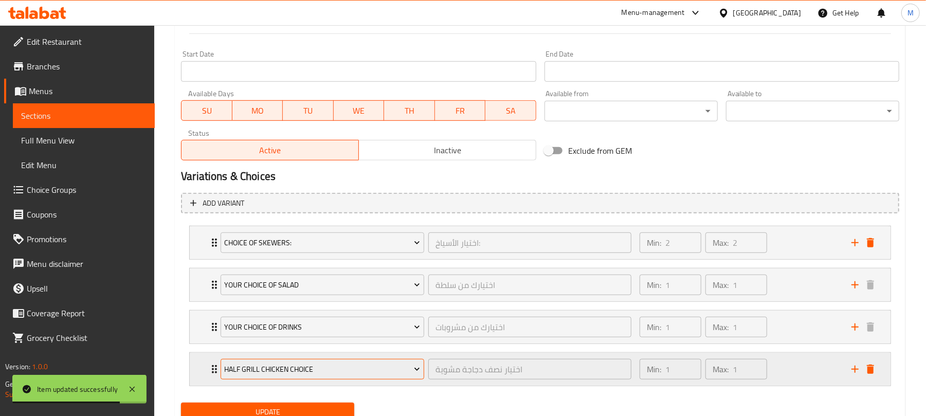
click at [313, 365] on span "Half Grill Chicken Choice" at bounding box center [323, 369] width 196 height 13
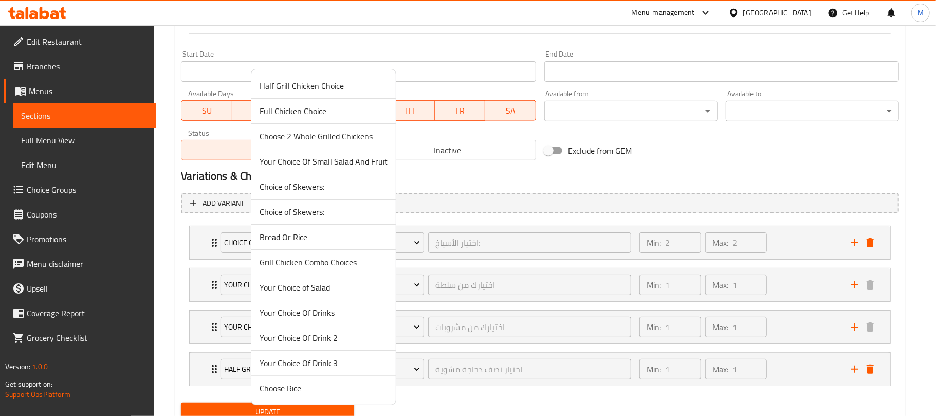
click at [293, 232] on span "Bread Or Rice" at bounding box center [324, 237] width 128 height 12
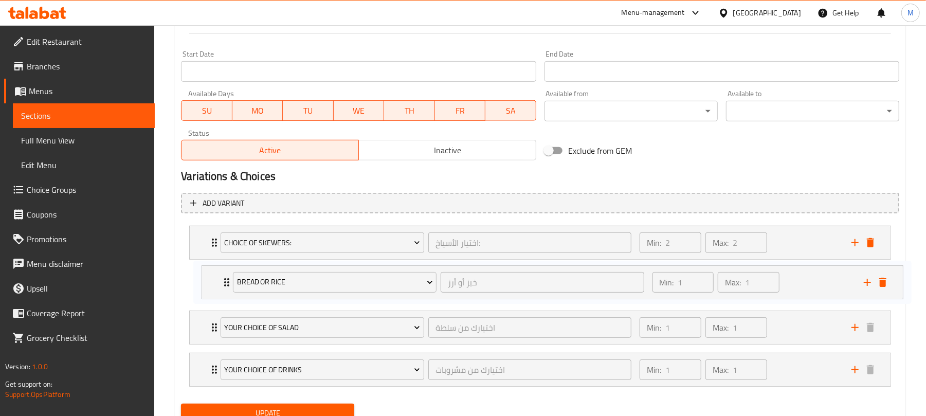
scroll to position [430, 0]
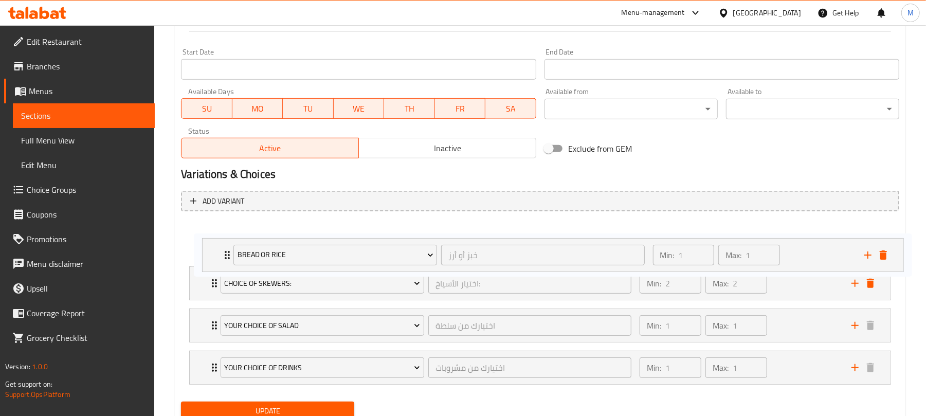
drag, startPoint x: 211, startPoint y: 368, endPoint x: 225, endPoint y: 241, distance: 128.3
click at [225, 241] on div "Choice of Skewers: اختيار الأسياخ: ​ Min: 2 ​ Max: 2 ​ Irani Kebab (ID: 2237335…" at bounding box center [540, 304] width 718 height 169
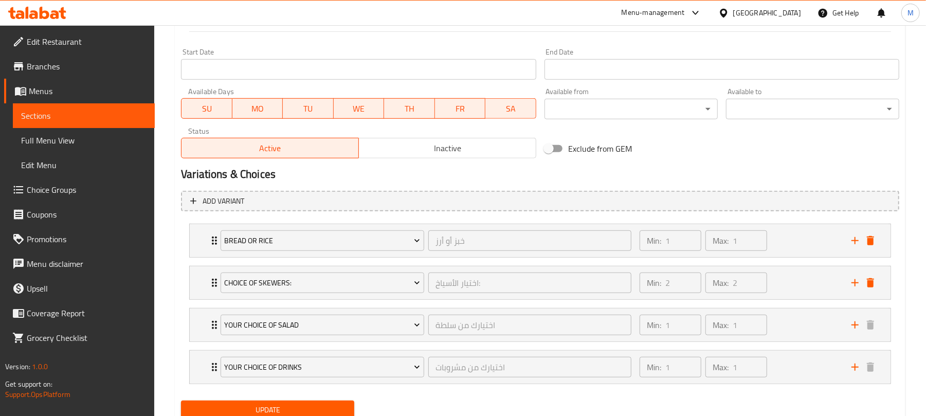
click at [325, 410] on span "Update" at bounding box center [267, 410] width 157 height 13
click at [797, 239] on div "Min: 1 ​ Max: 1 ​" at bounding box center [740, 240] width 212 height 33
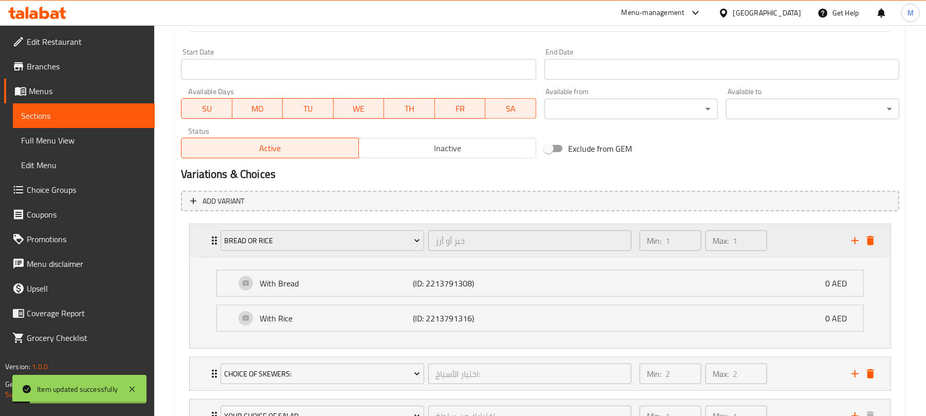
click at [797, 238] on div "Min: 1 ​ Max: 1 ​" at bounding box center [740, 240] width 212 height 33
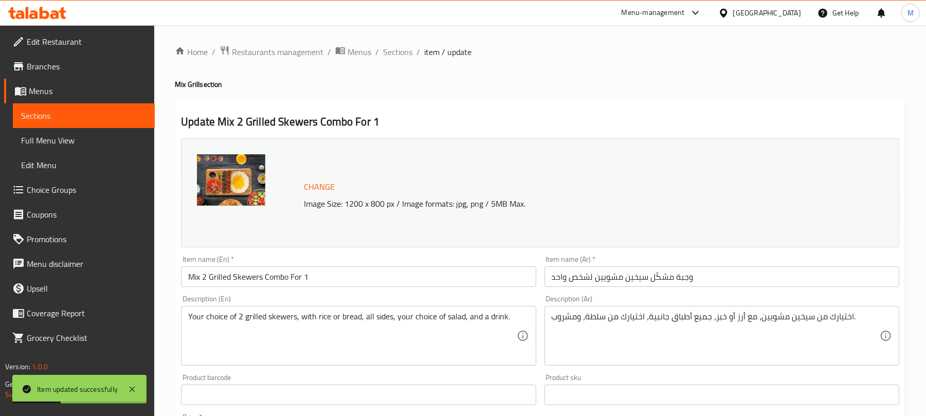
scroll to position [0, 0]
click at [387, 52] on span "Sections" at bounding box center [397, 52] width 29 height 12
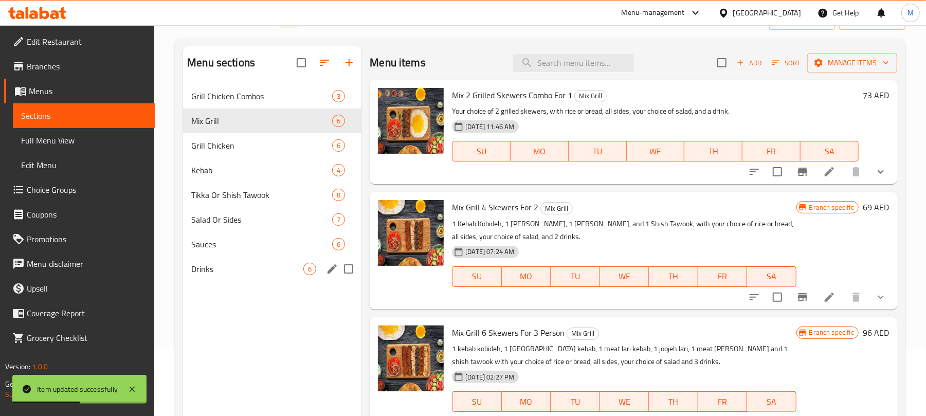
scroll to position [137, 0]
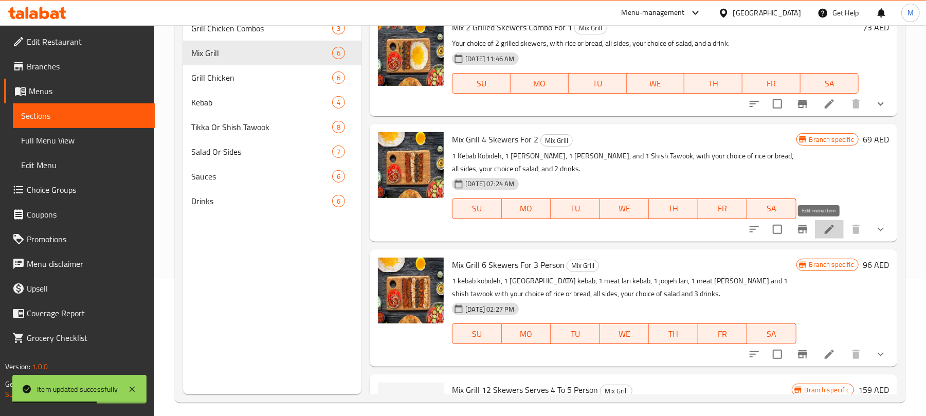
click at [823, 233] on icon at bounding box center [829, 229] width 12 height 12
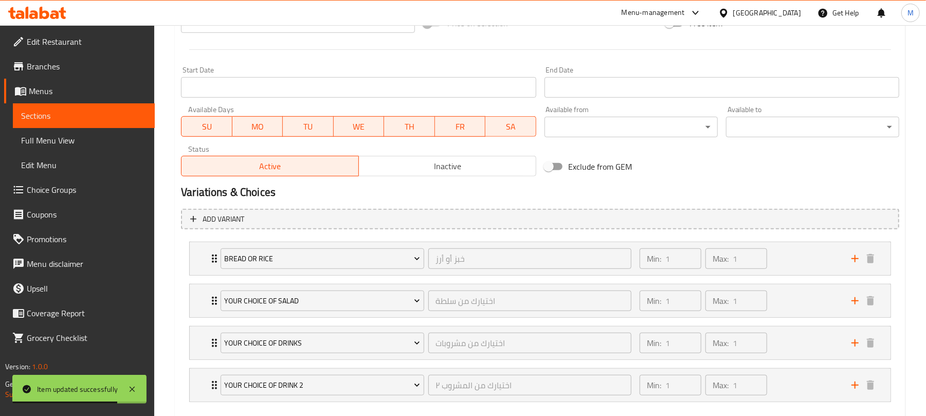
scroll to position [471, 0]
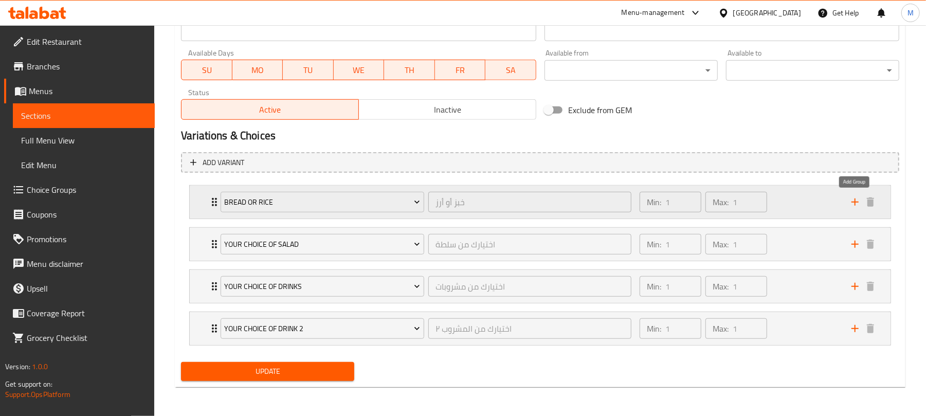
click at [854, 199] on icon "add" at bounding box center [855, 202] width 12 height 12
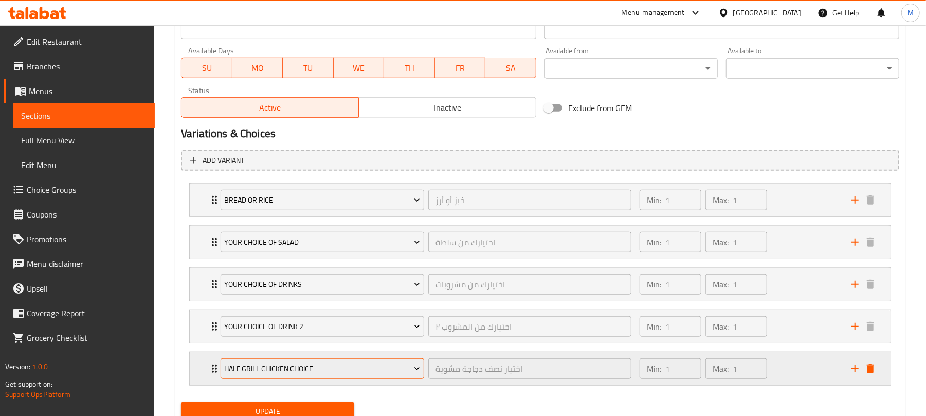
click at [292, 371] on span "Half Grill Chicken Choice" at bounding box center [323, 369] width 196 height 13
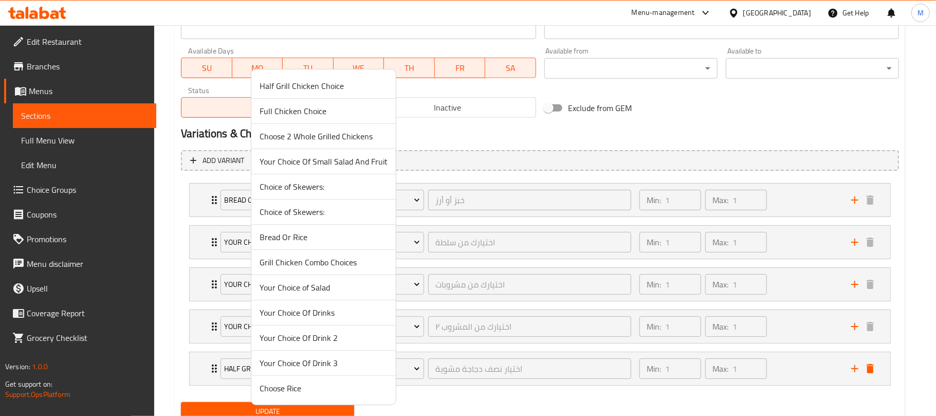
click at [330, 216] on span "Choice of Skewers:" at bounding box center [324, 212] width 128 height 12
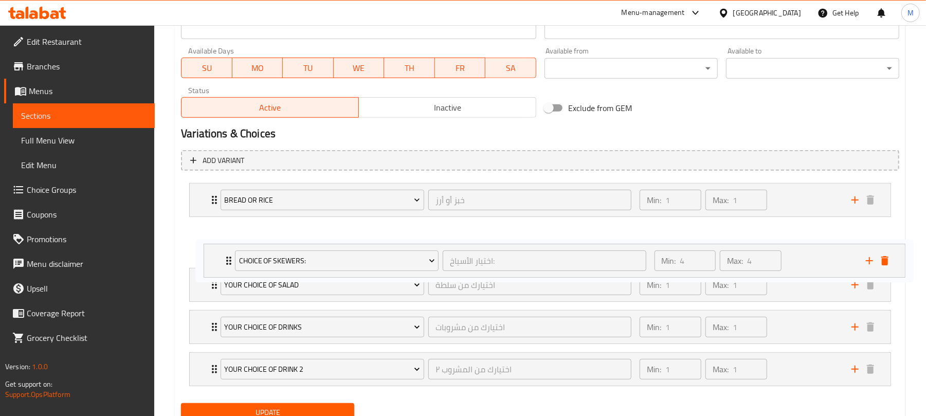
scroll to position [472, 0]
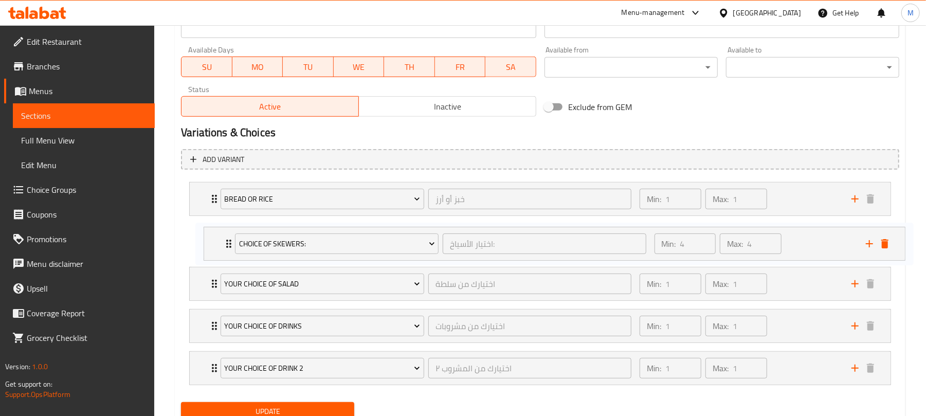
drag, startPoint x: 214, startPoint y: 372, endPoint x: 231, endPoint y: 237, distance: 136.9
click at [231, 237] on div "Bread Or Rice خبز أو أرز ​ Min: 1 ​ Max: 1 ​ With Bread (ID: 2213791308) 0 AED …" at bounding box center [540, 283] width 718 height 211
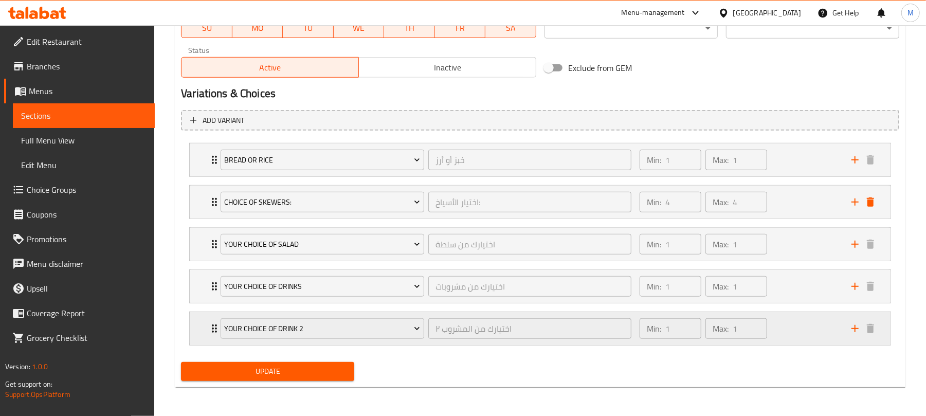
scroll to position [514, 0]
click at [318, 366] on span "Update" at bounding box center [267, 371] width 157 height 13
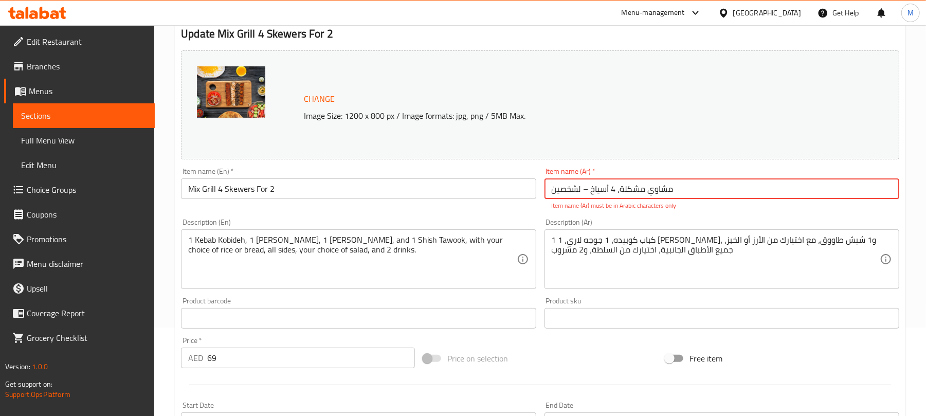
scroll to position [70, 0]
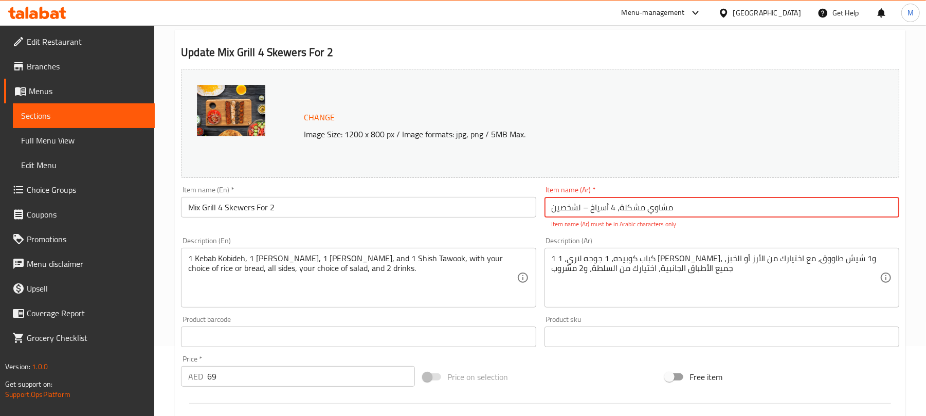
click at [619, 207] on input "مشاوي مشكلة، 4 أسياخ – لشخصين" at bounding box center [722, 207] width 355 height 21
click at [604, 206] on input "مشاوي مشكلة 4 أسياخ – لشخصين" at bounding box center [722, 207] width 355 height 21
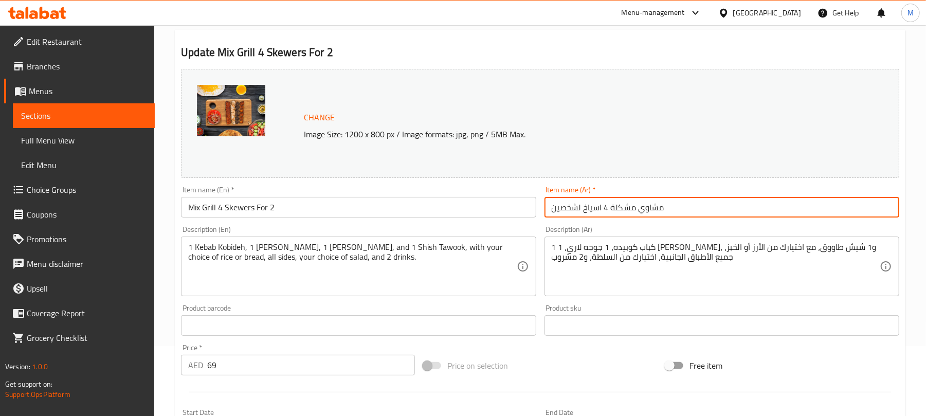
type input "مشاوي مشكلة 4 اسياخ لشخصين"
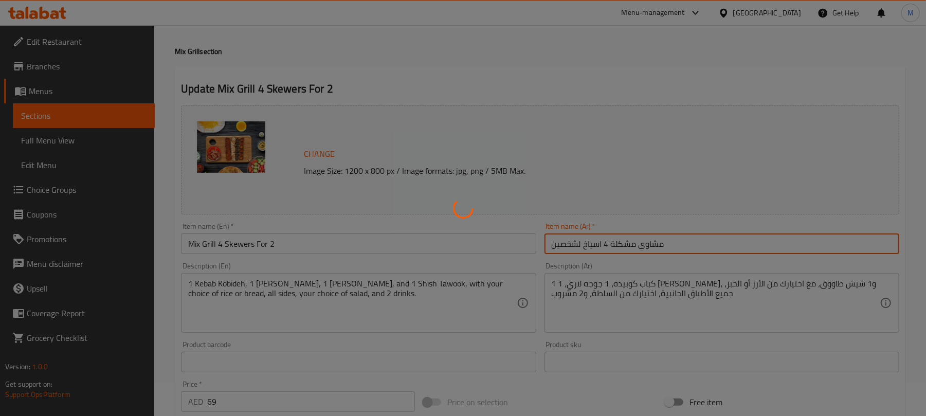
scroll to position [0, 0]
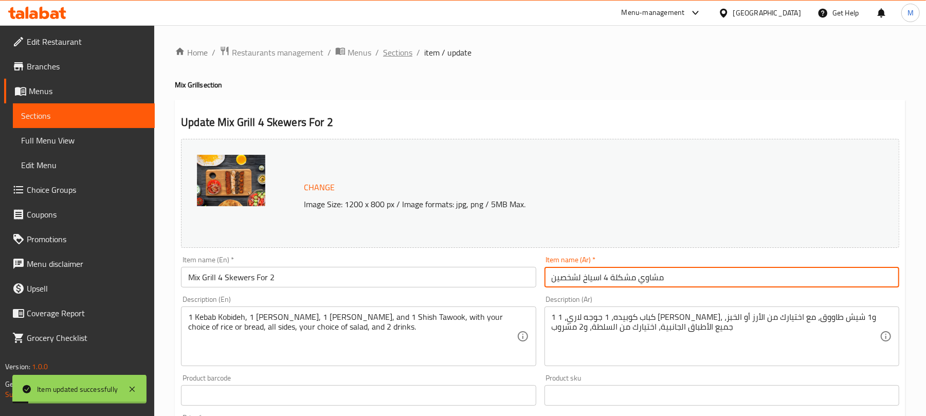
click at [389, 48] on span "Sections" at bounding box center [397, 52] width 29 height 12
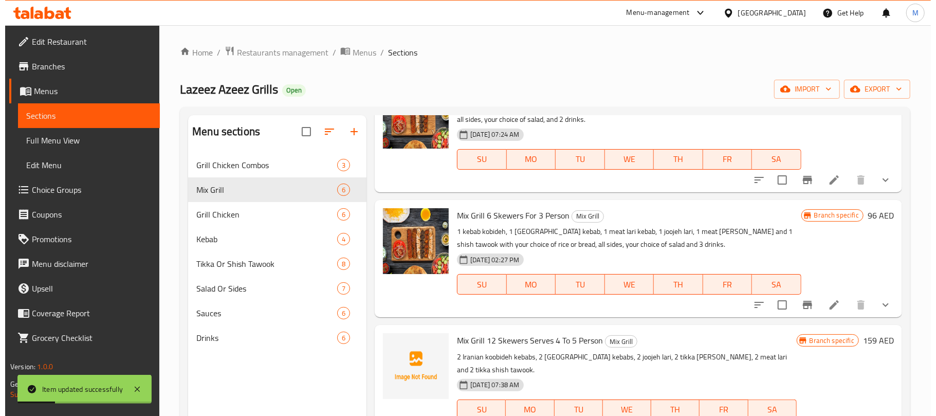
scroll to position [206, 0]
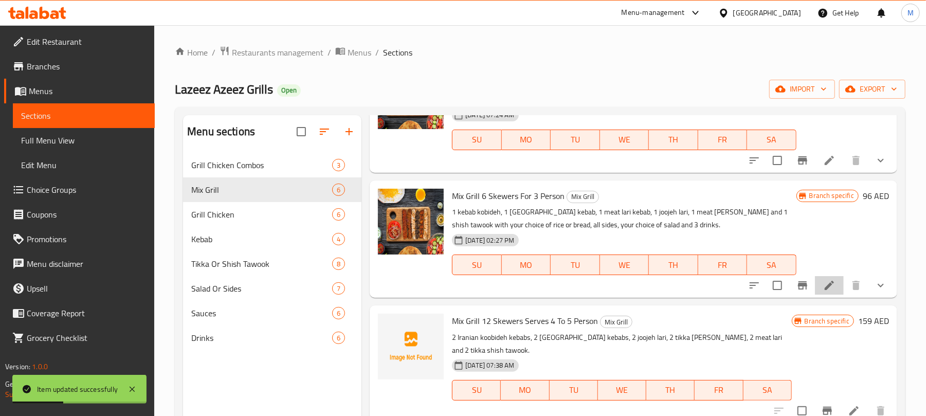
click at [816, 279] on li at bounding box center [829, 285] width 29 height 19
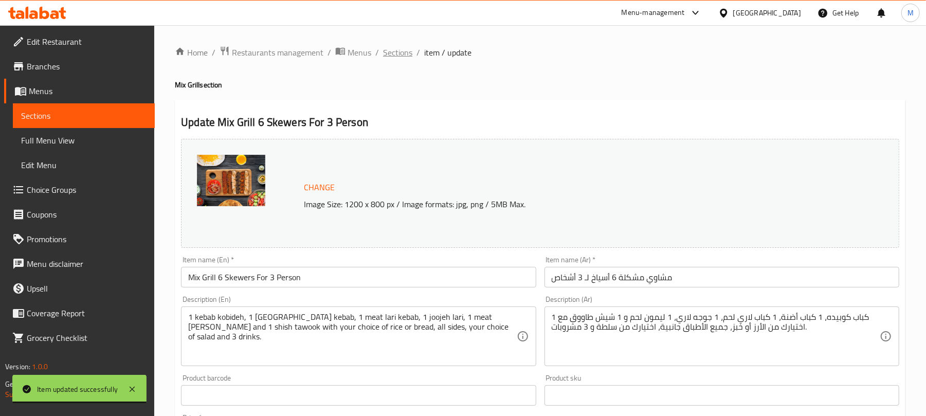
click at [400, 55] on span "Sections" at bounding box center [397, 52] width 29 height 12
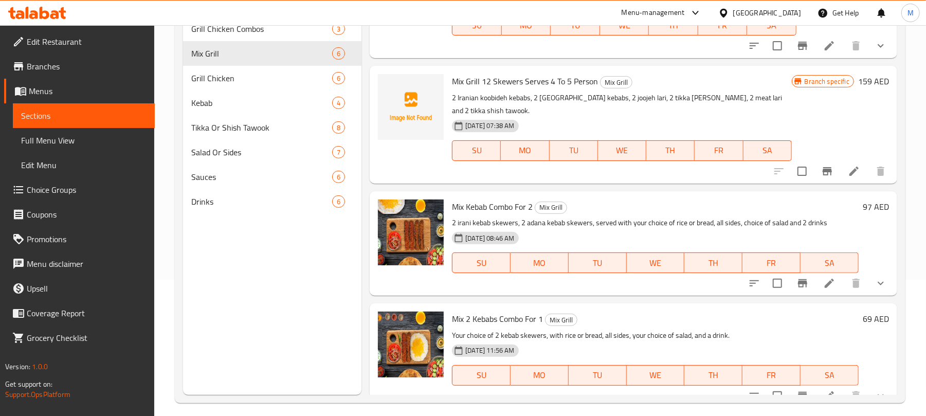
scroll to position [137, 0]
click at [850, 166] on icon at bounding box center [854, 170] width 9 height 9
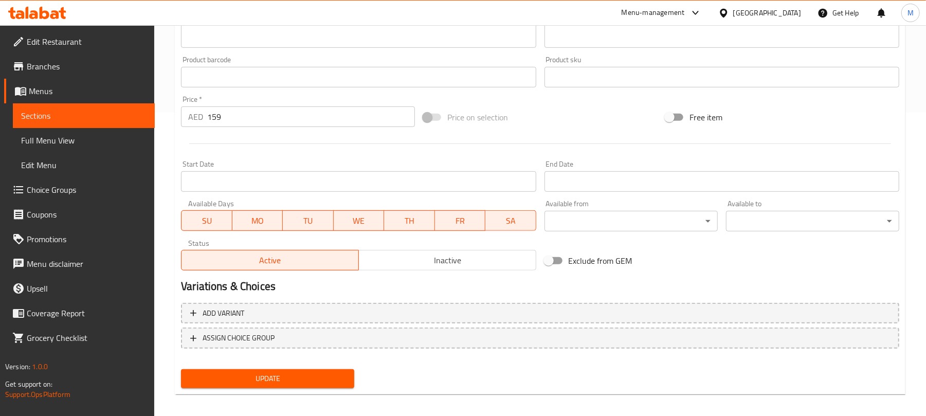
scroll to position [310, 0]
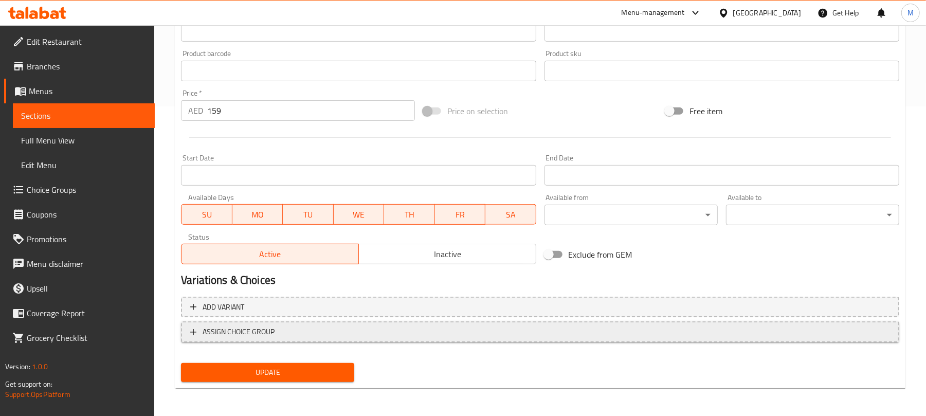
click at [309, 326] on span "ASSIGN CHOICE GROUP" at bounding box center [540, 332] width 700 height 13
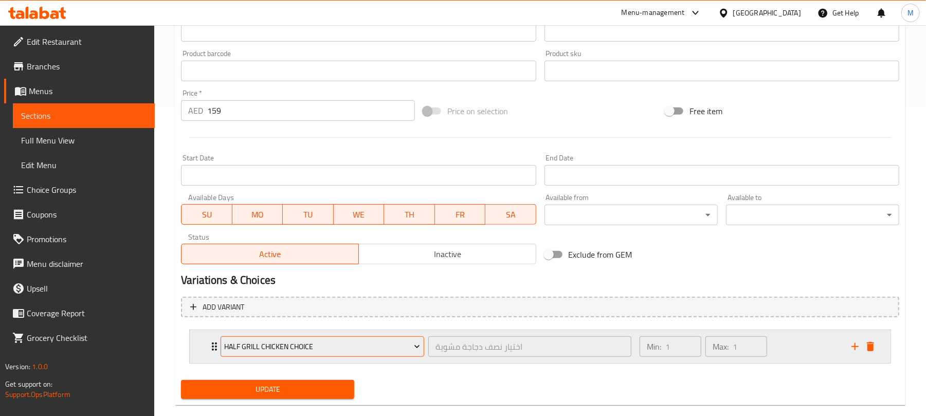
click at [270, 350] on span "Half Grill Chicken Choice" at bounding box center [323, 346] width 196 height 13
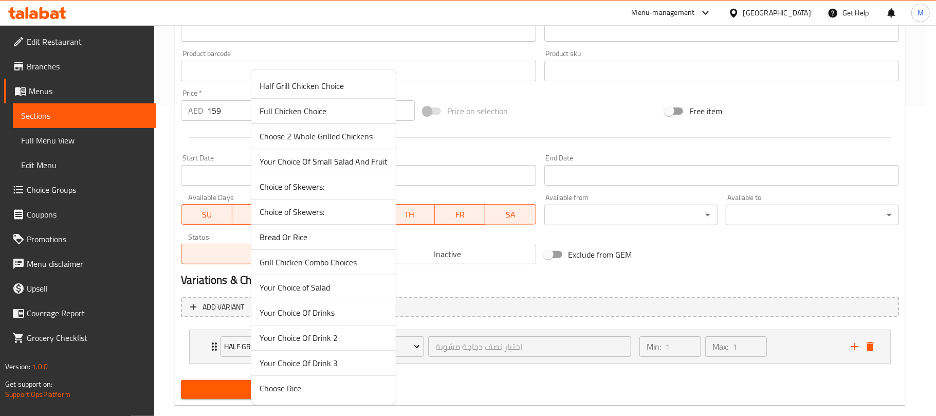
click at [301, 288] on span "Your Choice of Salad" at bounding box center [324, 287] width 128 height 12
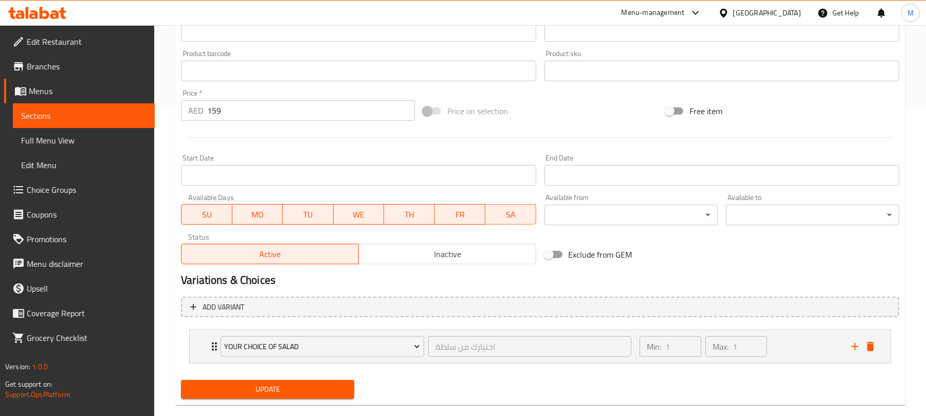
click at [301, 394] on span "Update" at bounding box center [267, 389] width 157 height 13
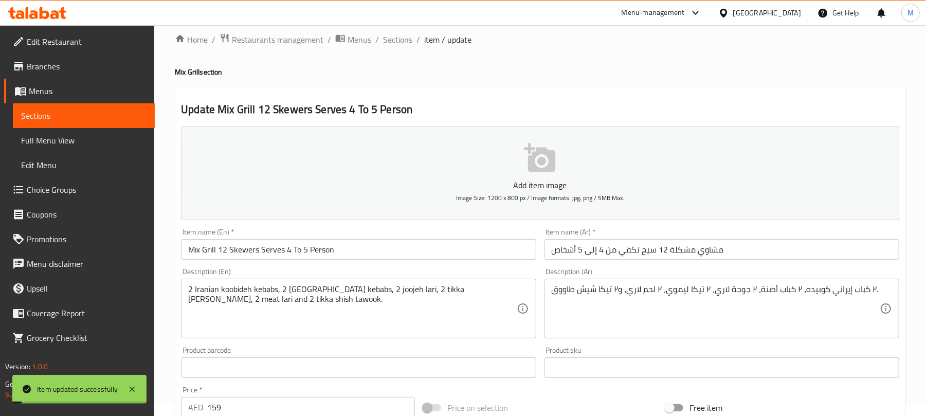
scroll to position [0, 0]
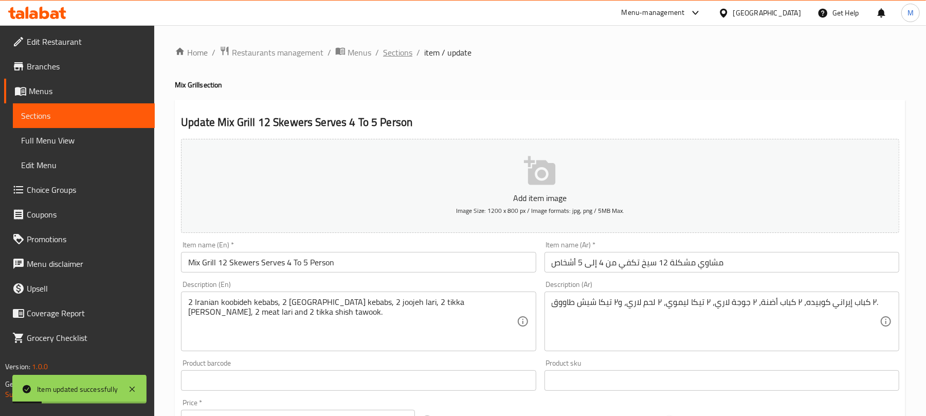
click at [402, 56] on span "Sections" at bounding box center [397, 52] width 29 height 12
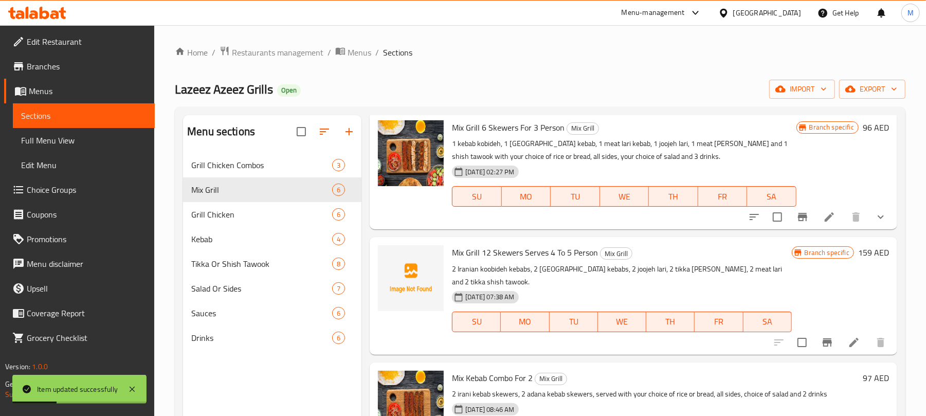
scroll to position [309, 0]
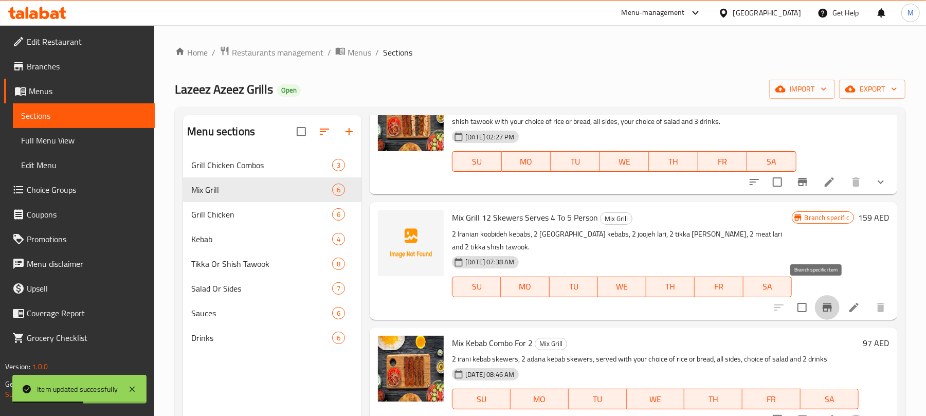
click at [821, 301] on icon "Branch-specific-item" at bounding box center [827, 307] width 12 height 12
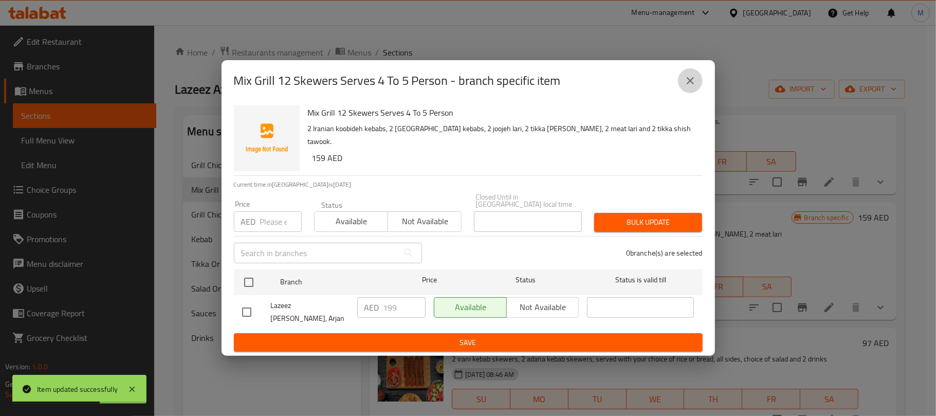
click at [687, 87] on icon "close" at bounding box center [690, 81] width 12 height 12
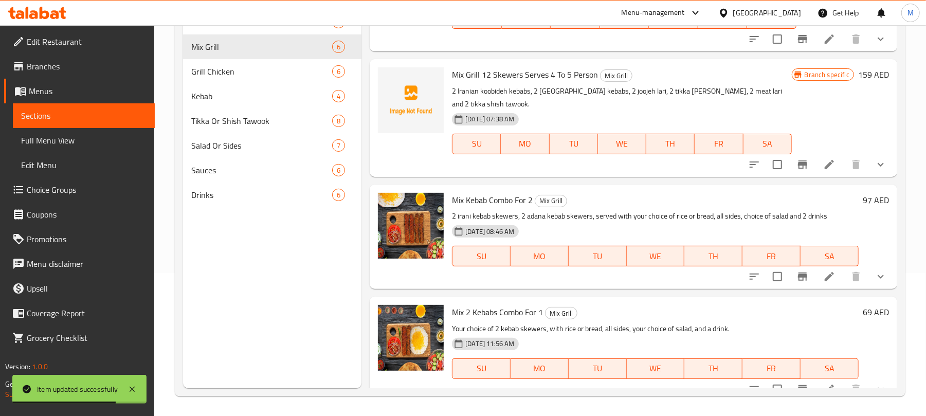
scroll to position [145, 0]
click at [767, 266] on input "checkbox" at bounding box center [778, 276] width 22 height 22
checkbox input "true"
click at [767, 377] on input "checkbox" at bounding box center [778, 388] width 22 height 22
checkbox input "true"
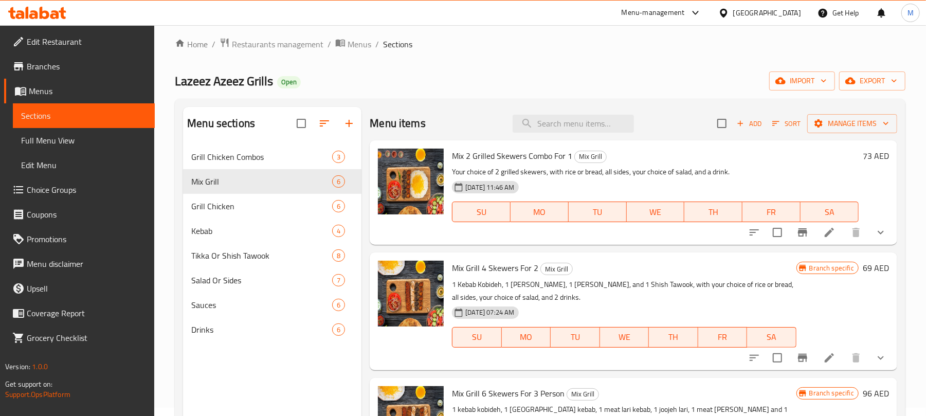
scroll to position [0, 0]
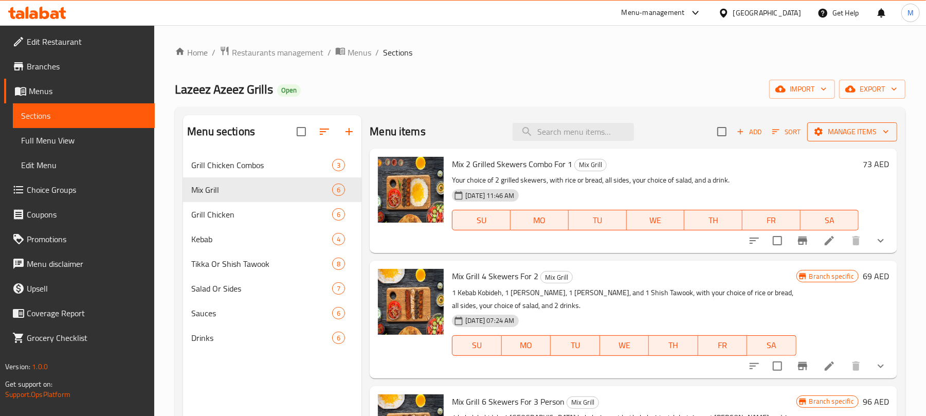
click at [846, 128] on span "Manage items" at bounding box center [853, 131] width 74 height 13
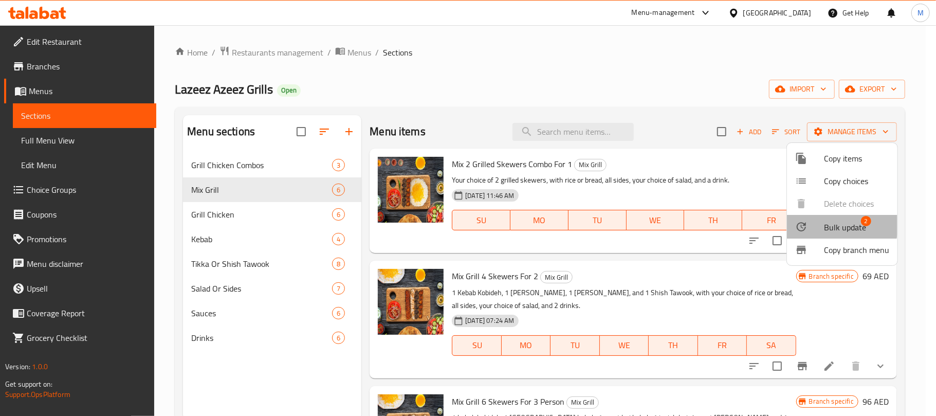
click at [822, 223] on div at bounding box center [810, 227] width 29 height 12
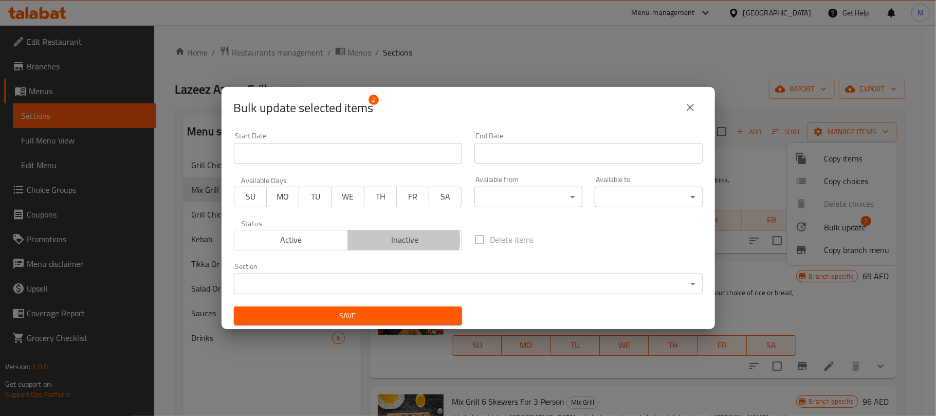
click at [395, 240] on span "Inactive" at bounding box center [405, 239] width 106 height 15
click at [399, 316] on span "Save" at bounding box center [348, 316] width 212 height 13
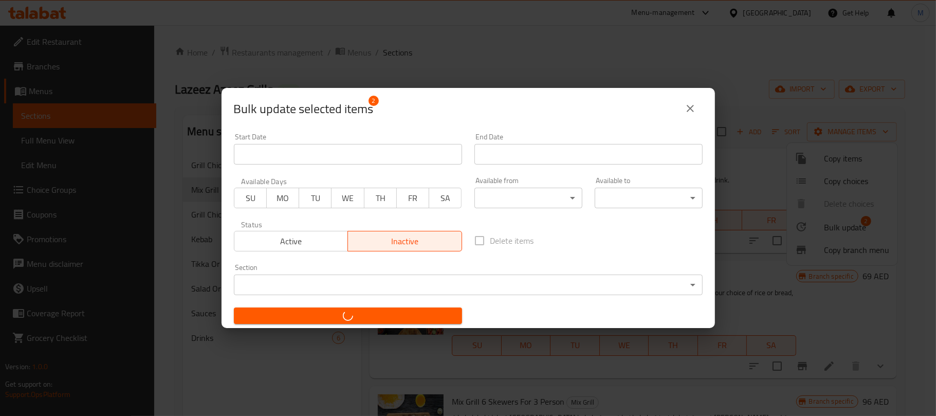
checkbox input "false"
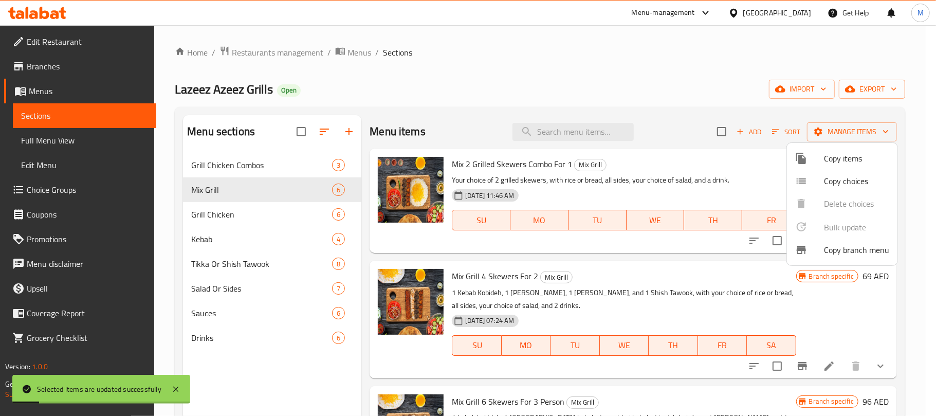
click at [634, 99] on div at bounding box center [468, 208] width 936 height 416
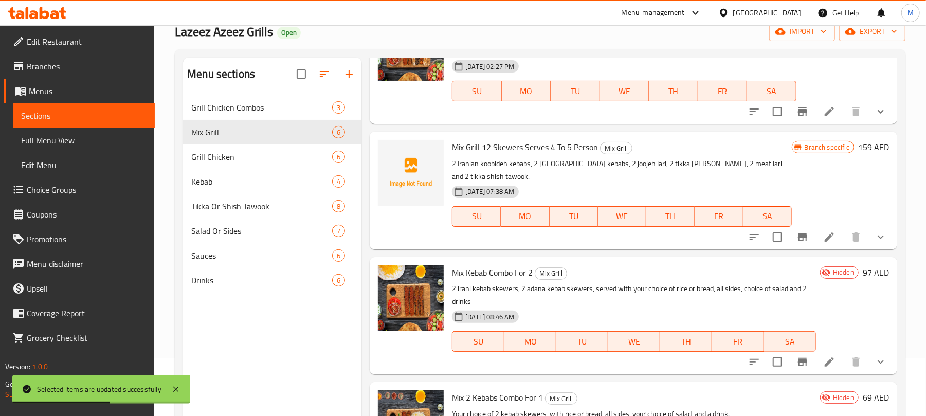
scroll to position [145, 0]
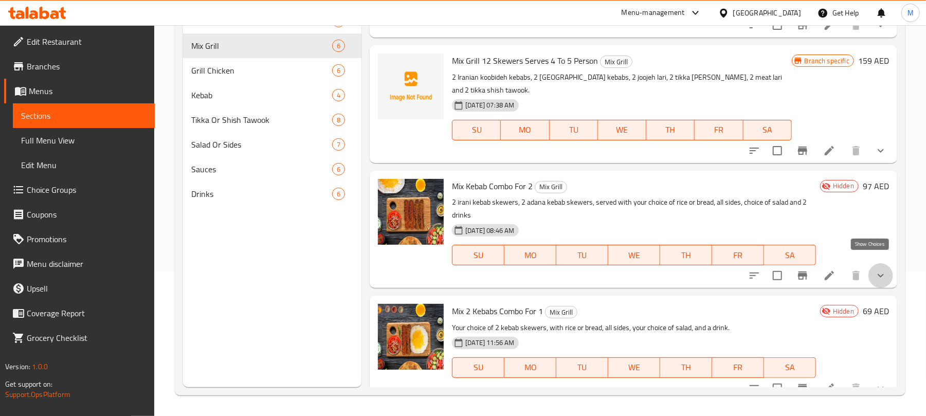
click at [875, 269] on icon "show more" at bounding box center [881, 275] width 12 height 12
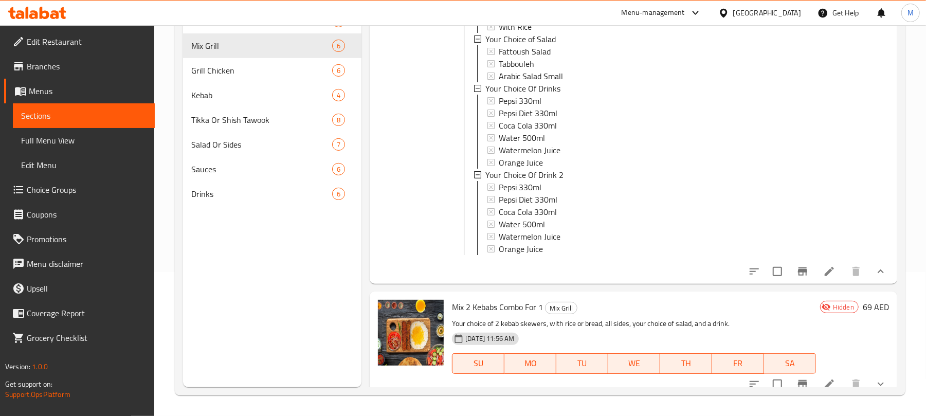
scroll to position [633, 0]
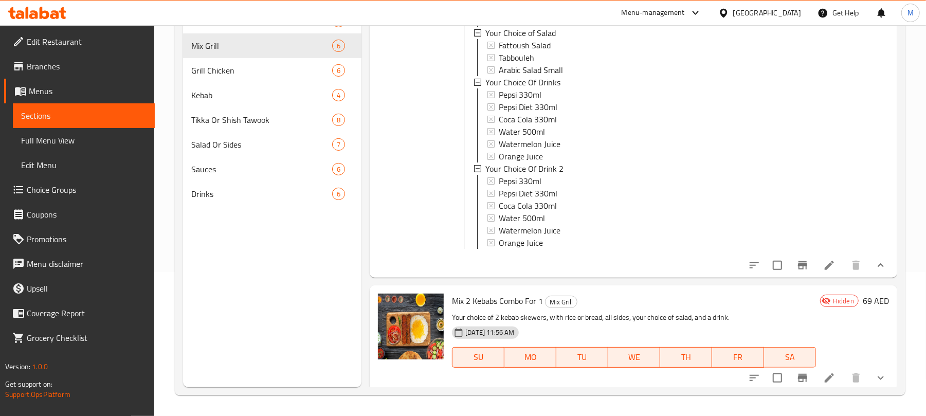
click at [875, 266] on icon "show more" at bounding box center [881, 265] width 12 height 12
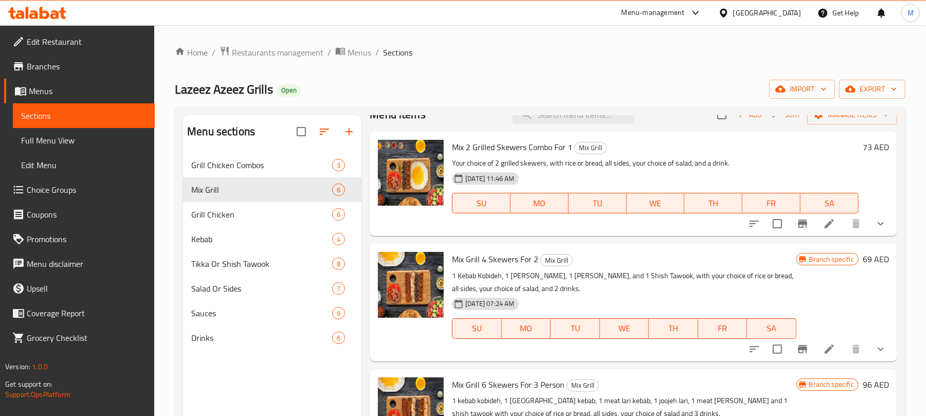
scroll to position [0, 0]
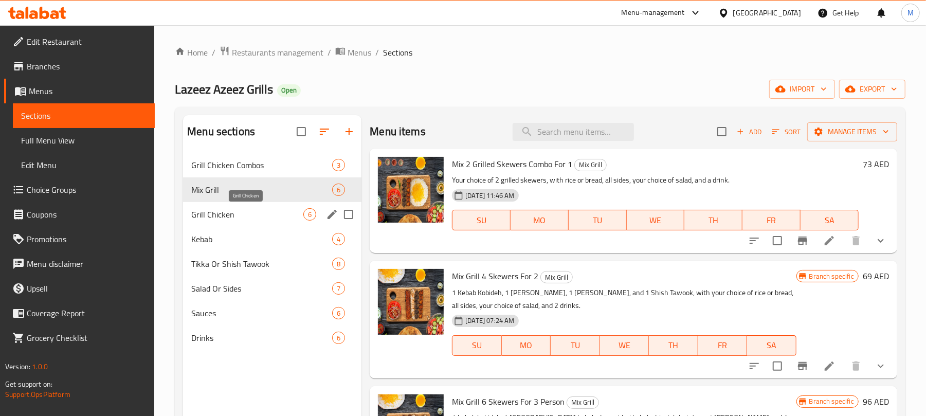
click at [256, 221] on span "Grill Chicken" at bounding box center [247, 214] width 112 height 12
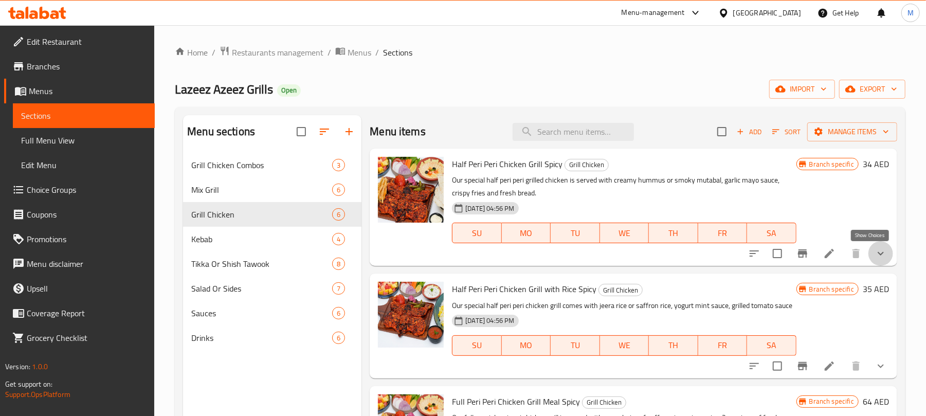
click at [875, 256] on icon "show more" at bounding box center [881, 253] width 12 height 12
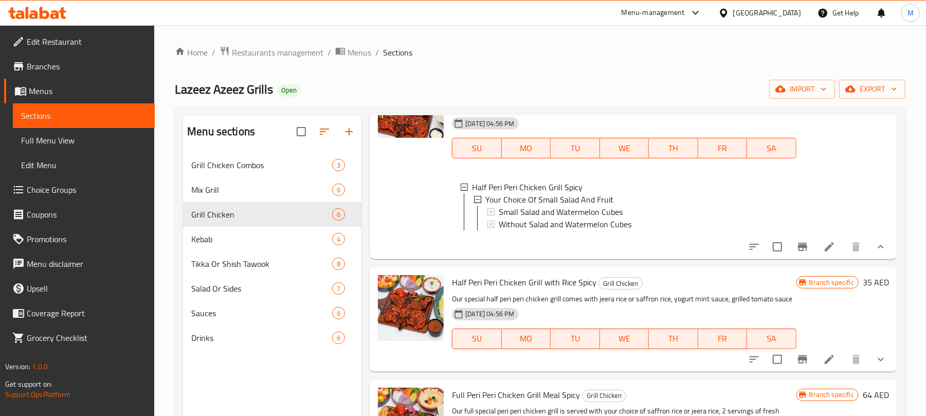
scroll to position [137, 0]
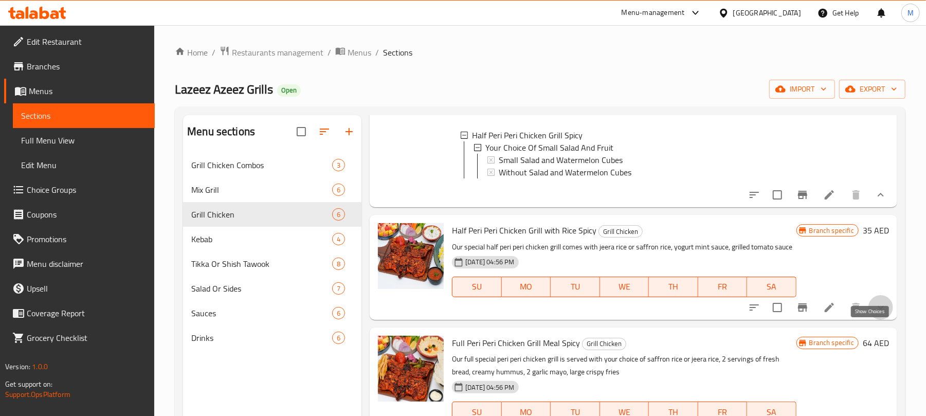
click at [875, 314] on icon "show more" at bounding box center [881, 307] width 12 height 12
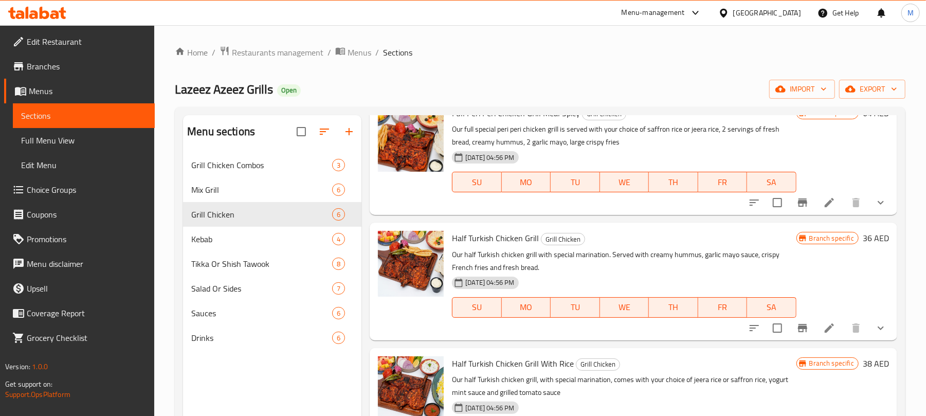
scroll to position [548, 0]
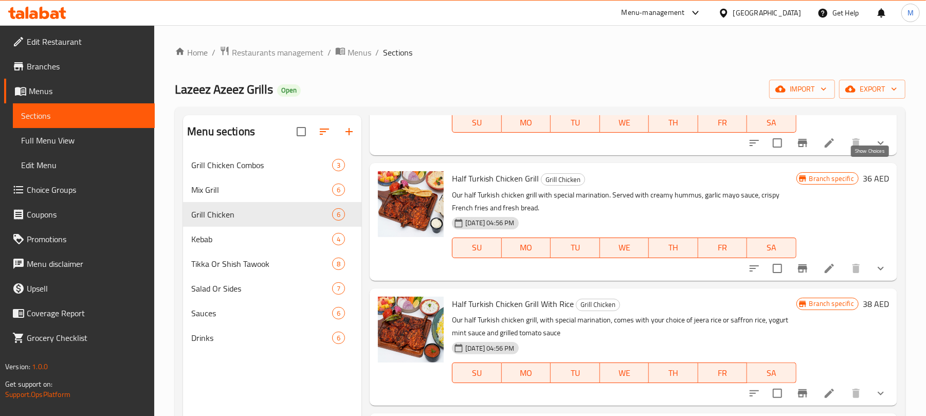
click at [875, 149] on icon "show more" at bounding box center [881, 143] width 12 height 12
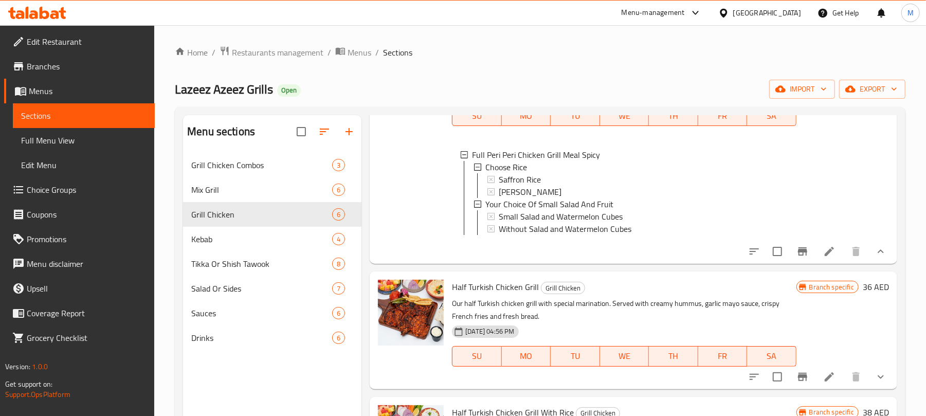
scroll to position [700, 0]
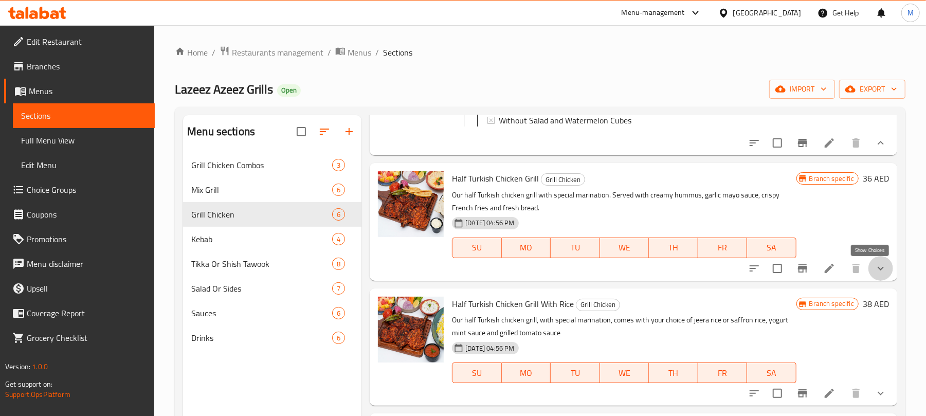
click at [875, 270] on icon "show more" at bounding box center [881, 268] width 12 height 12
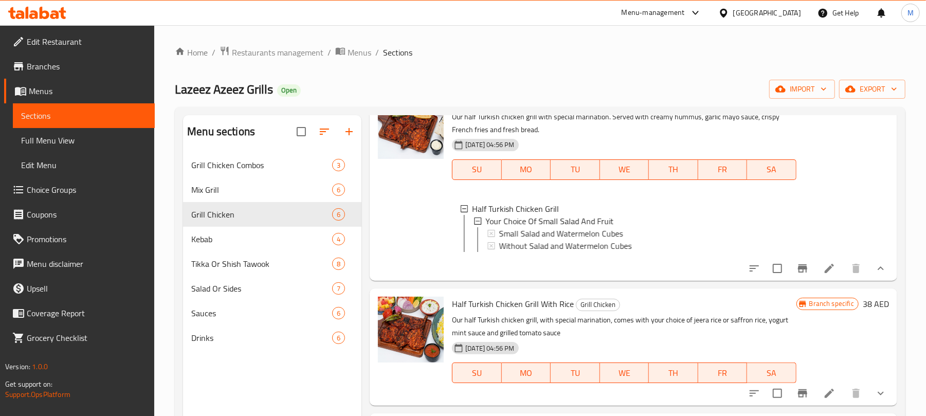
scroll to position [788, 0]
click at [869, 389] on button "show more" at bounding box center [881, 393] width 25 height 25
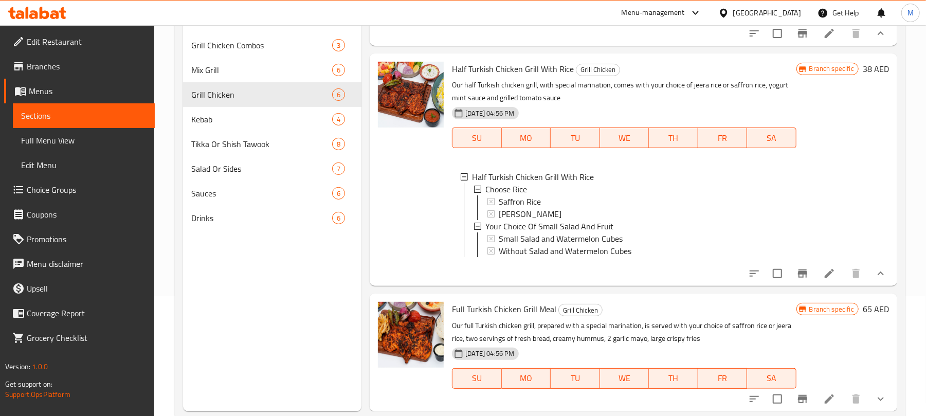
scroll to position [145, 0]
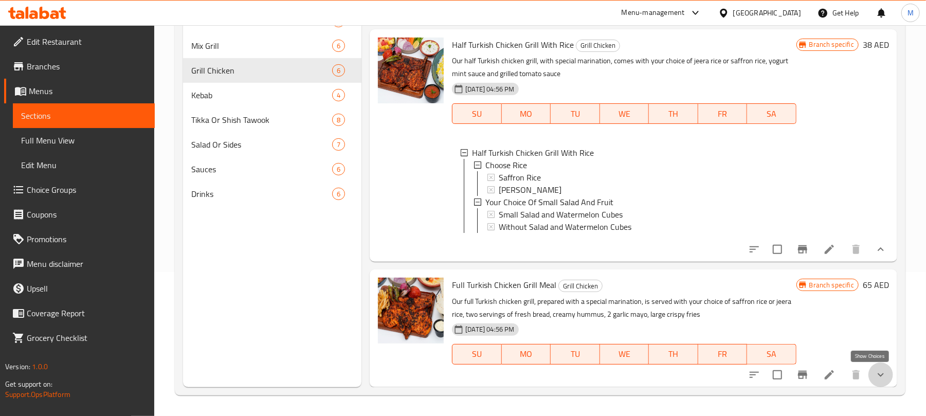
click at [875, 374] on icon "show more" at bounding box center [881, 375] width 12 height 12
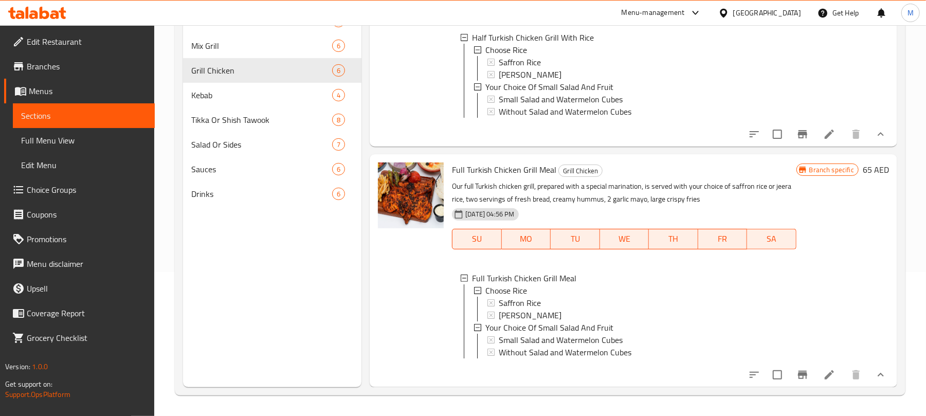
scroll to position [1039, 0]
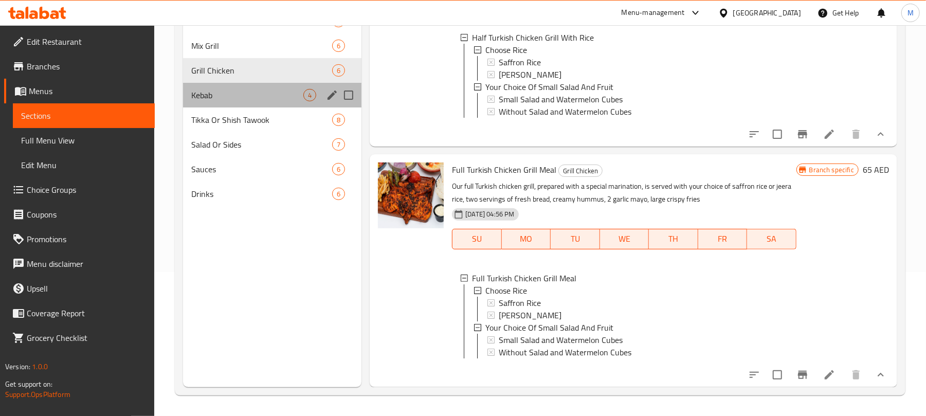
click at [258, 87] on div "Kebab 4" at bounding box center [272, 95] width 178 height 25
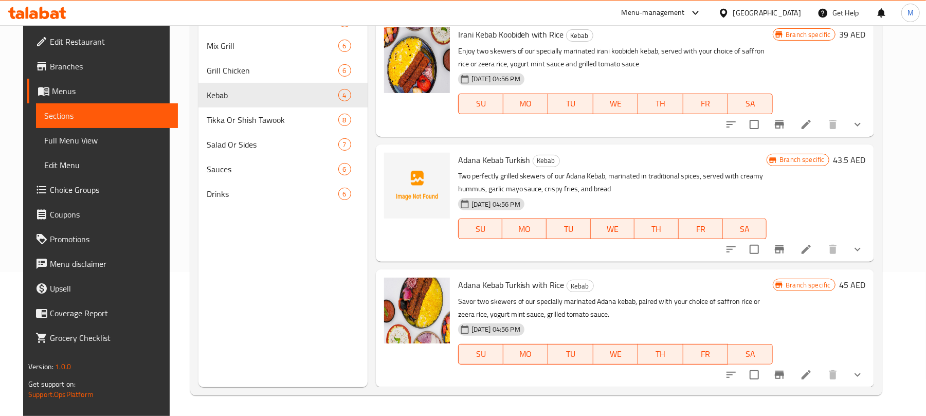
scroll to position [110, 0]
click at [864, 248] on icon "show more" at bounding box center [858, 250] width 12 height 12
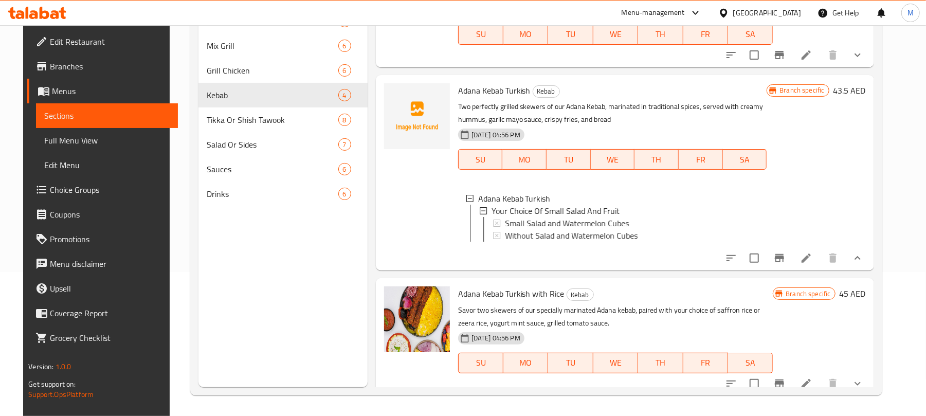
scroll to position [199, 0]
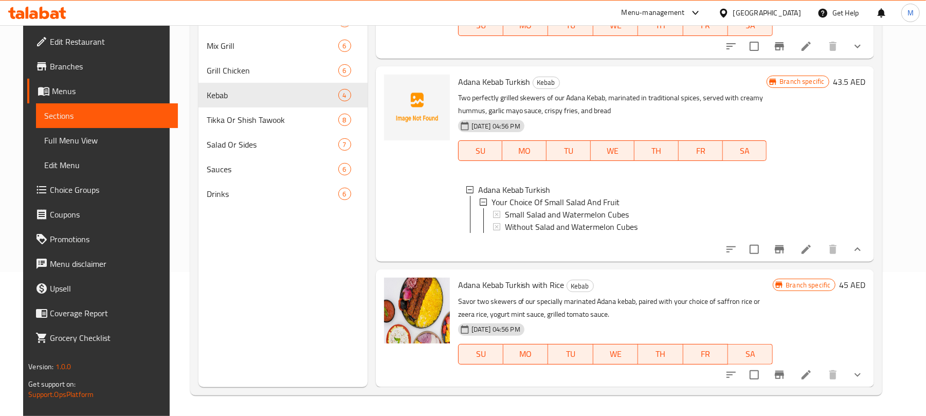
click at [864, 373] on icon "show more" at bounding box center [858, 375] width 12 height 12
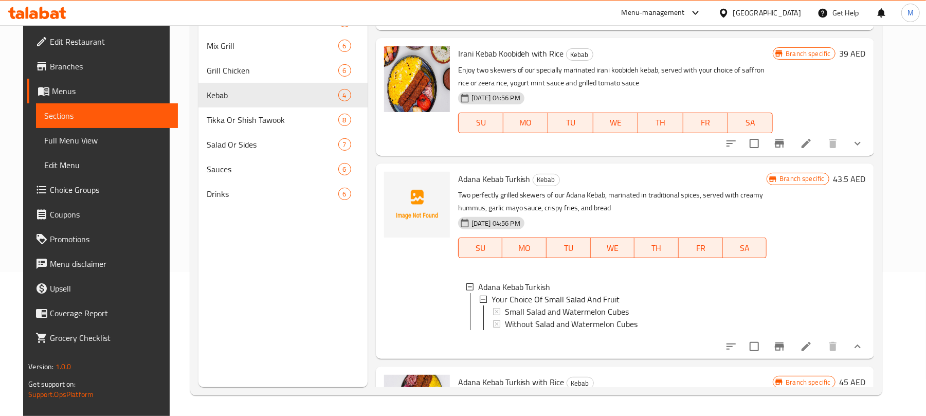
scroll to position [50, 0]
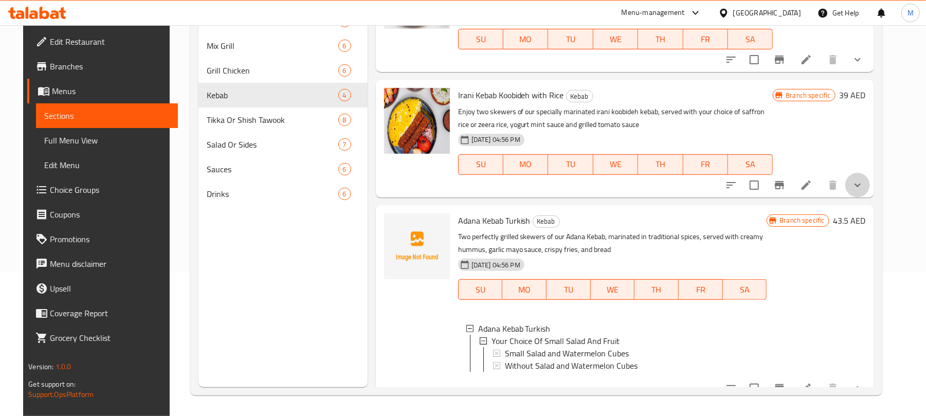
click at [870, 186] on button "show more" at bounding box center [857, 185] width 25 height 25
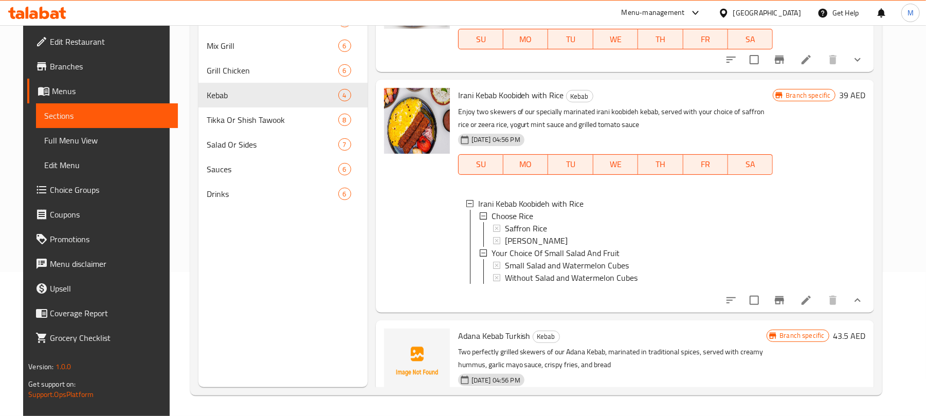
scroll to position [0, 0]
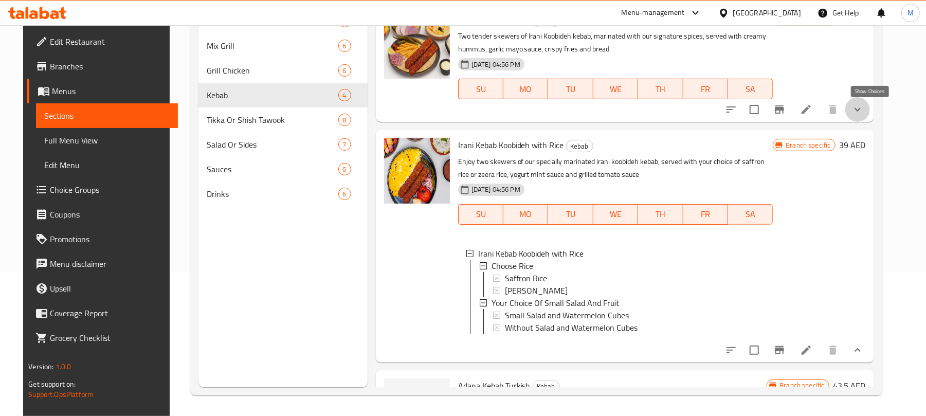
click at [864, 106] on icon "show more" at bounding box center [858, 109] width 12 height 12
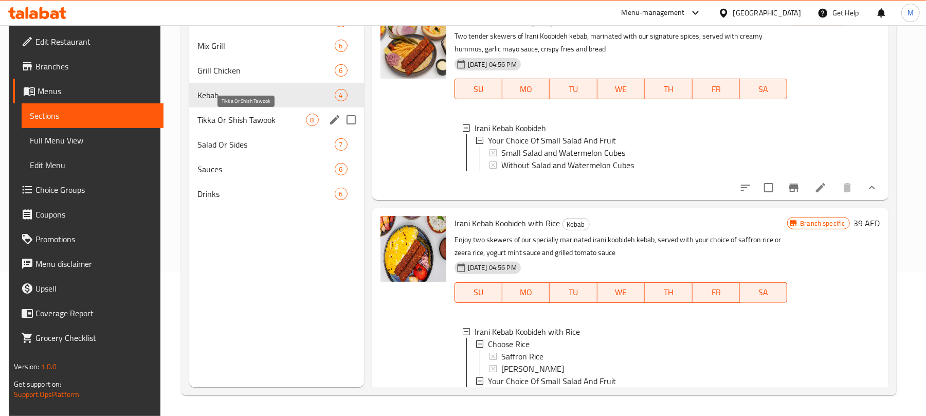
click at [249, 122] on span "Tikka Or Shish Tawook" at bounding box center [251, 120] width 109 height 12
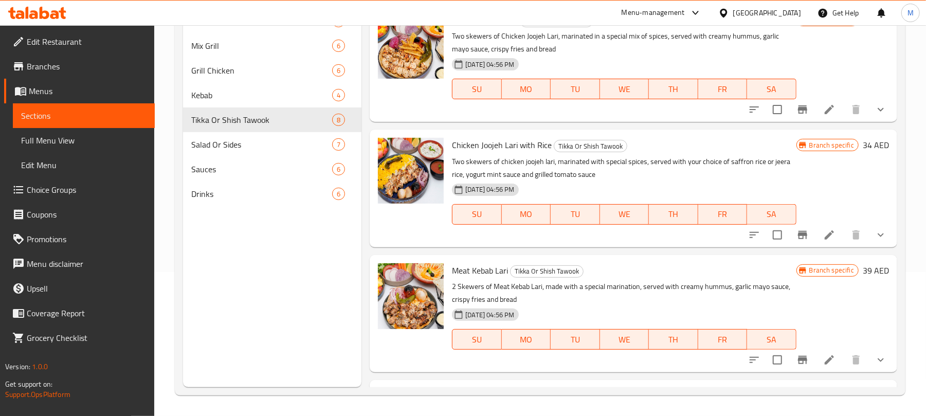
click at [869, 227] on button "show more" at bounding box center [881, 235] width 25 height 25
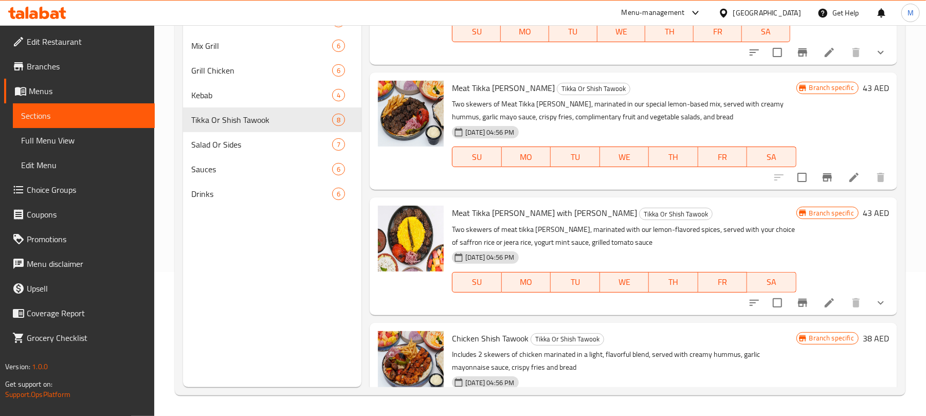
scroll to position [736, 0]
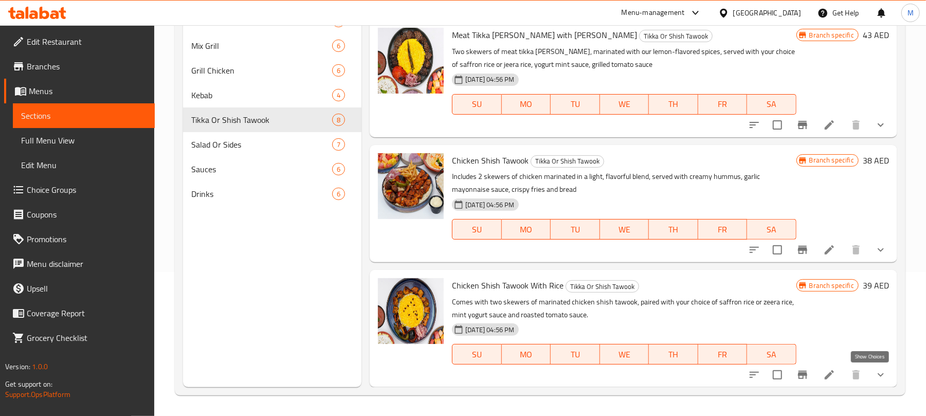
drag, startPoint x: 865, startPoint y: 377, endPoint x: 834, endPoint y: 356, distance: 37.5
click at [875, 376] on icon "show more" at bounding box center [881, 375] width 12 height 12
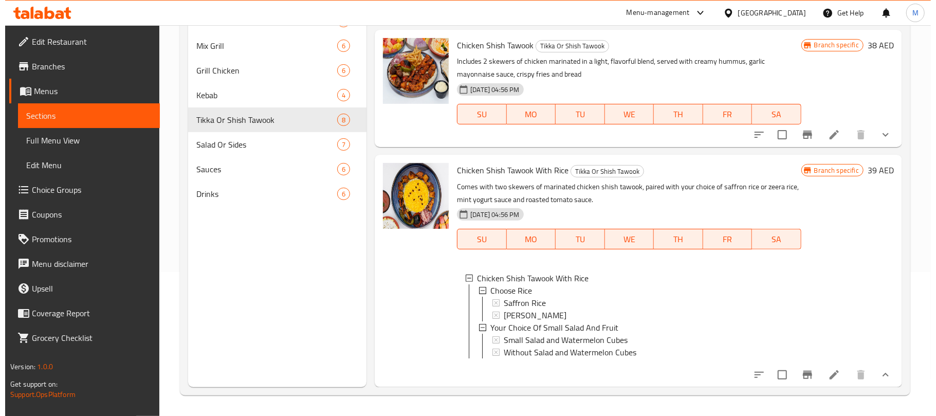
scroll to position [0, 0]
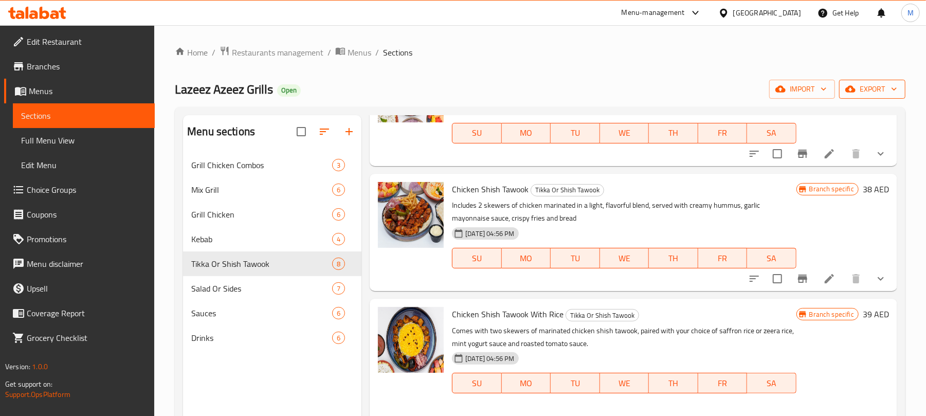
click at [897, 89] on icon "button" at bounding box center [894, 89] width 10 height 10
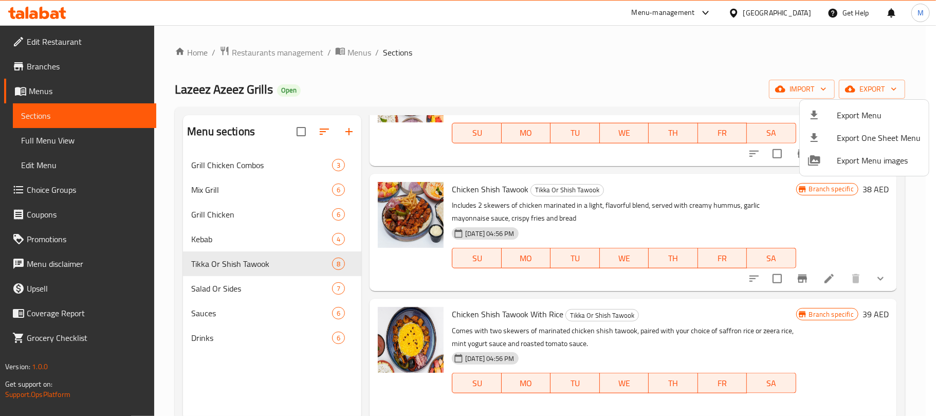
click at [822, 111] on div at bounding box center [822, 115] width 29 height 12
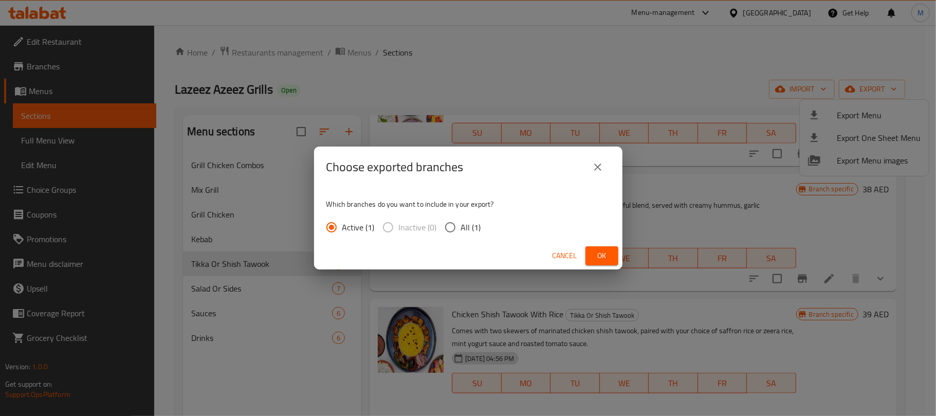
click at [463, 227] on span "All (1)" at bounding box center [471, 227] width 20 height 12
click at [461, 227] on input "All (1)" at bounding box center [451, 228] width 22 height 22
radio input "true"
click at [600, 260] on span "Ok" at bounding box center [602, 255] width 16 height 13
